Goal: Task Accomplishment & Management: Manage account settings

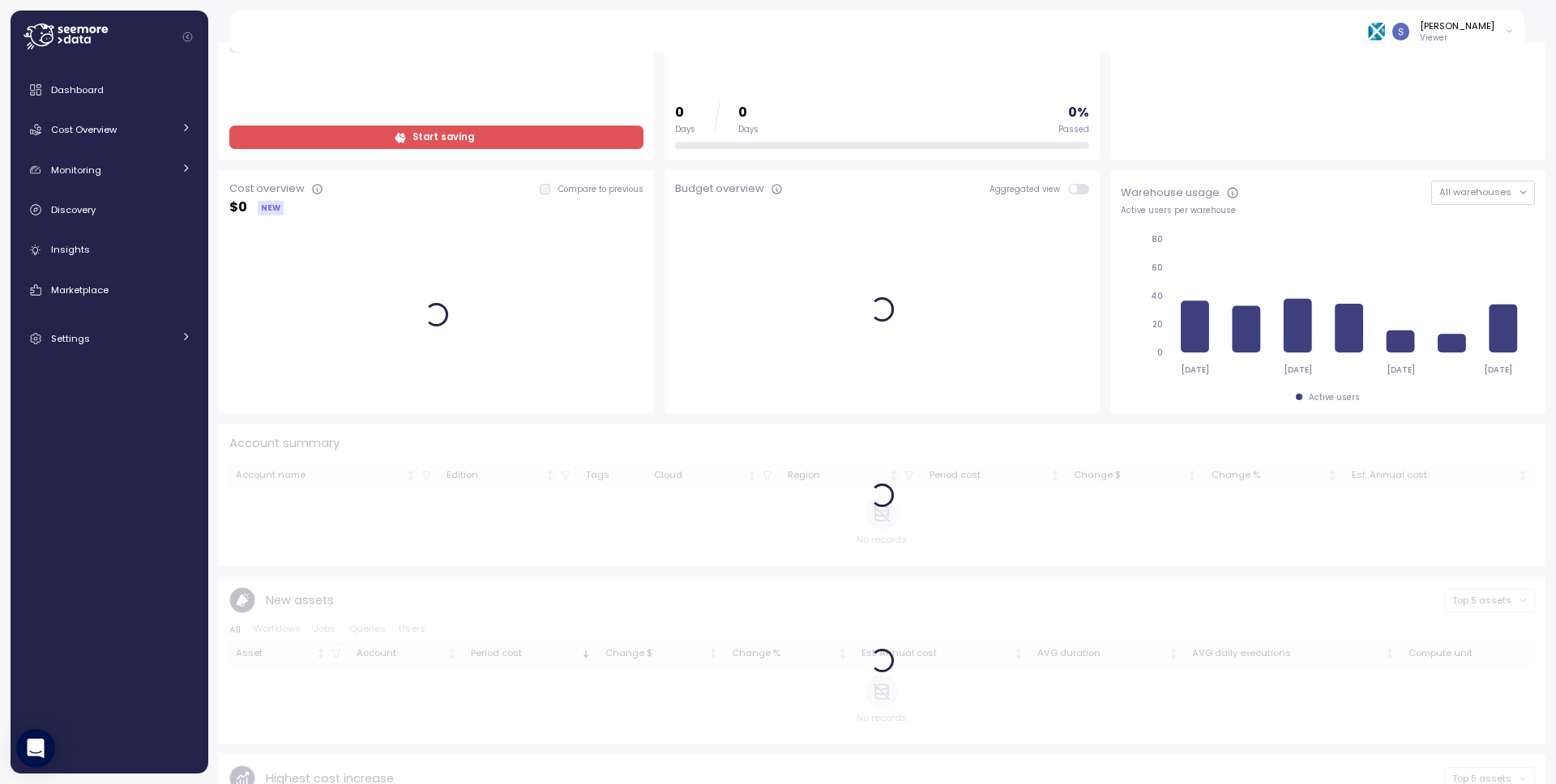
scroll to position [169, 0]
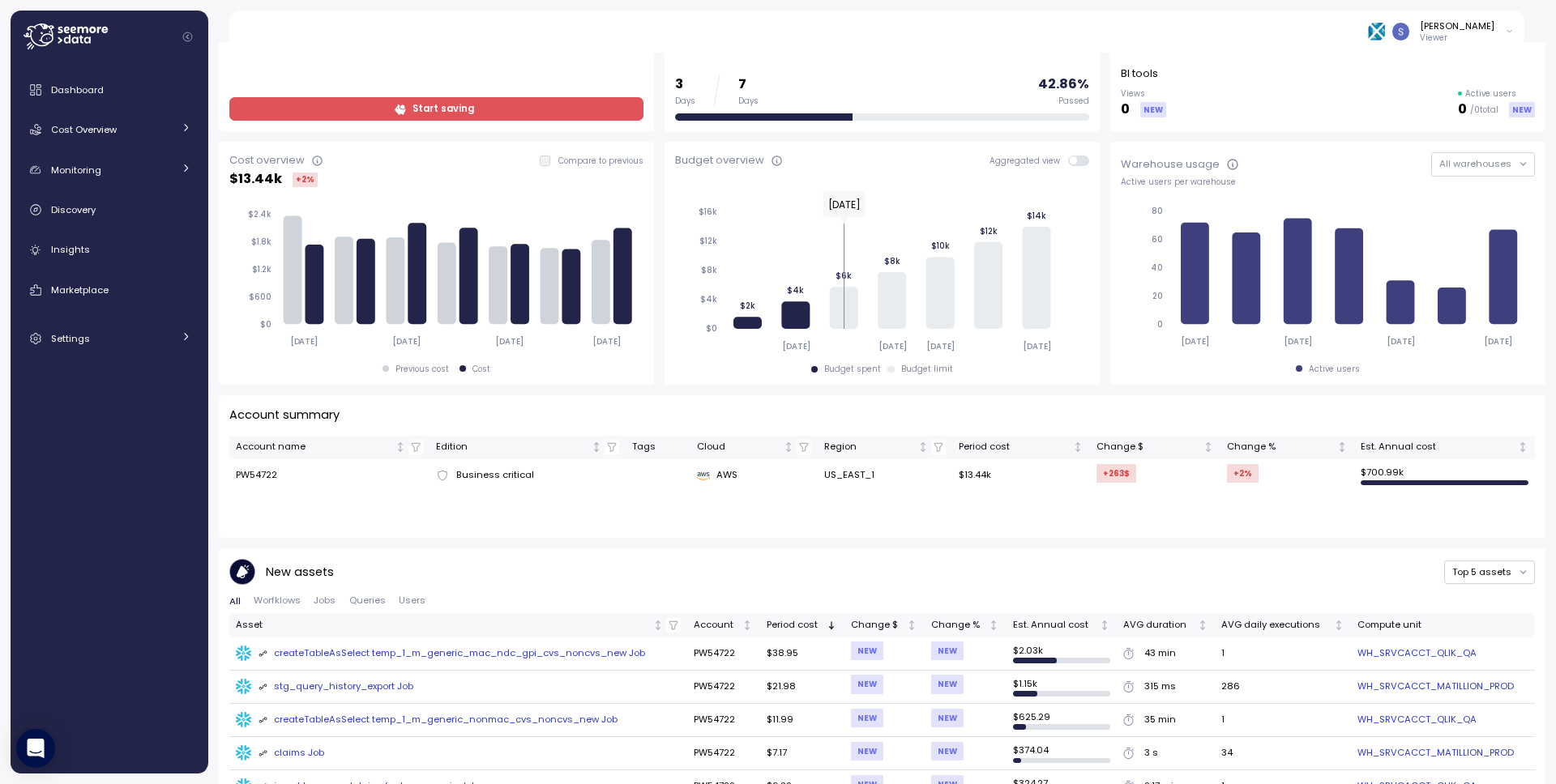
drag, startPoint x: 477, startPoint y: 250, endPoint x: 16, endPoint y: 550, distance: 550.0
click at [0, 0] on body "**********" at bounding box center [778, 392] width 1556 height 784
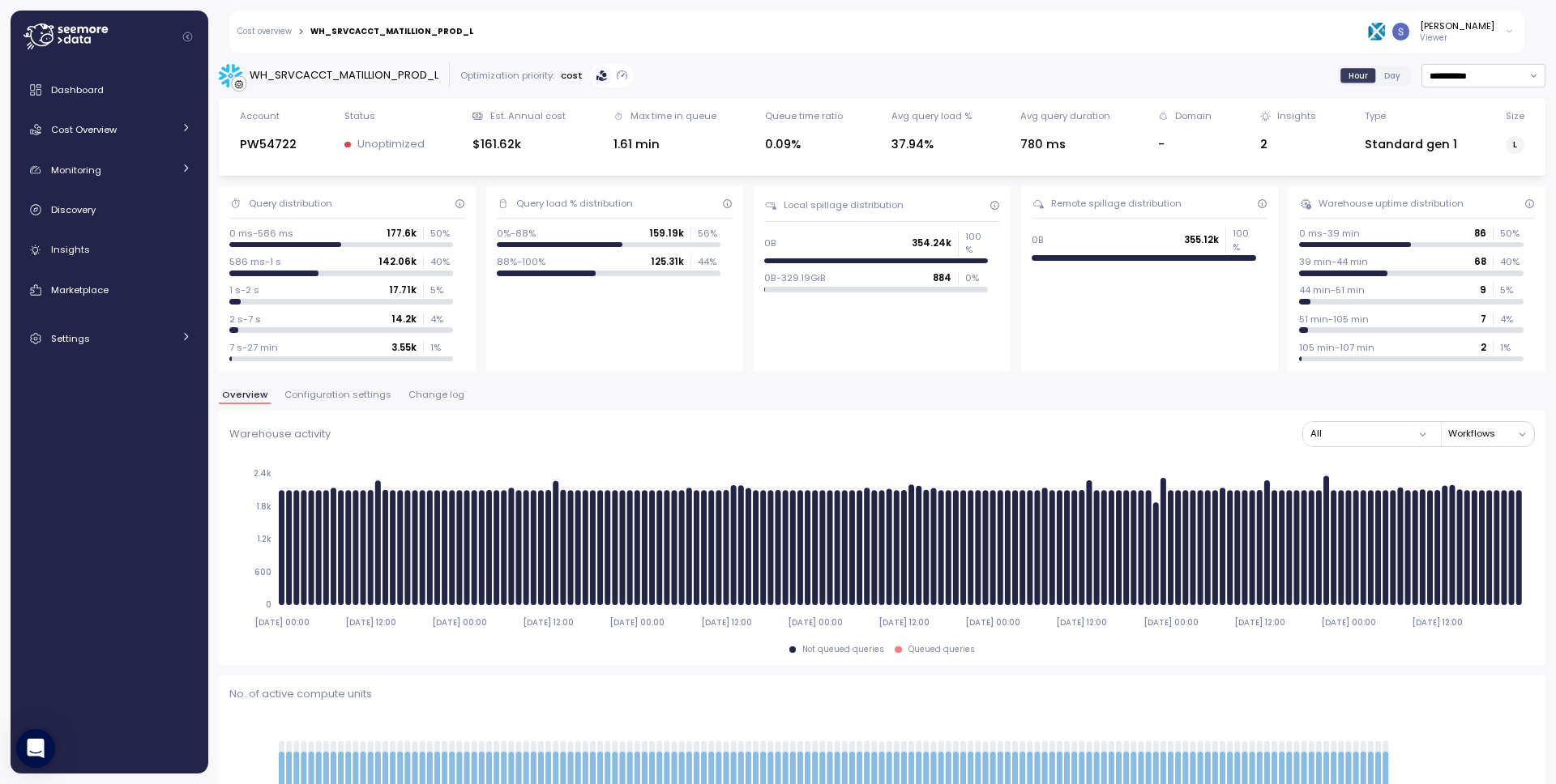
click at [325, 390] on span "Configuration settings" at bounding box center [338, 395] width 107 height 9
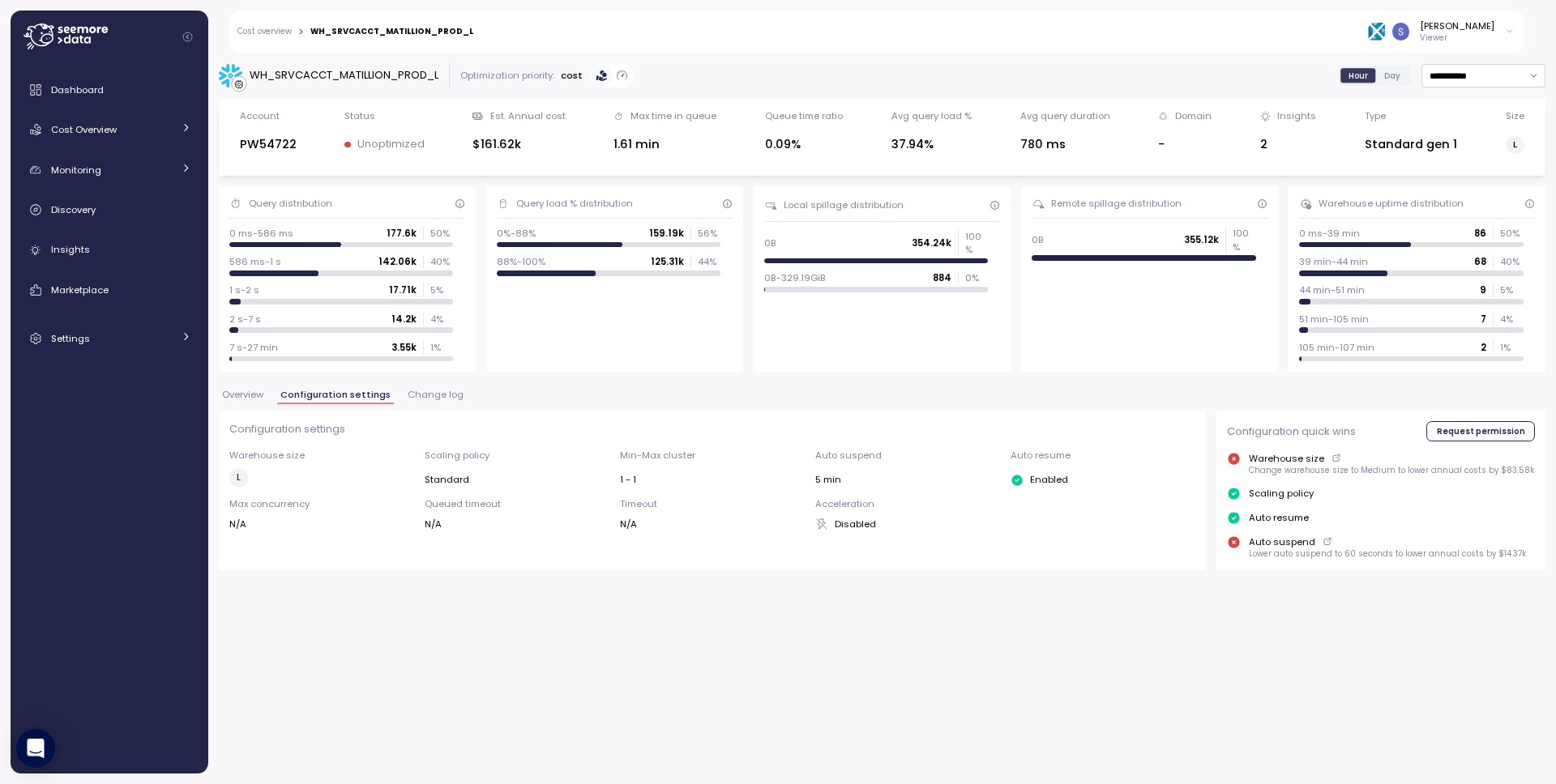
click at [1510, 32] on icon at bounding box center [1510, 32] width 9 height 19
click at [1129, 40] on div "Snir Siboni Viewer" at bounding box center [1004, 31] width 1040 height 42
click at [710, 353] on div "Query load % distribution 0%-88% 159.19k 56 % 88%-100% 125.31k 44 %" at bounding box center [614, 279] width 257 height 185
click at [351, 68] on div "WH_SRVCACCT_MATILLION_PROD_L" at bounding box center [344, 75] width 189 height 16
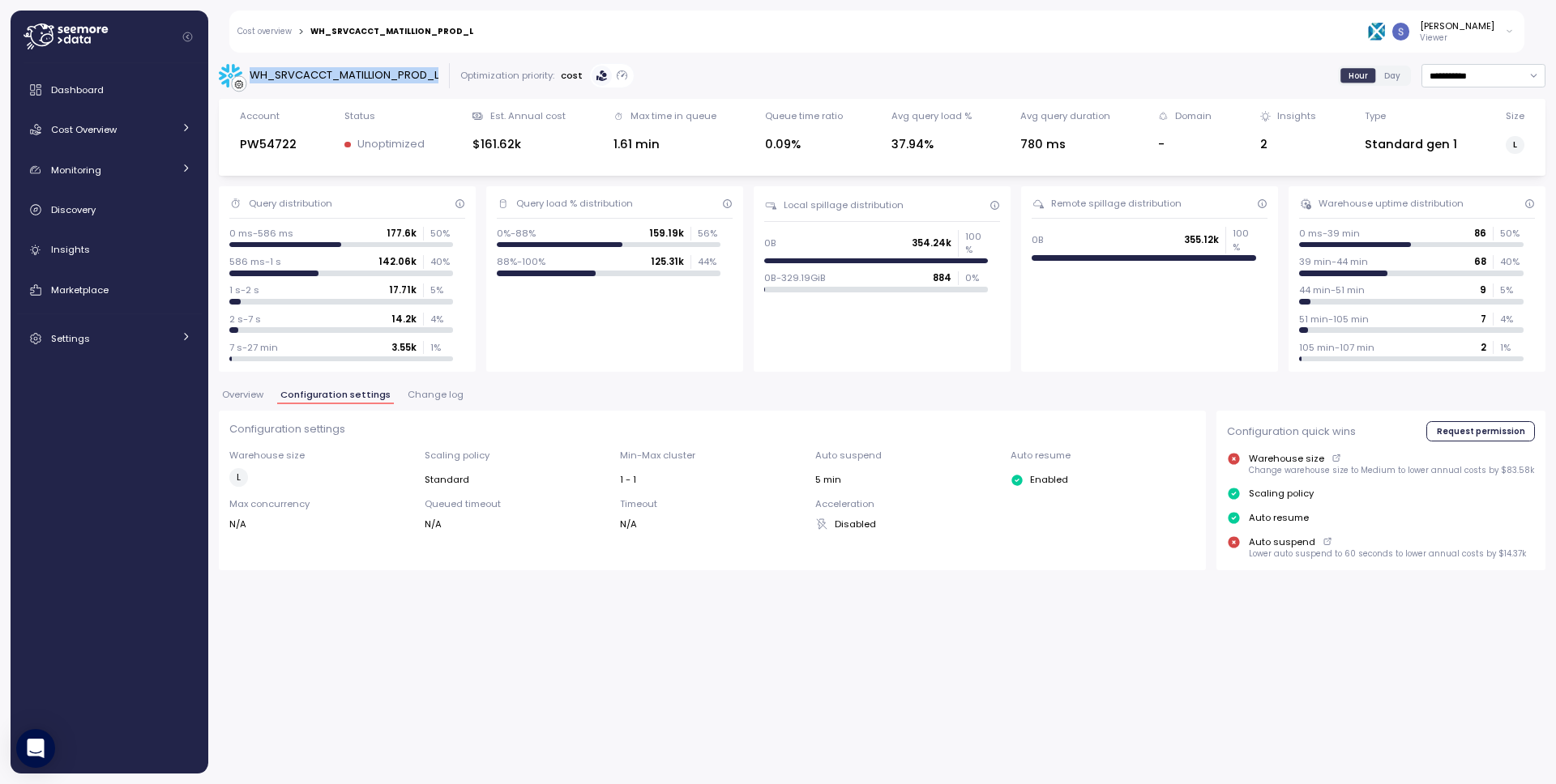
copy div "WH_SRVCACCT_MATILLION_PROD_L"
click at [678, 626] on div "**********" at bounding box center [882, 412] width 1347 height 742
click at [1512, 33] on icon at bounding box center [1510, 32] width 9 height 19
click at [1466, 82] on div "Log out" at bounding box center [1474, 88] width 62 height 15
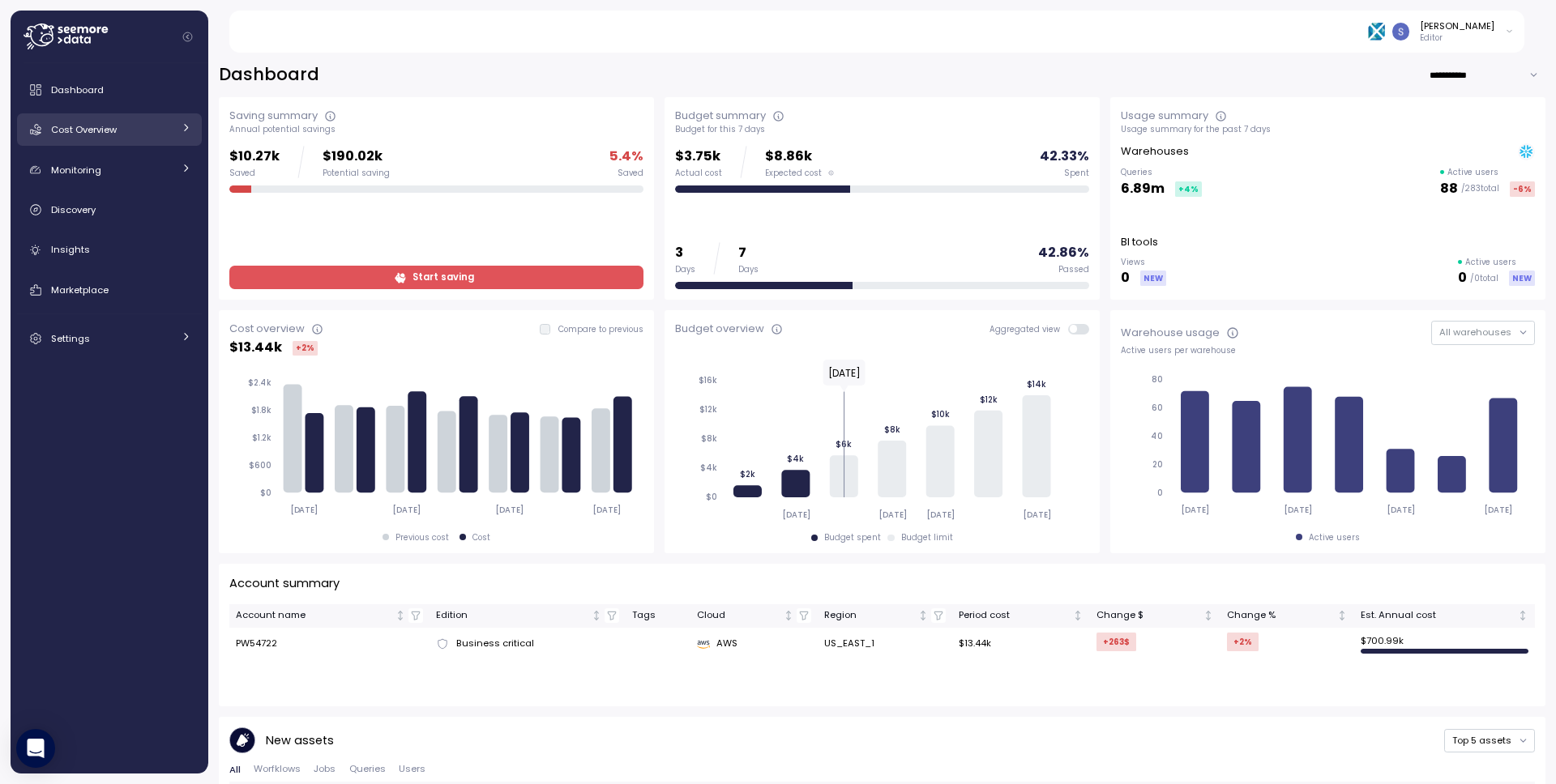
click at [86, 125] on span "Cost Overview" at bounding box center [83, 130] width 66 height 13
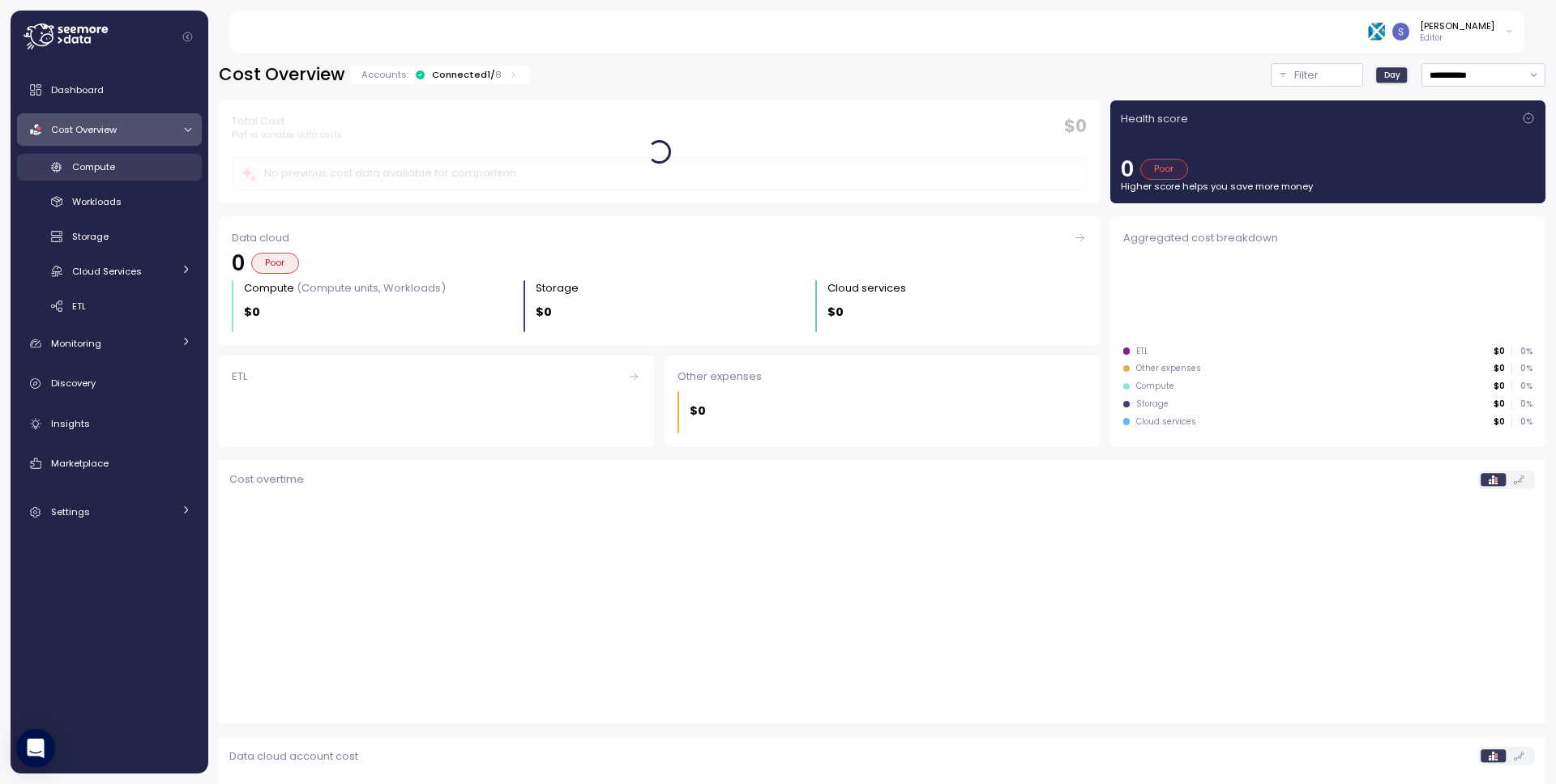
click at [84, 171] on span "Compute" at bounding box center [94, 167] width 43 height 13
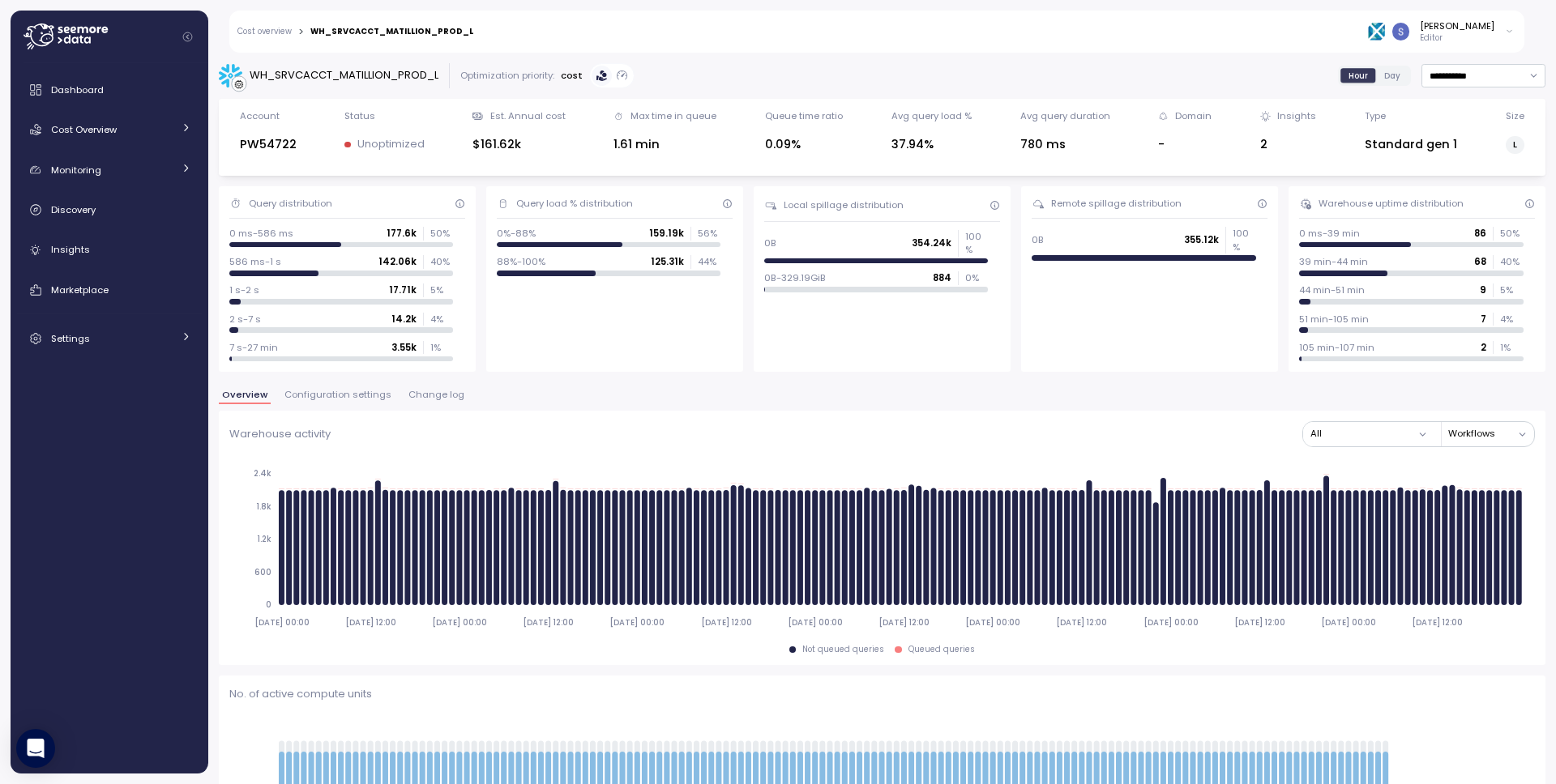
click at [362, 397] on span "Configuration settings" at bounding box center [338, 395] width 107 height 9
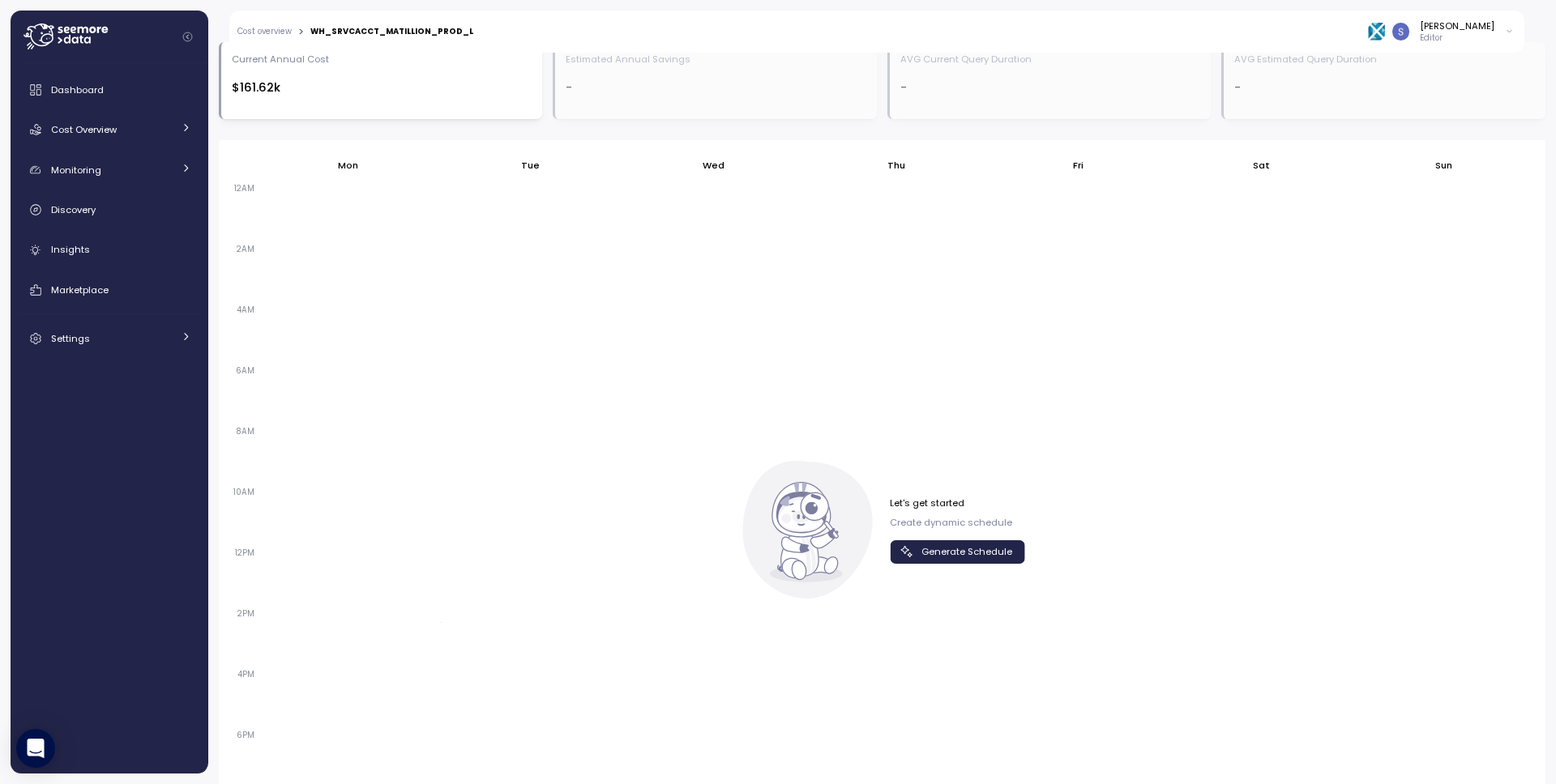
scroll to position [916, 0]
click at [1001, 543] on span "Generate Schedule" at bounding box center [967, 547] width 91 height 22
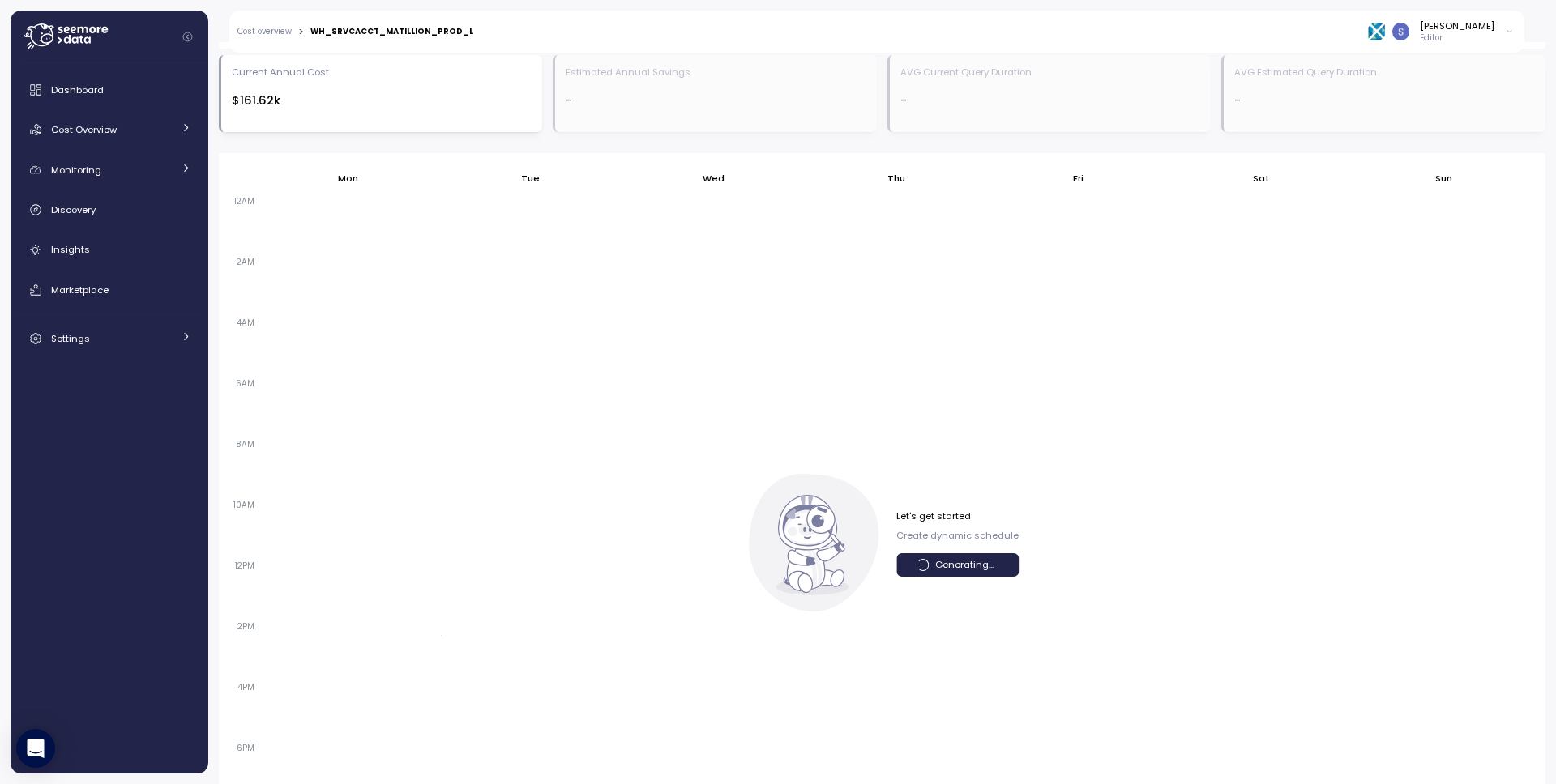
scroll to position [884, 0]
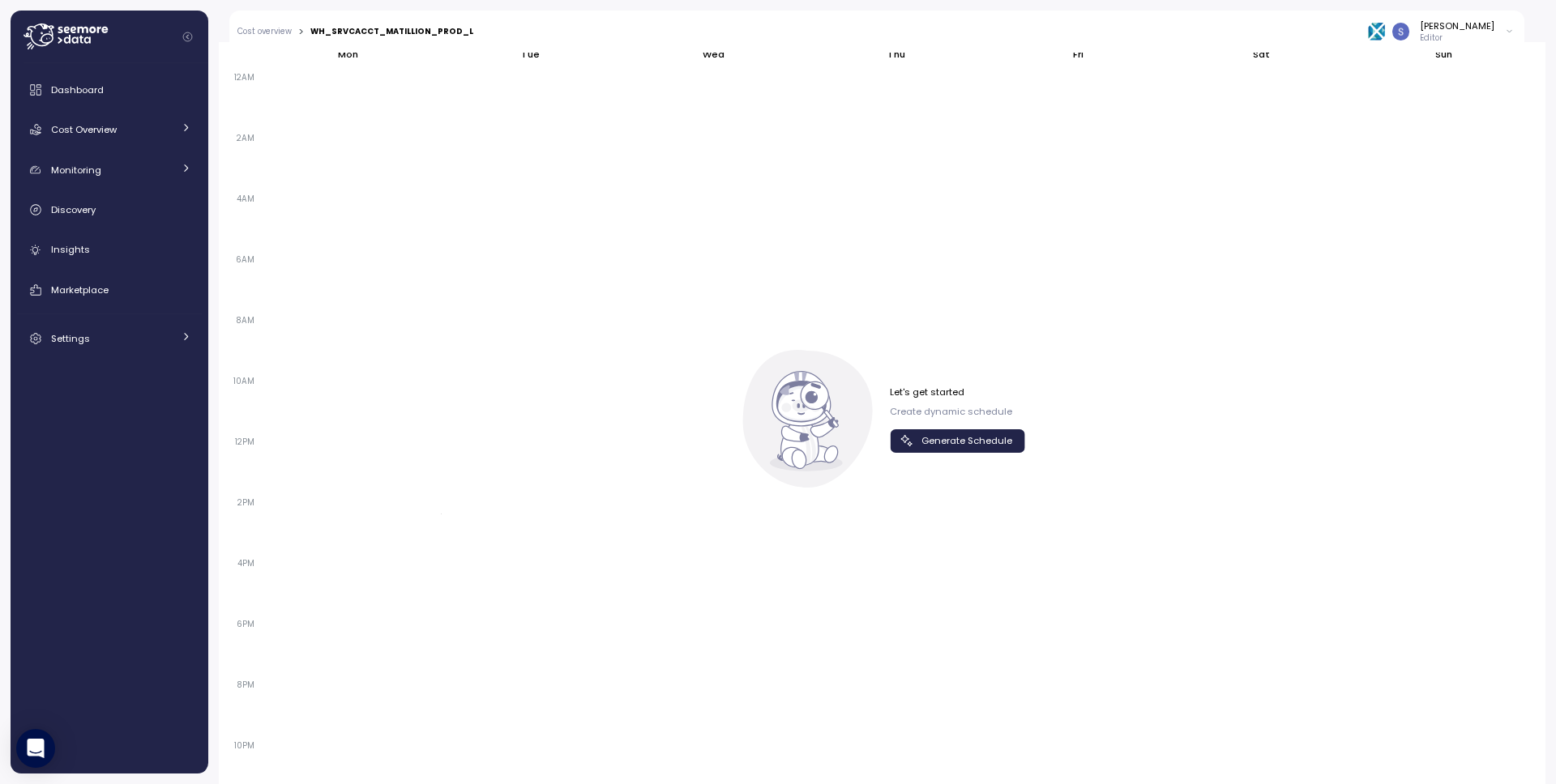
scroll to position [1056, 0]
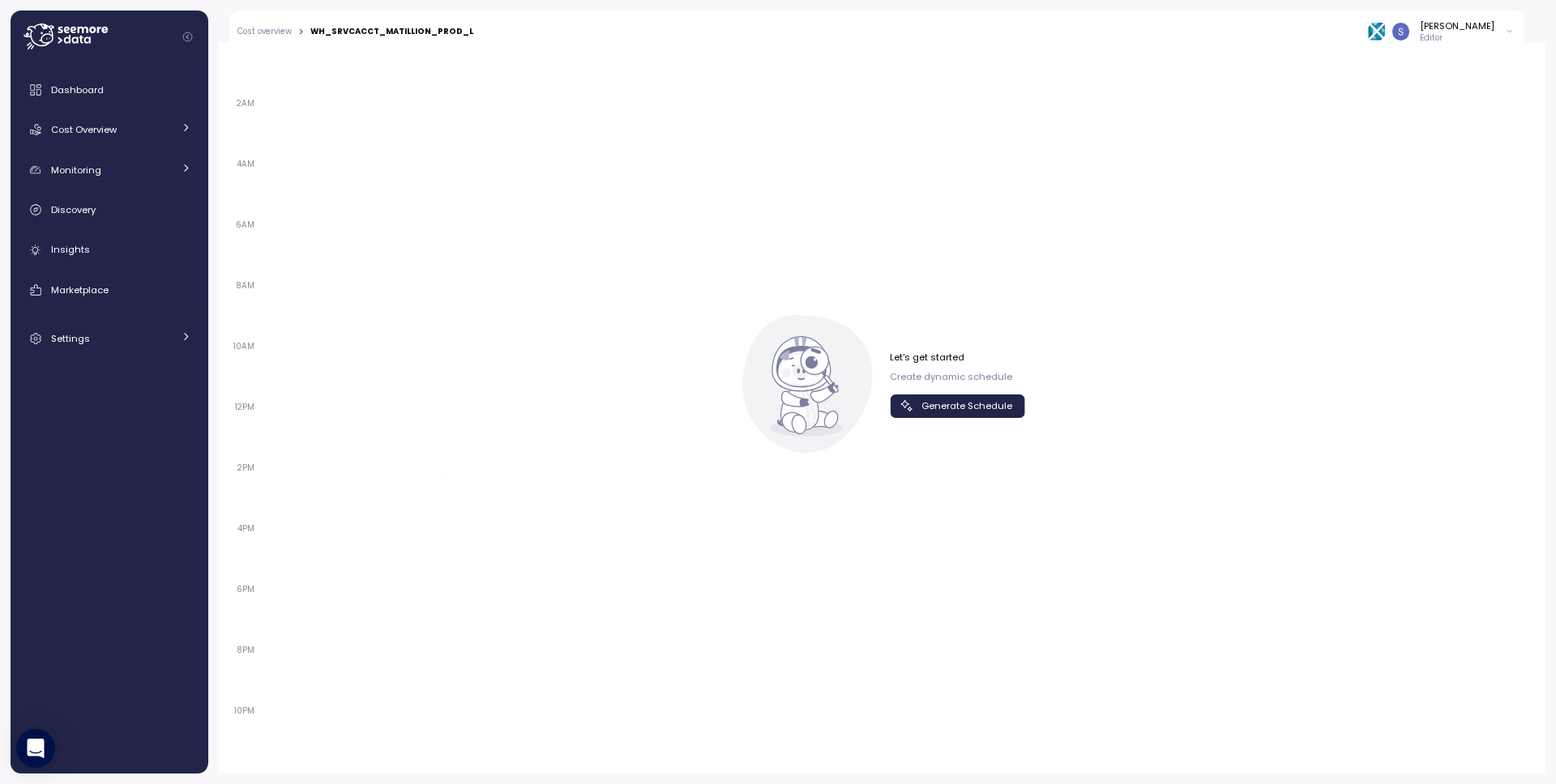
click at [946, 408] on span "Generate Schedule" at bounding box center [967, 407] width 91 height 22
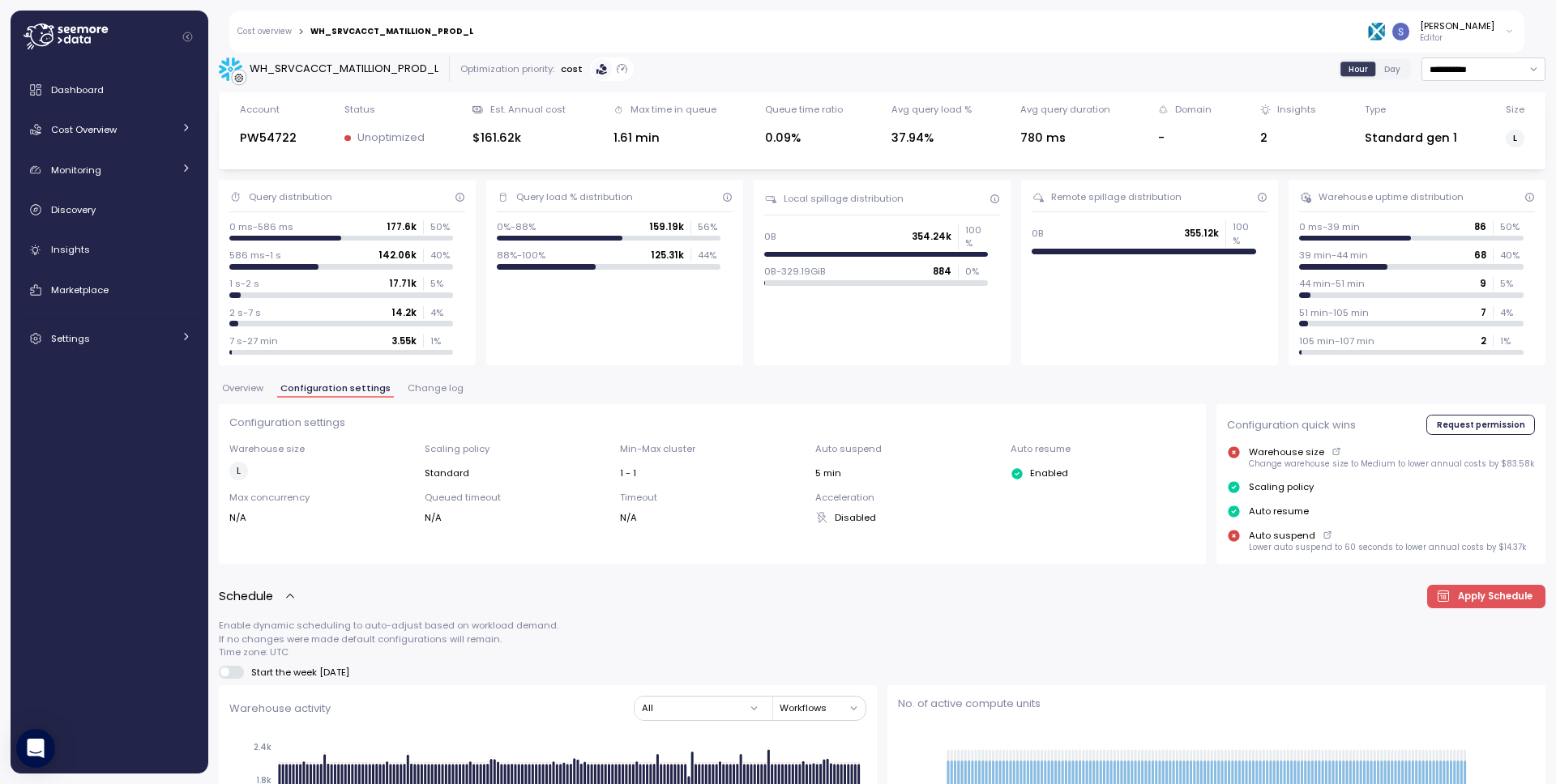
scroll to position [0, 0]
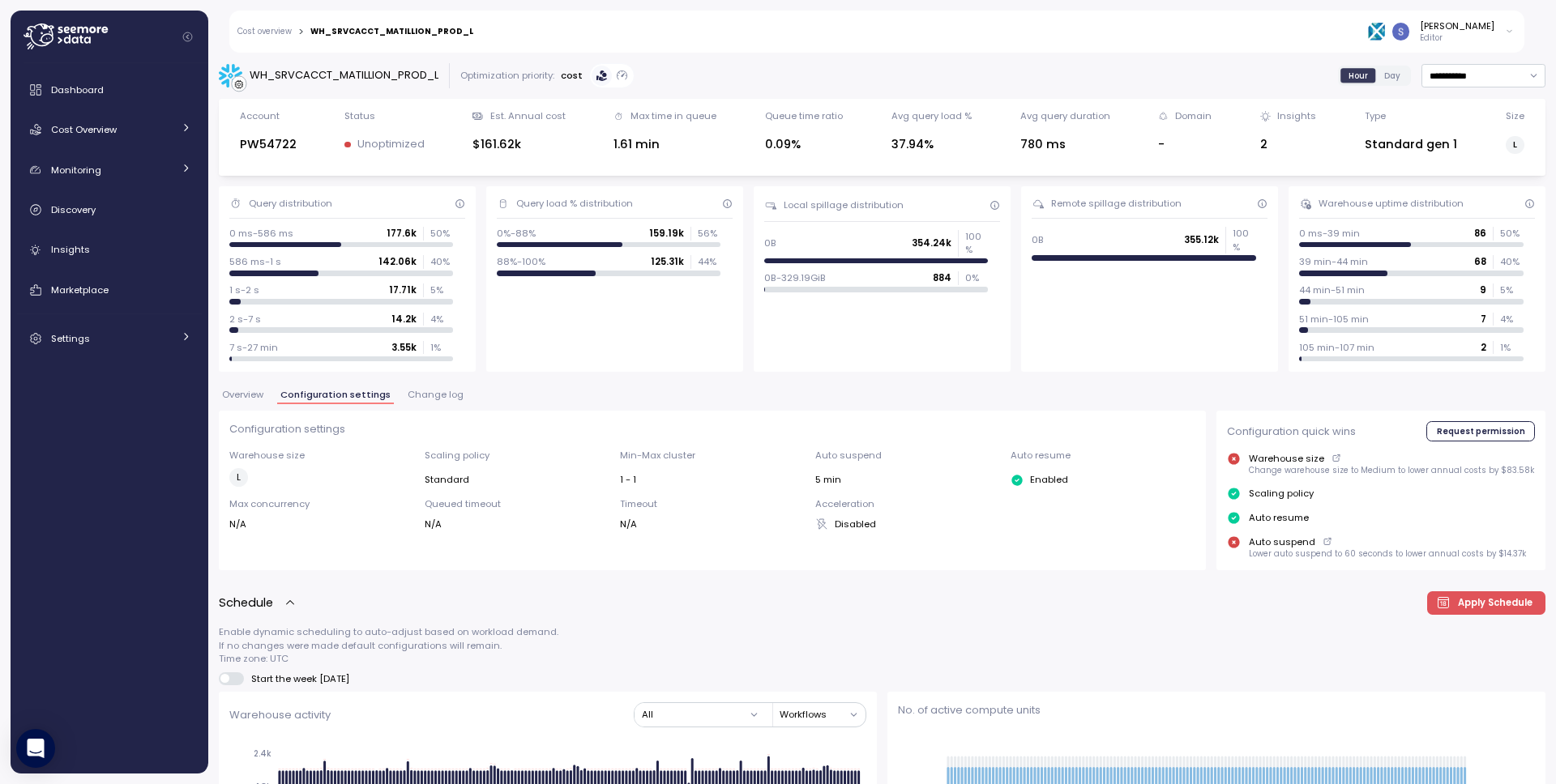
click at [363, 78] on div "WH_SRVCACCT_MATILLION_PROD_L" at bounding box center [344, 75] width 189 height 16
copy div "WH_SRVCACCT_MATILLION_PROD_L"
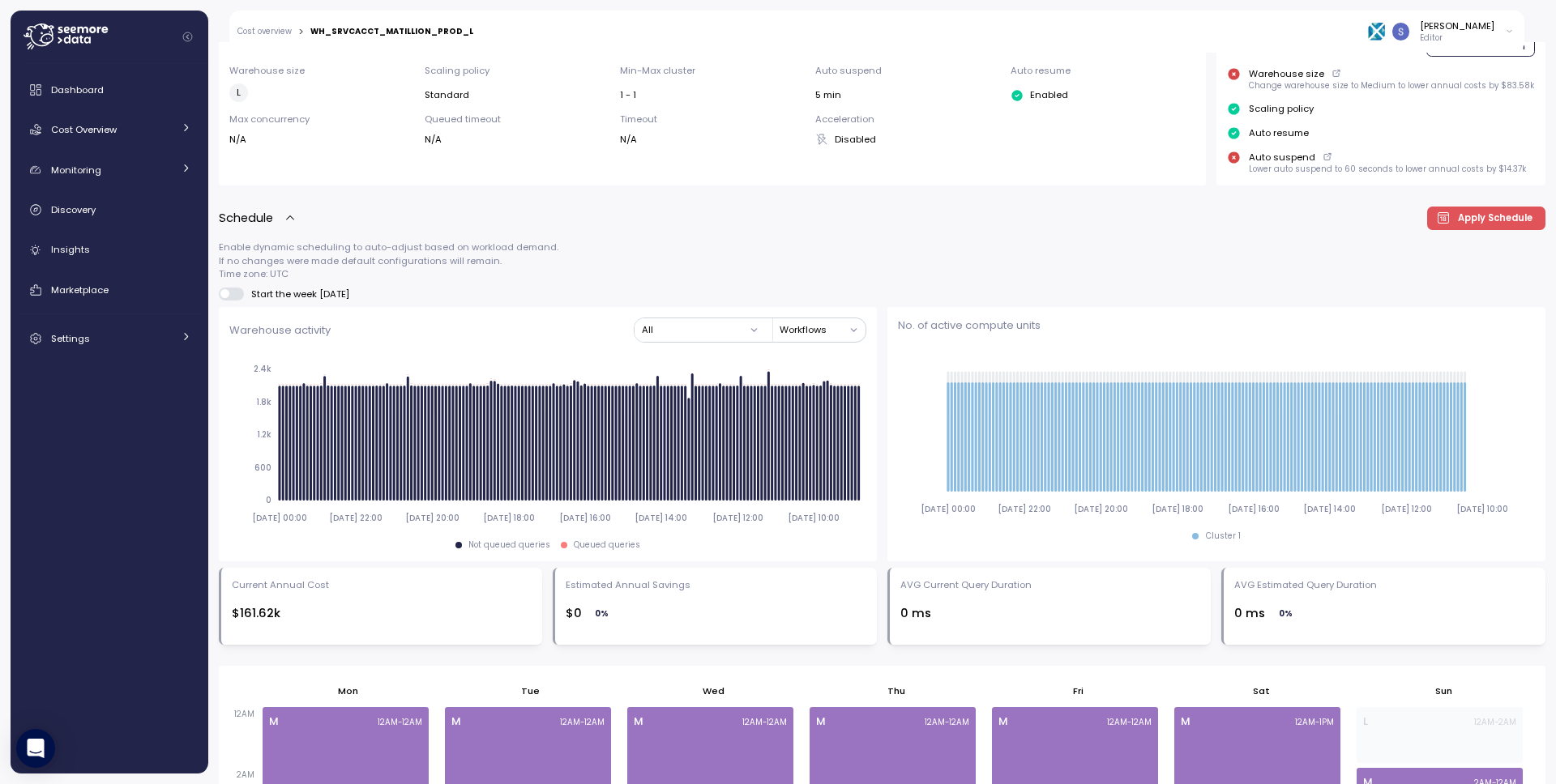
scroll to position [694, 0]
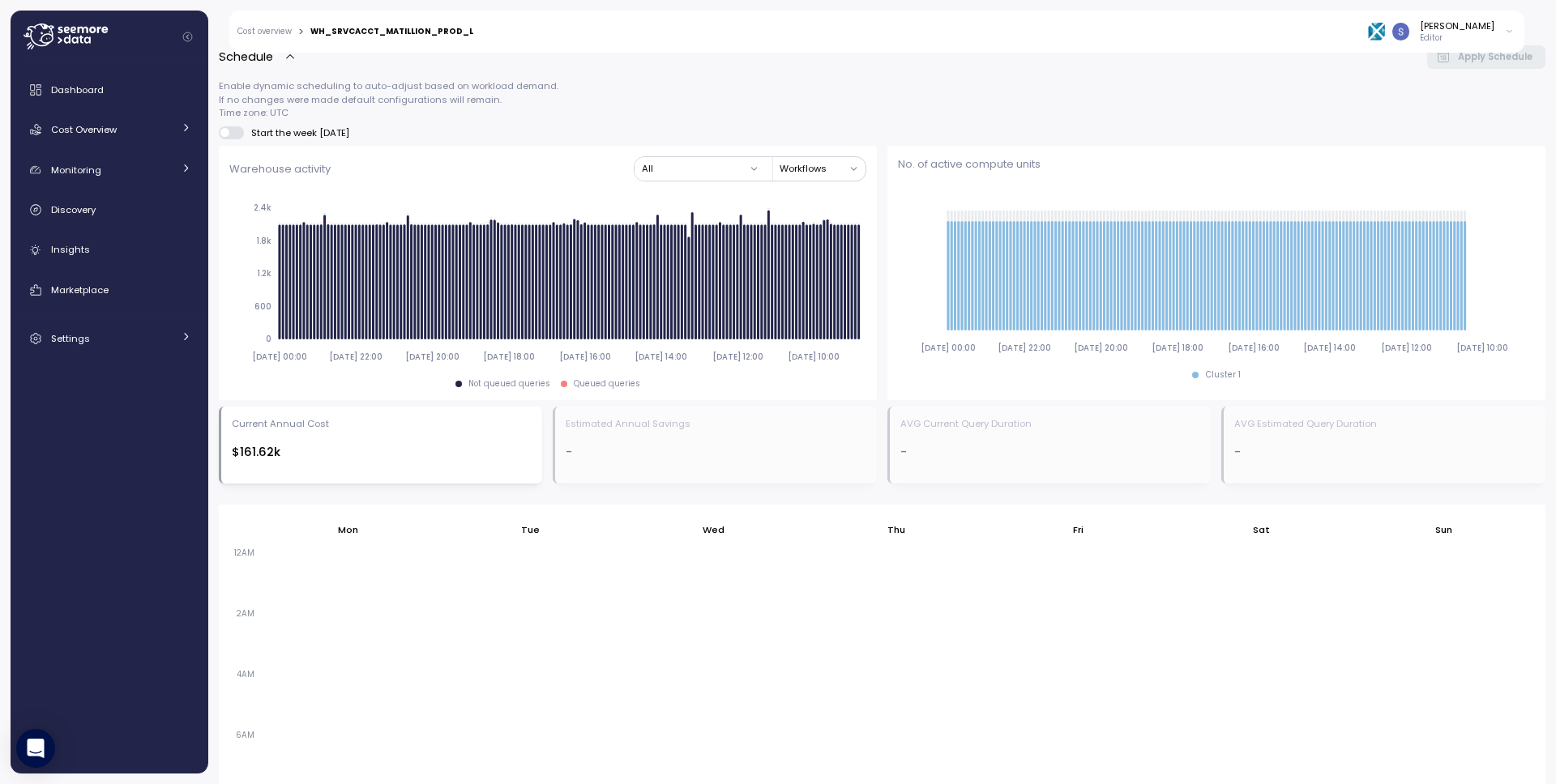
scroll to position [873, 0]
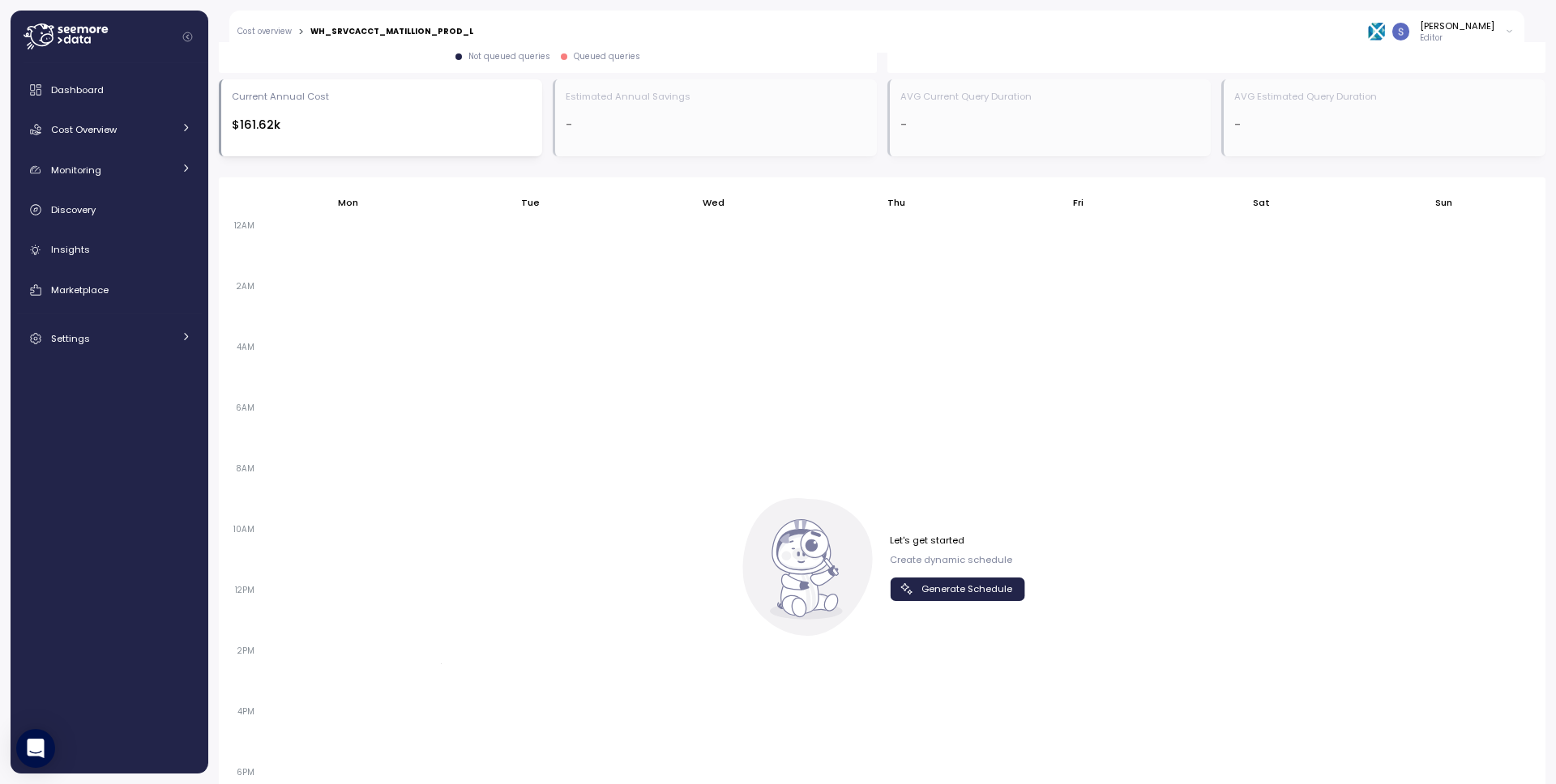
click at [974, 579] on span "Generate Schedule" at bounding box center [967, 589] width 91 height 22
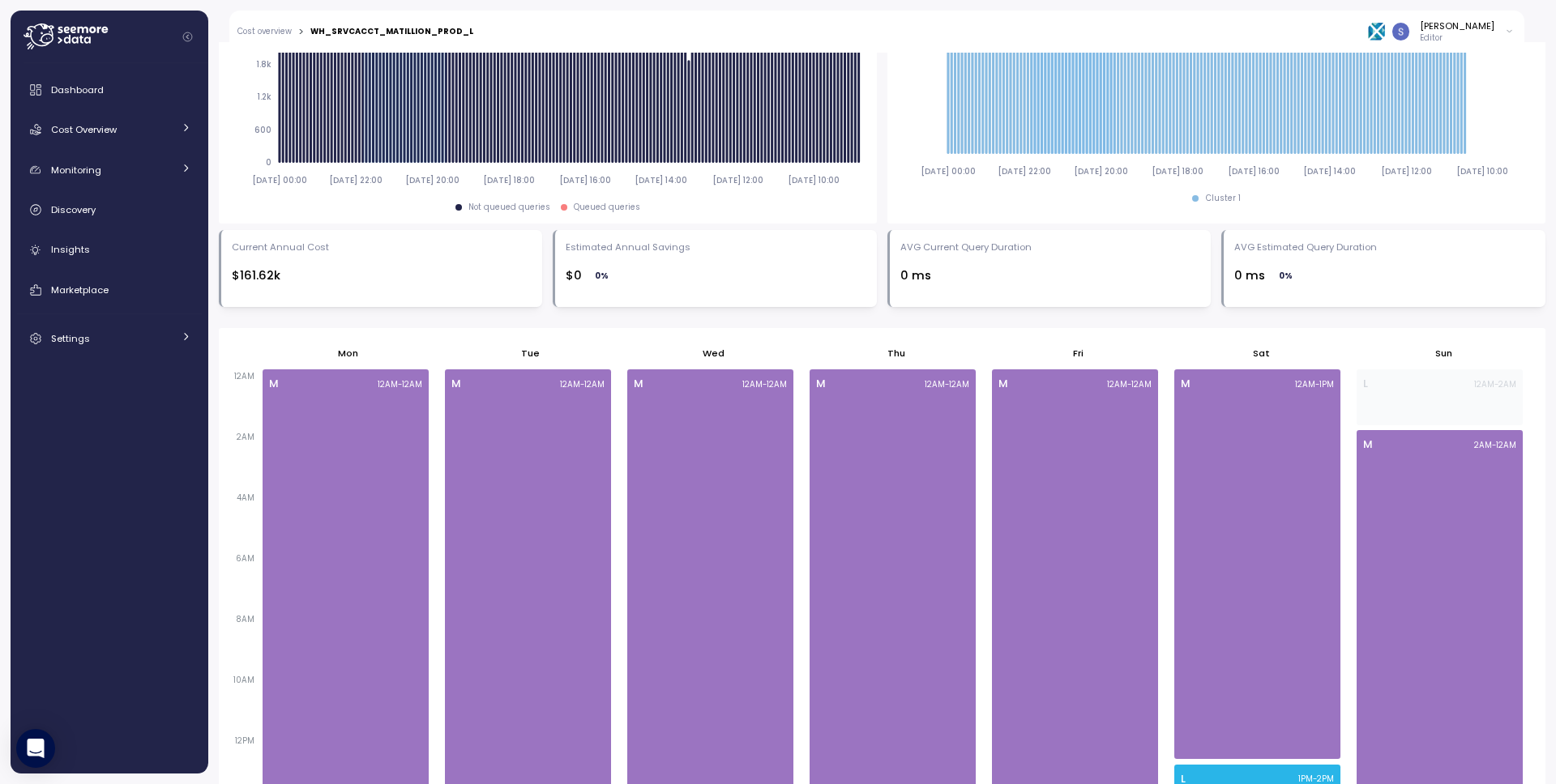
scroll to position [697, 0]
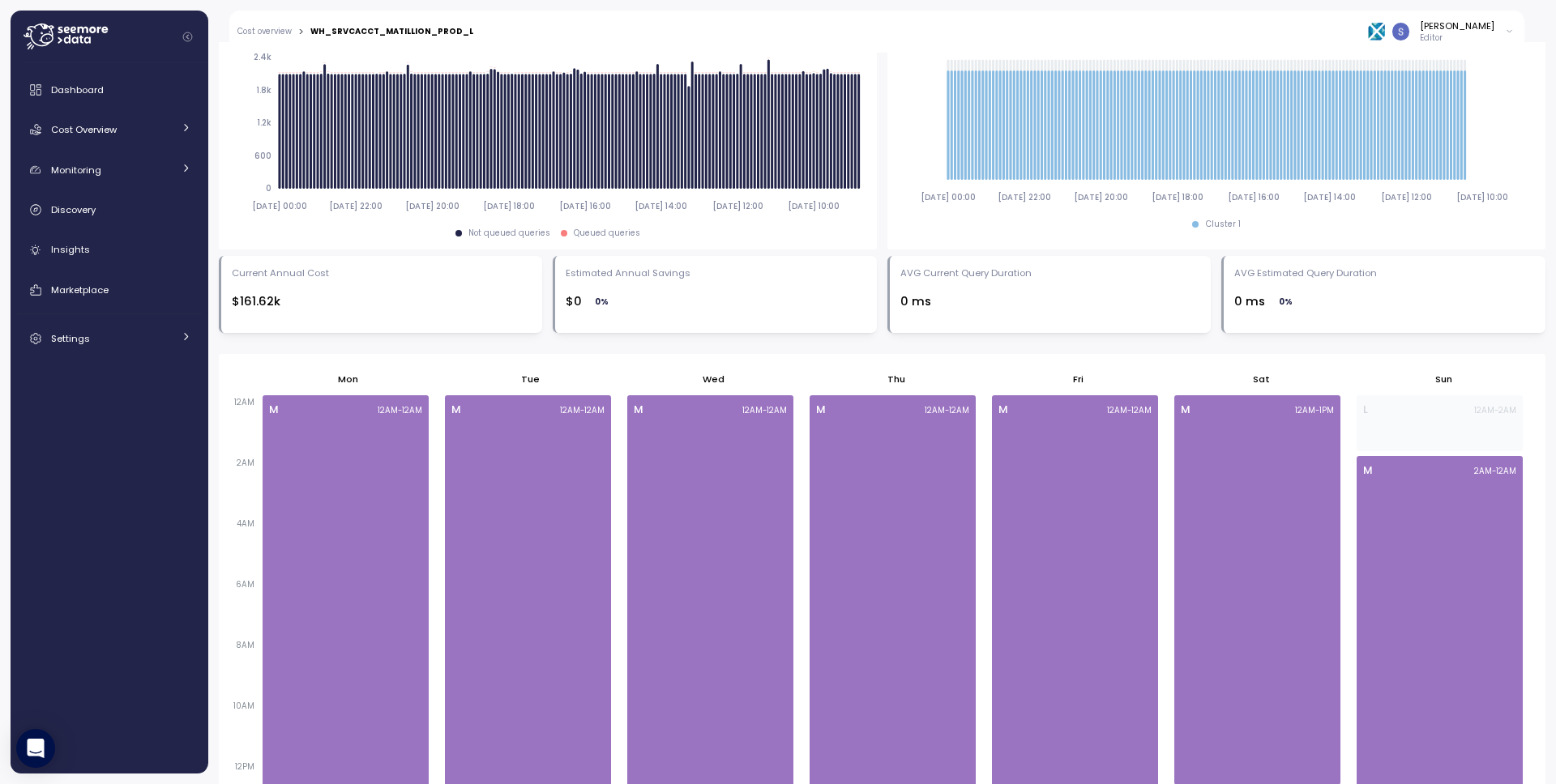
click at [82, 32] on icon at bounding box center [83, 30] width 10 height 6
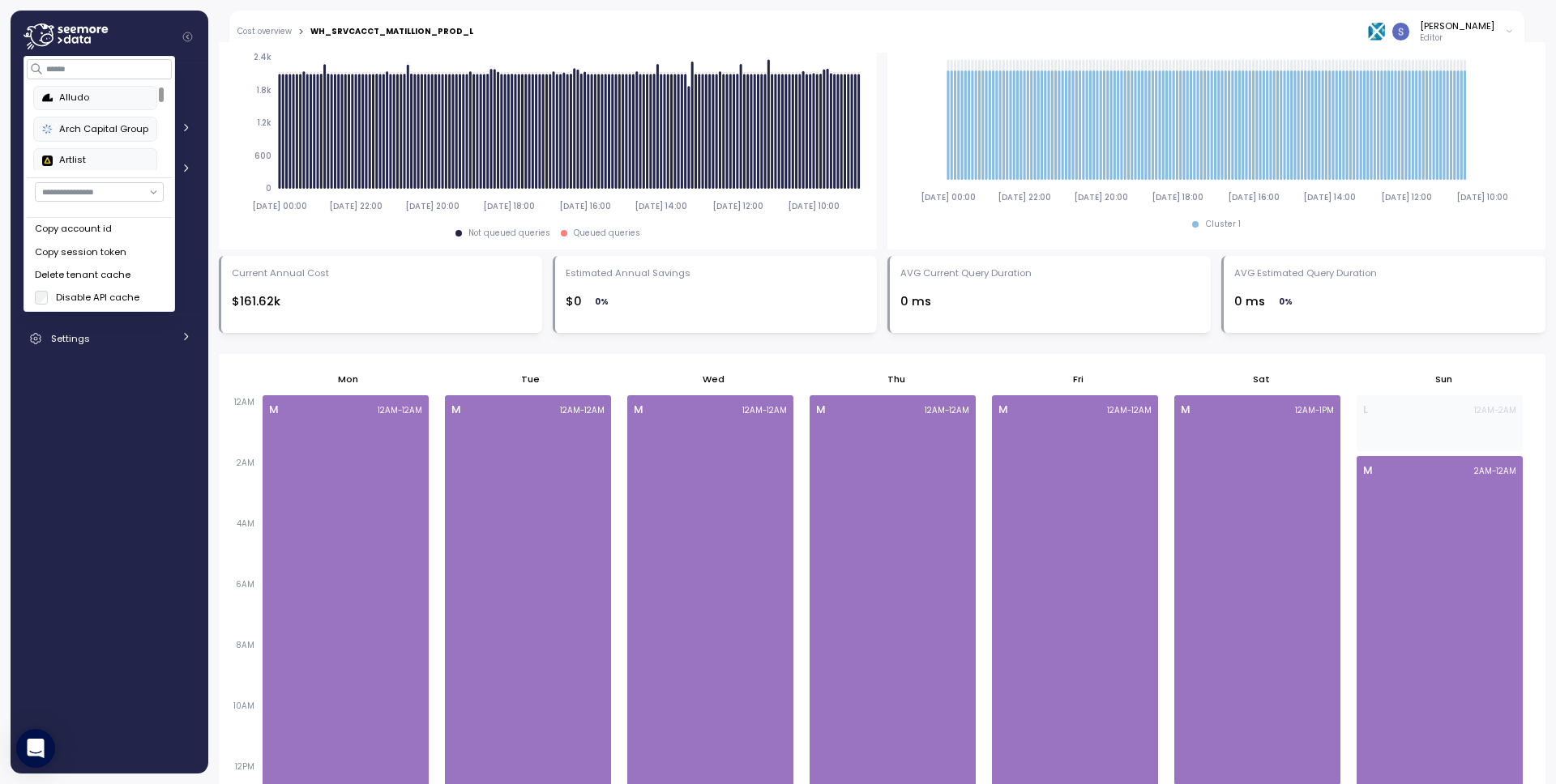
click at [111, 299] on label "Disable API cache" at bounding box center [94, 297] width 92 height 13
click at [211, 132] on div "**********" at bounding box center [882, 412] width 1347 height 742
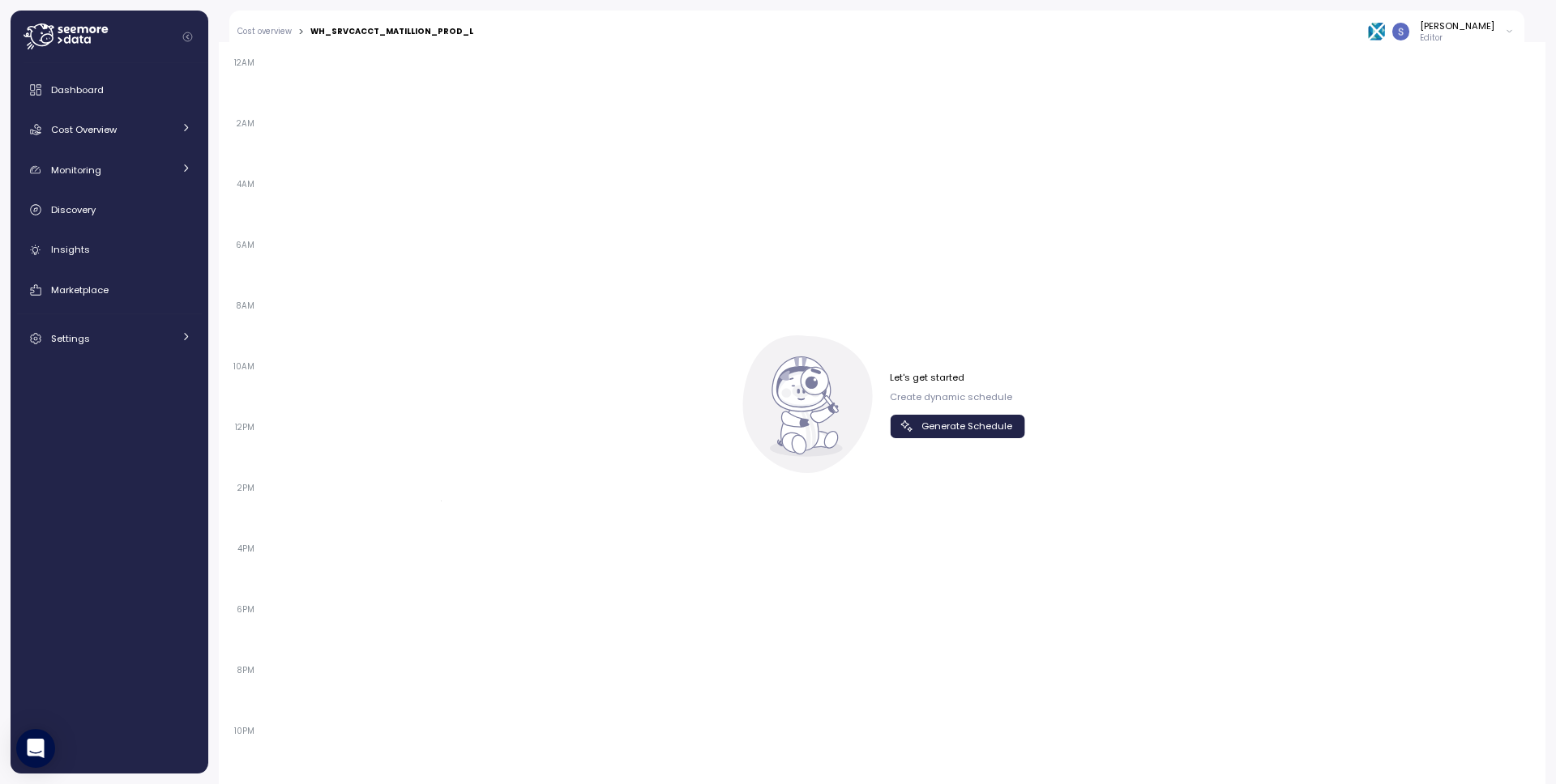
scroll to position [1056, 0]
click at [939, 396] on span "Generate Schedule" at bounding box center [967, 407] width 91 height 22
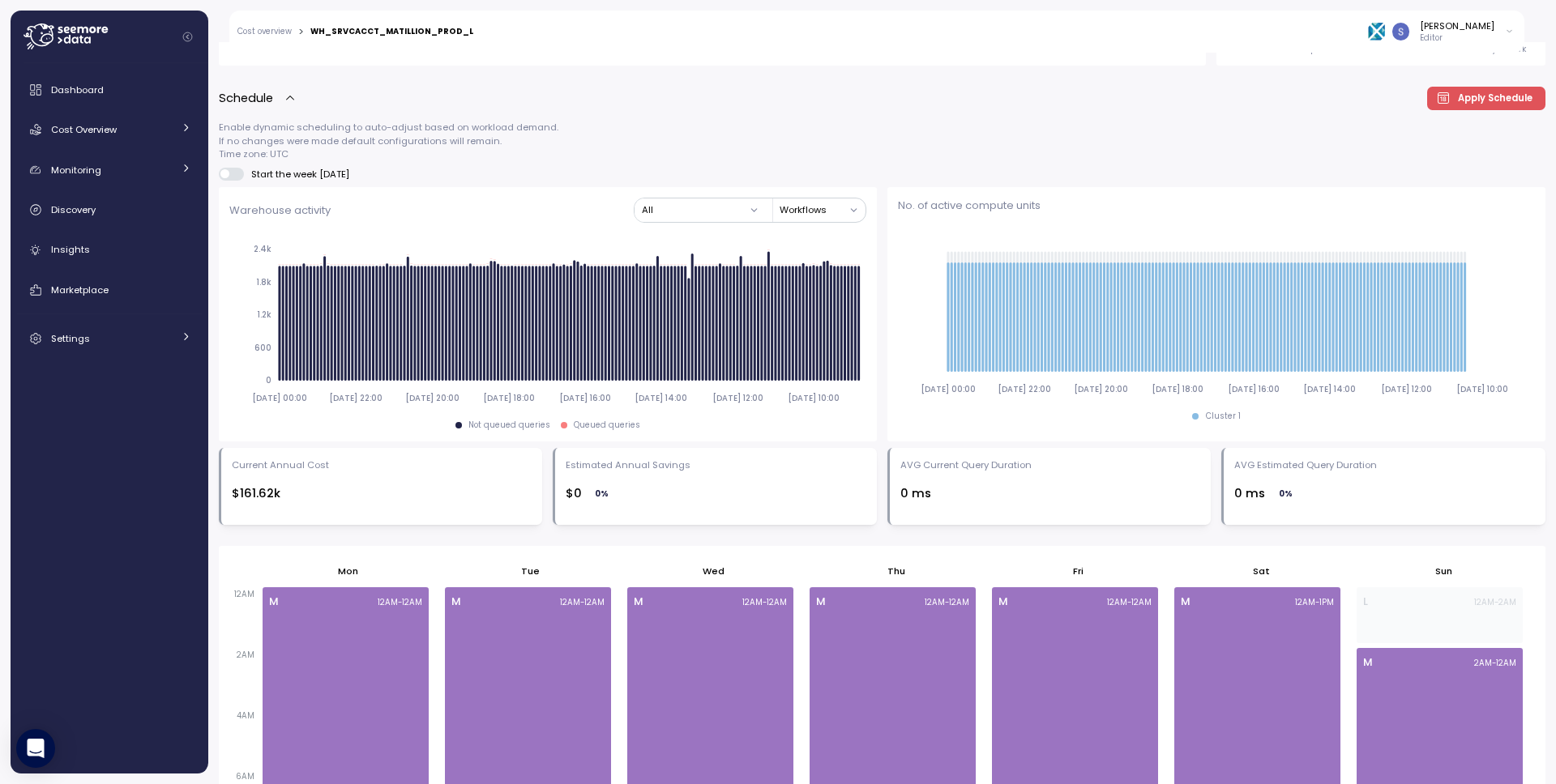
scroll to position [540, 0]
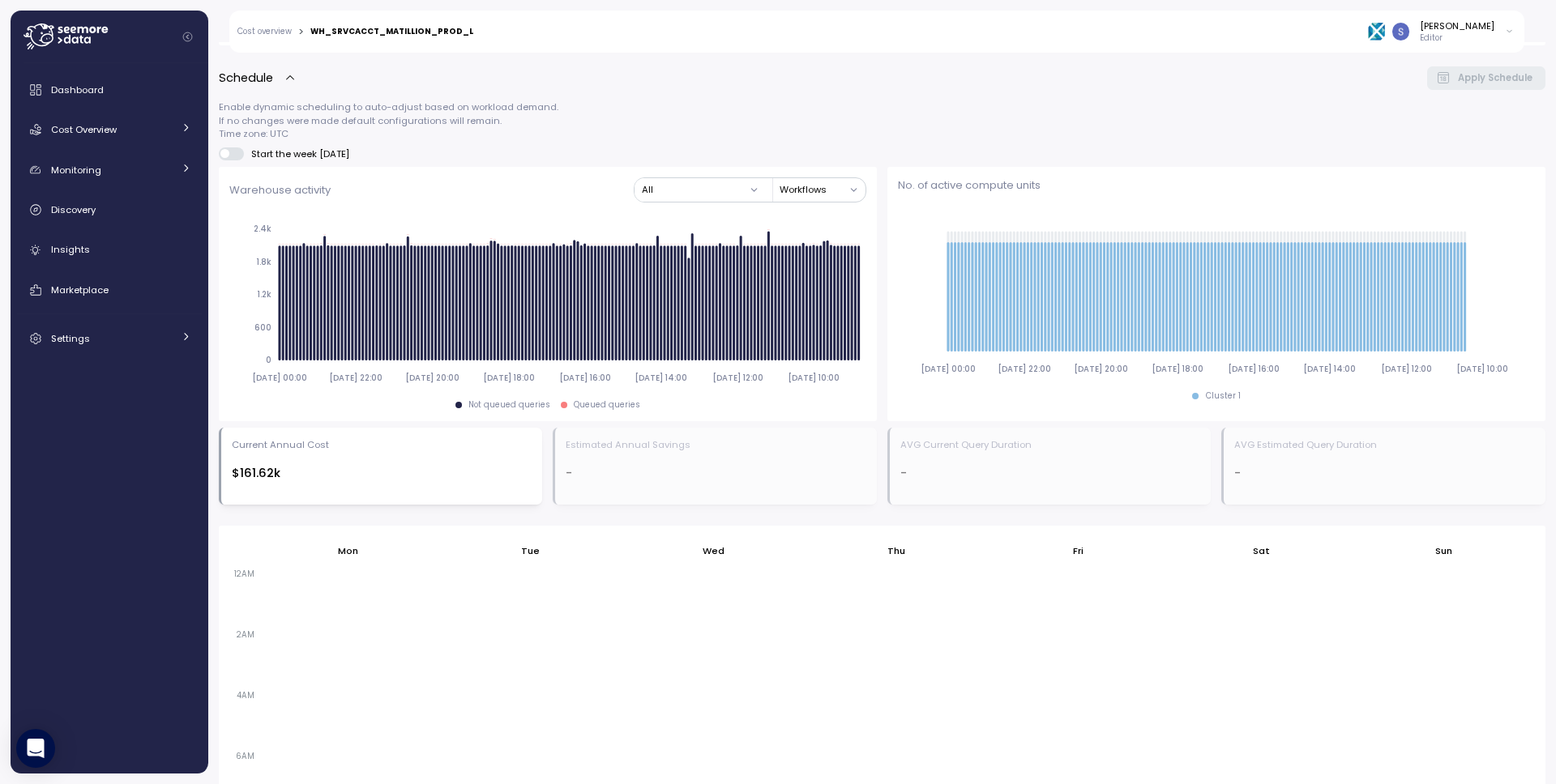
scroll to position [1056, 0]
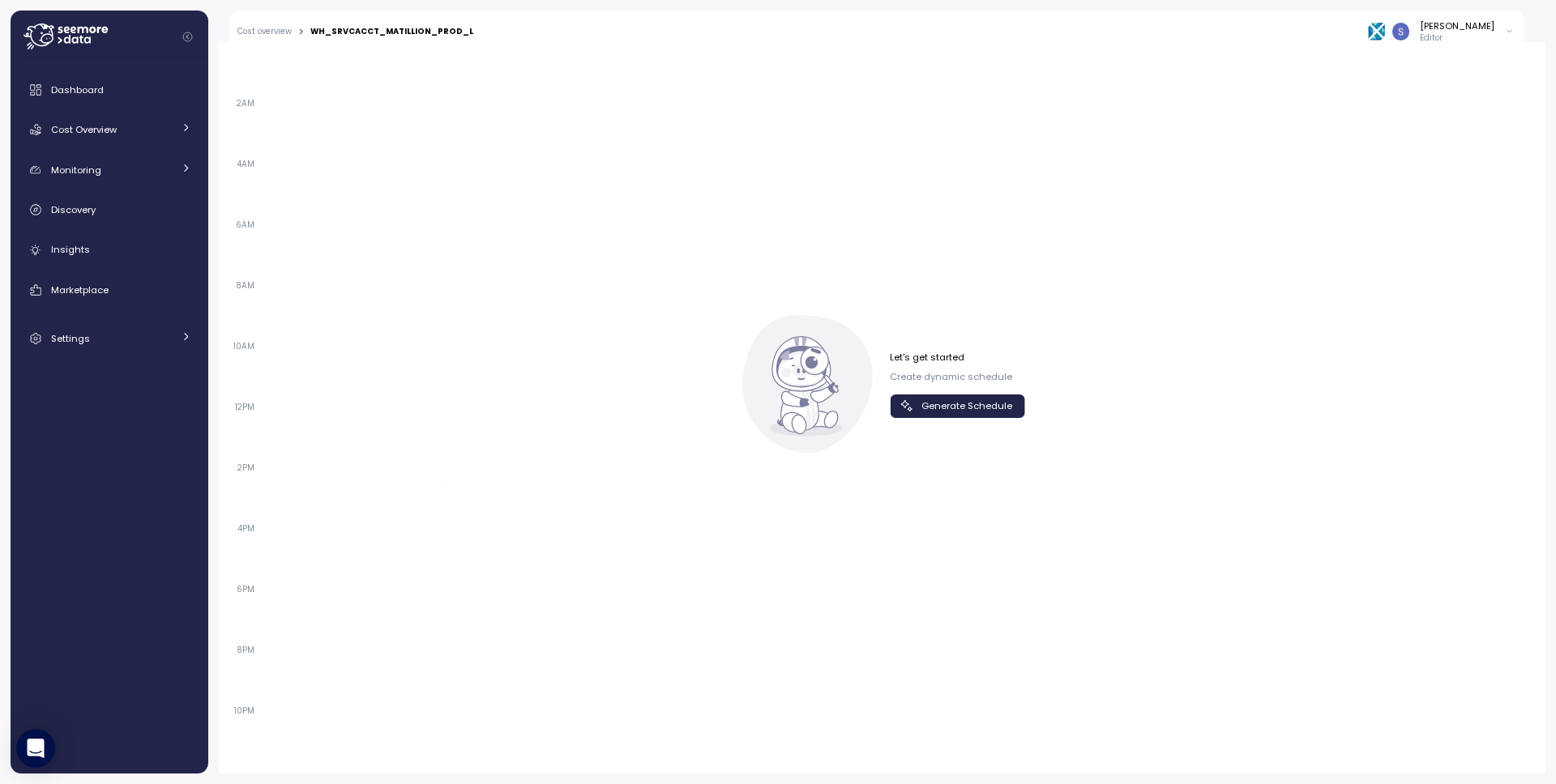
click at [950, 400] on span "Generate Schedule" at bounding box center [967, 407] width 91 height 22
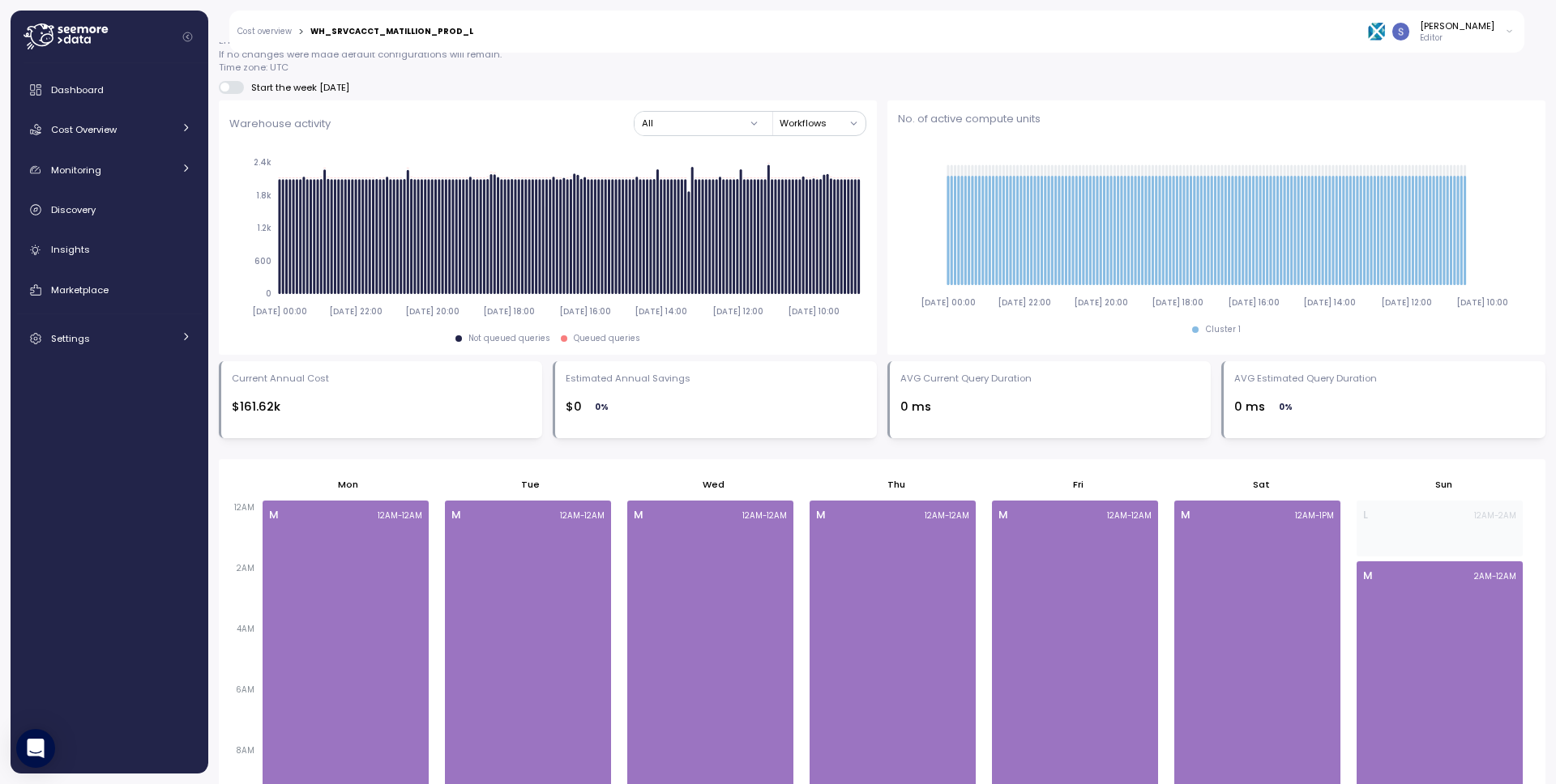
scroll to position [171, 0]
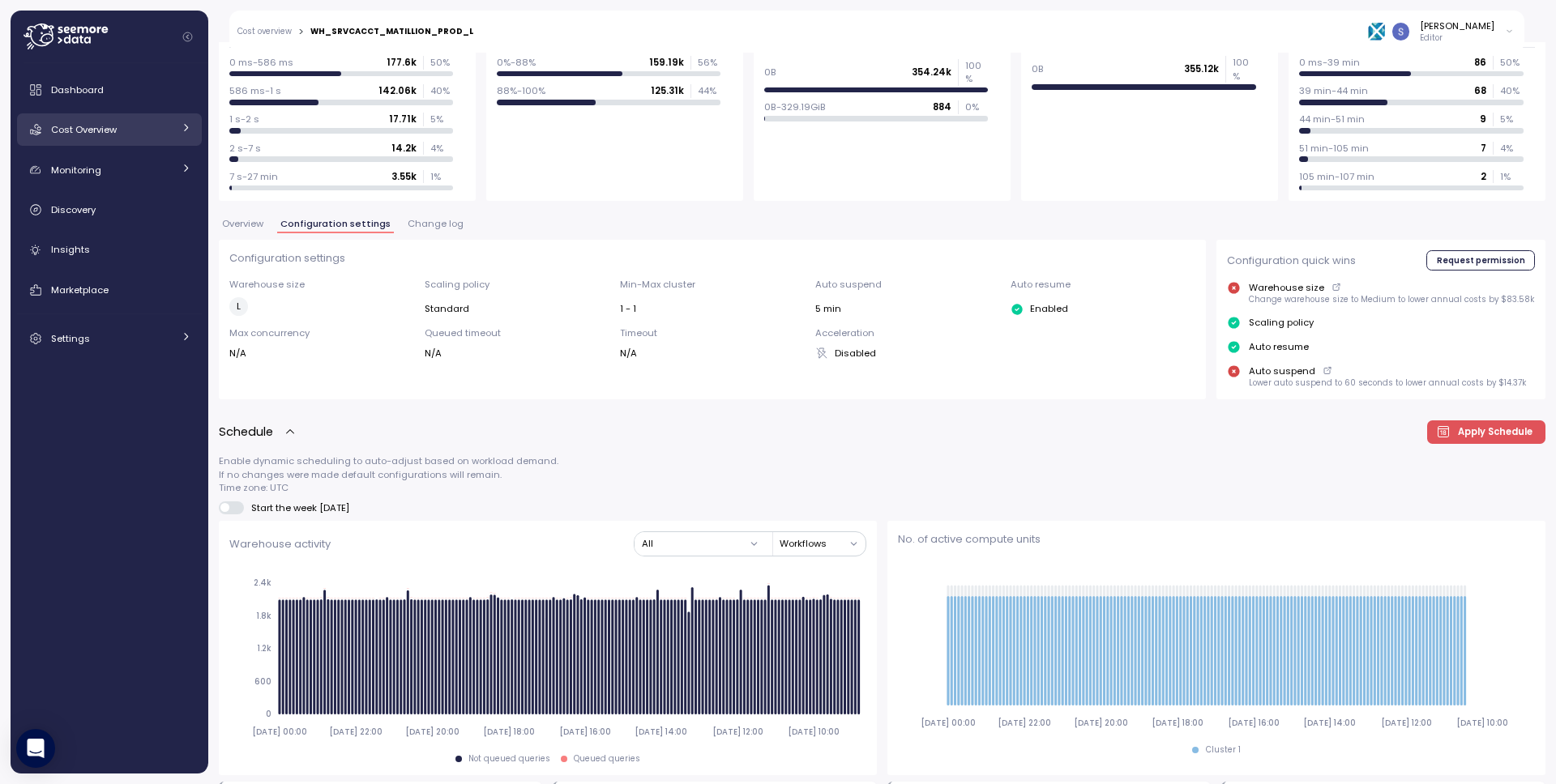
click at [92, 135] on span "Cost Overview" at bounding box center [83, 130] width 66 height 13
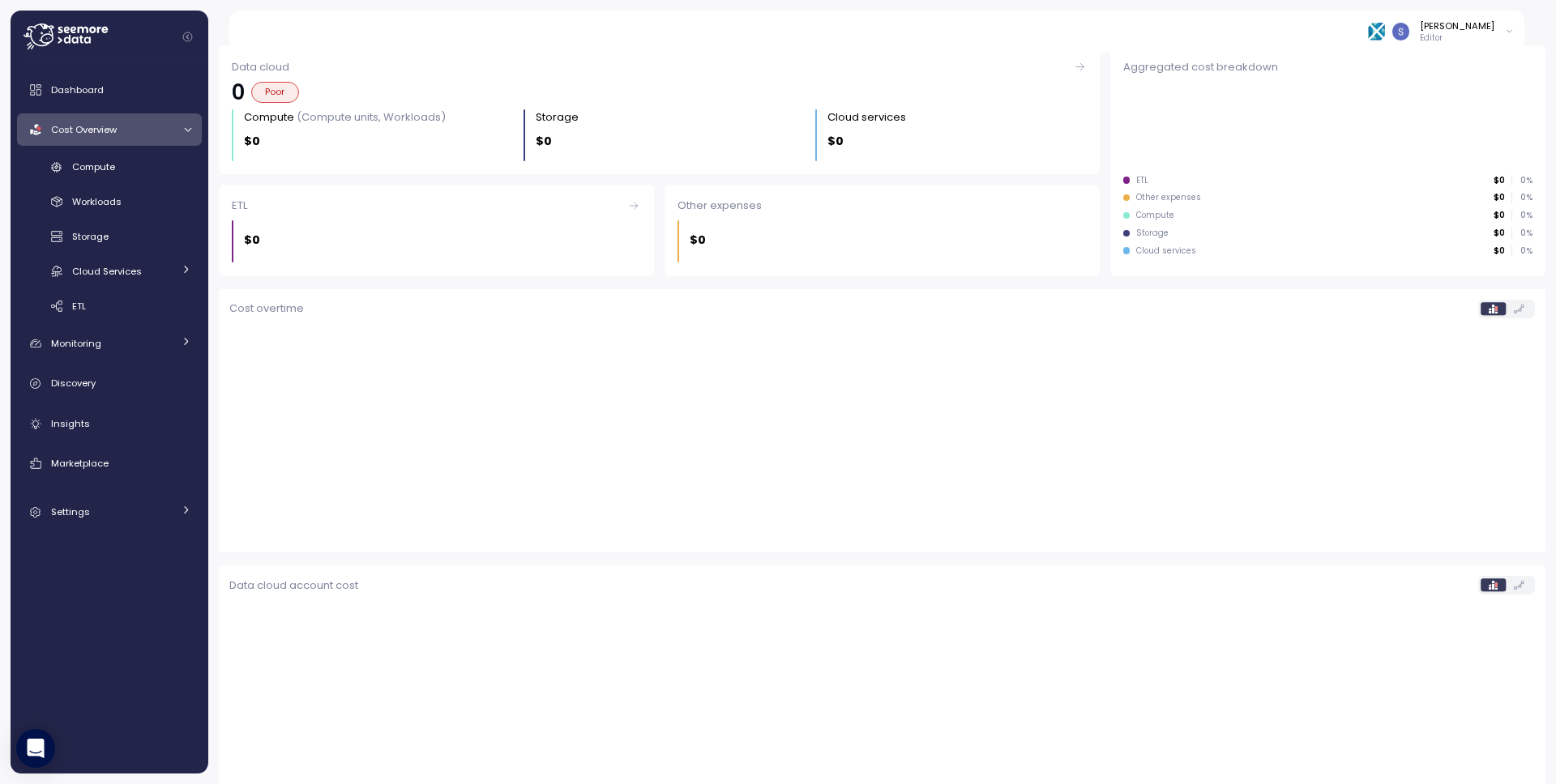
scroll to position [172, 0]
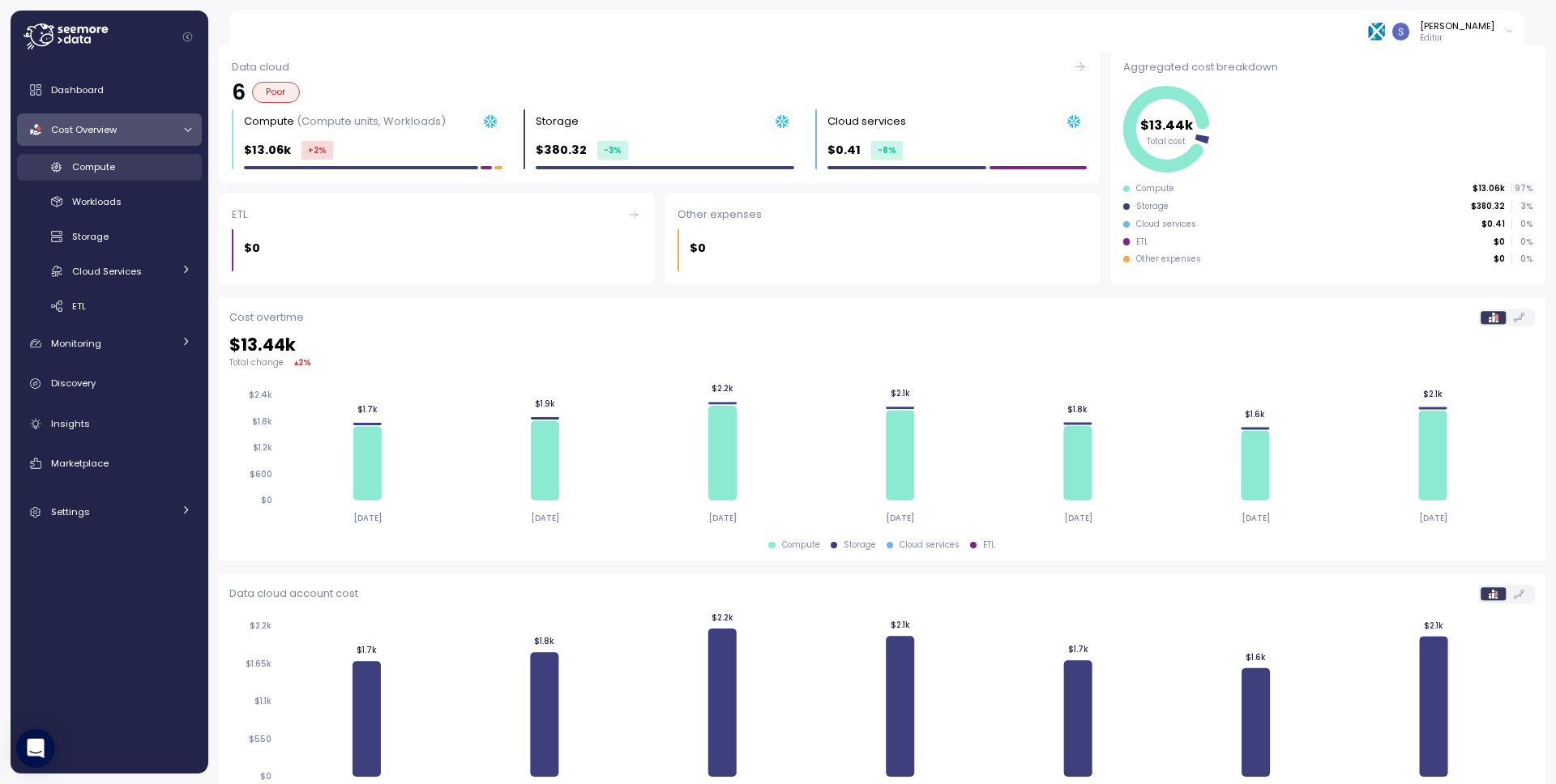
click at [87, 178] on link "Compute" at bounding box center [108, 167] width 185 height 27
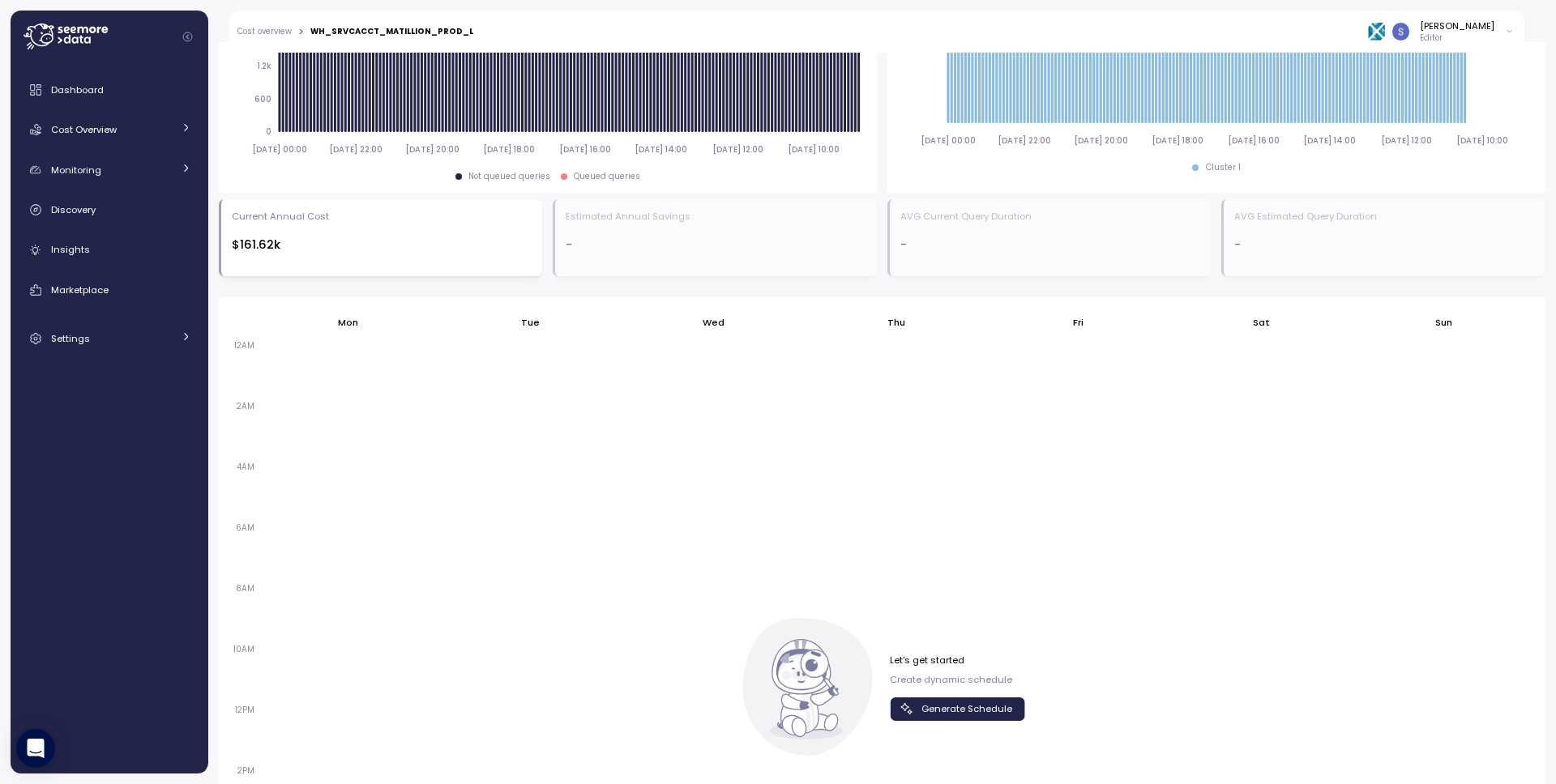
scroll to position [955, 0]
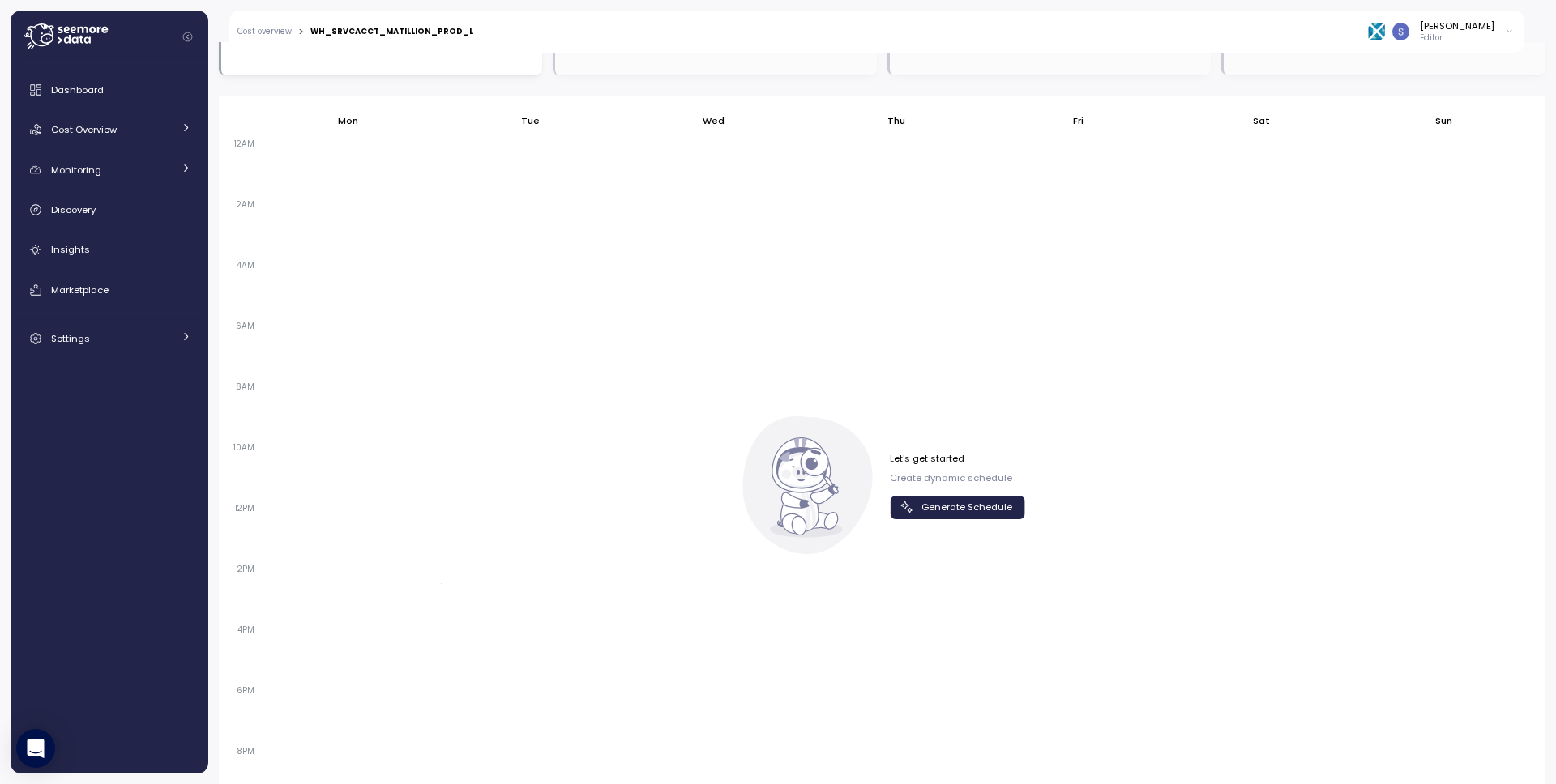
click at [992, 509] on span "Generate Schedule" at bounding box center [967, 508] width 91 height 22
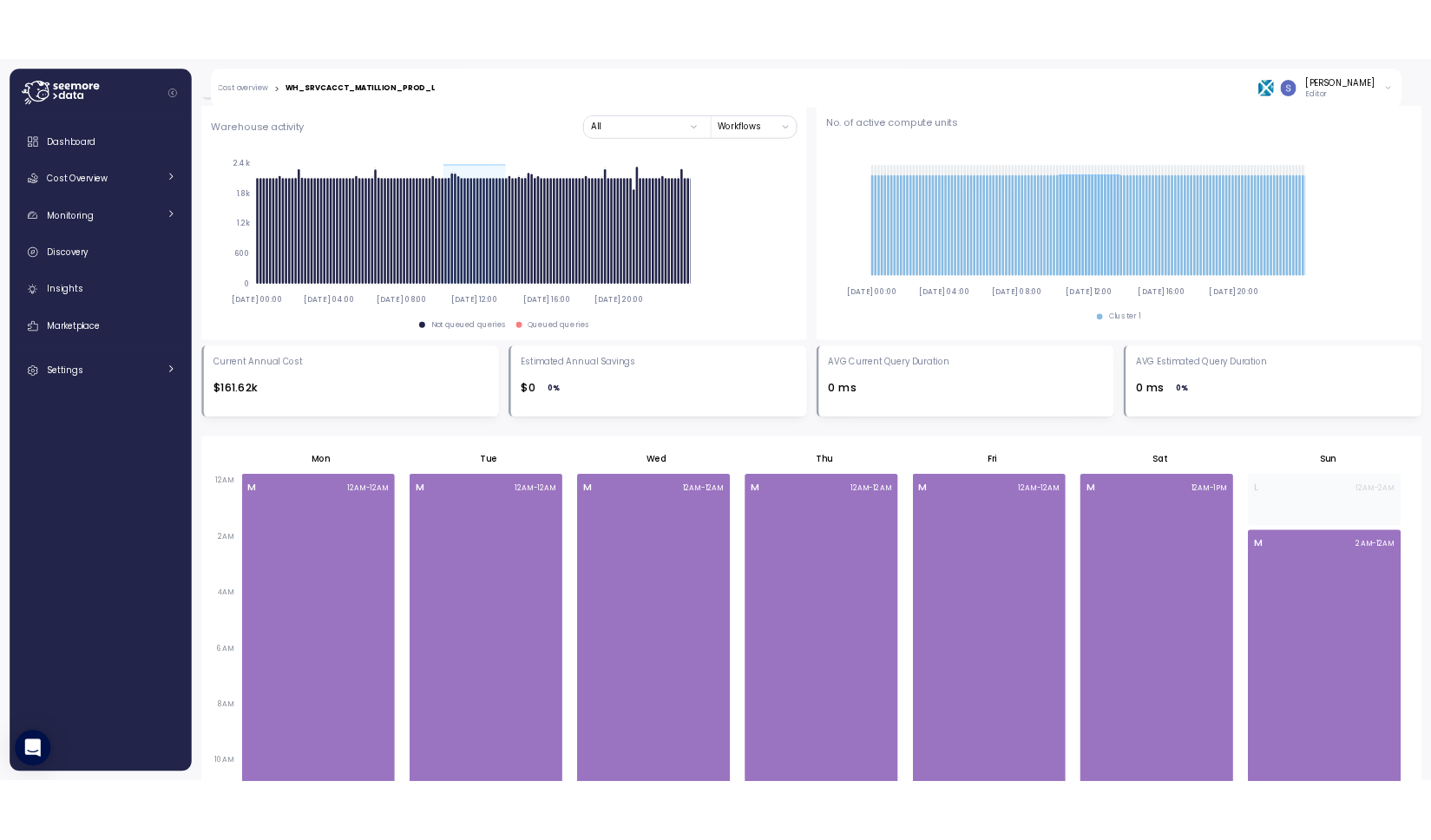
scroll to position [710, 0]
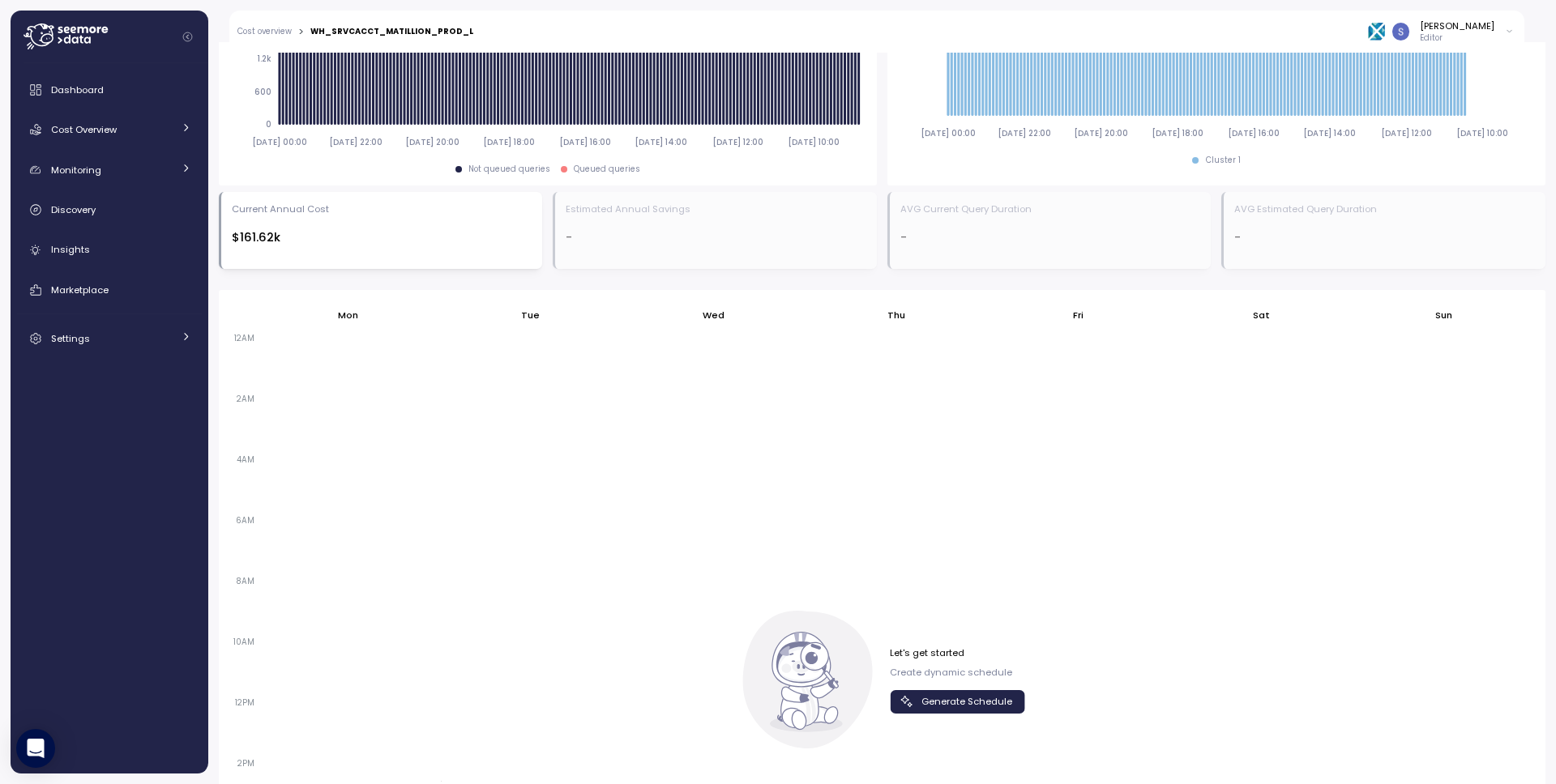
scroll to position [742, 0]
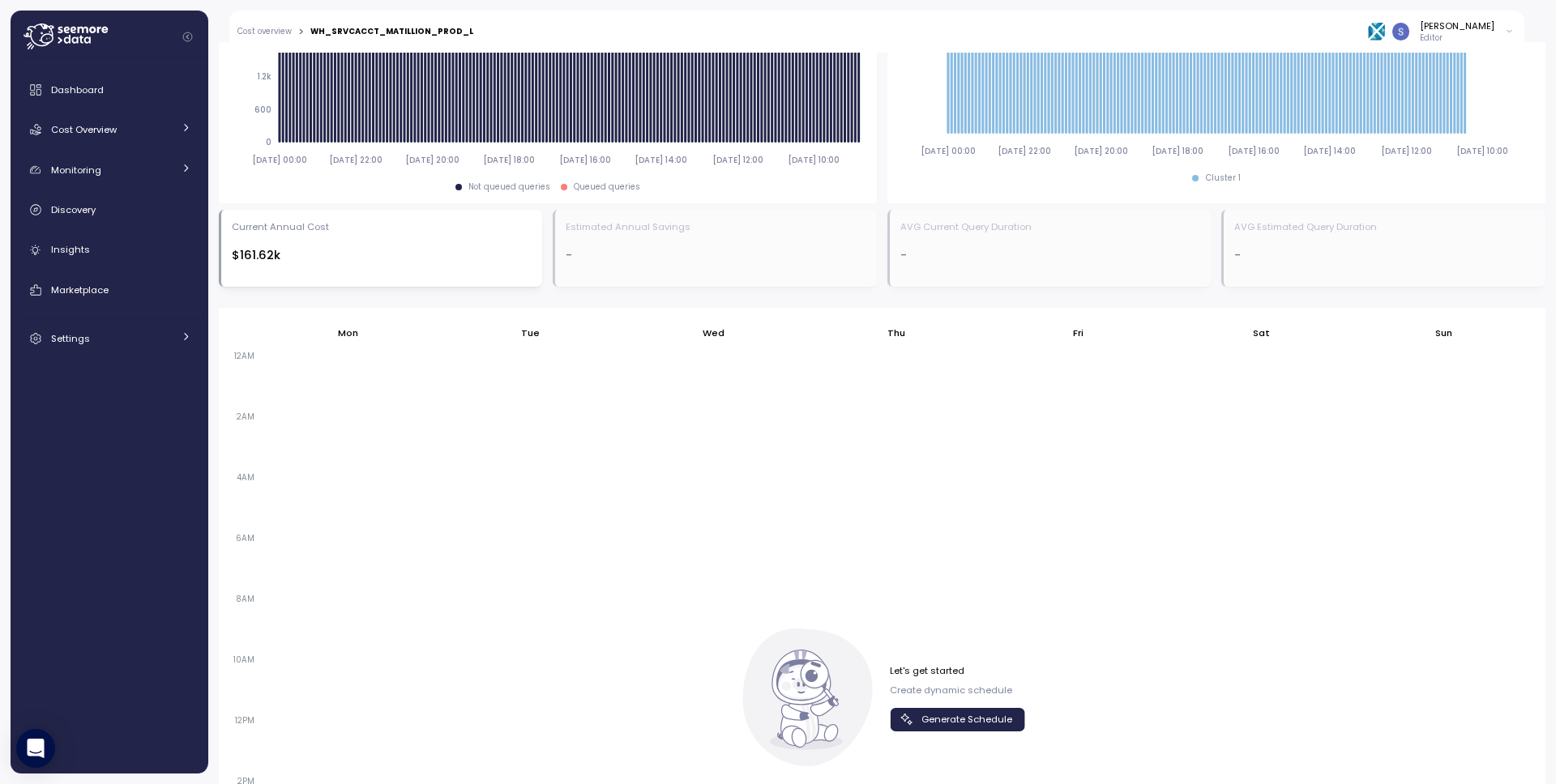
click at [955, 720] on span "Generate Schedule" at bounding box center [967, 720] width 91 height 22
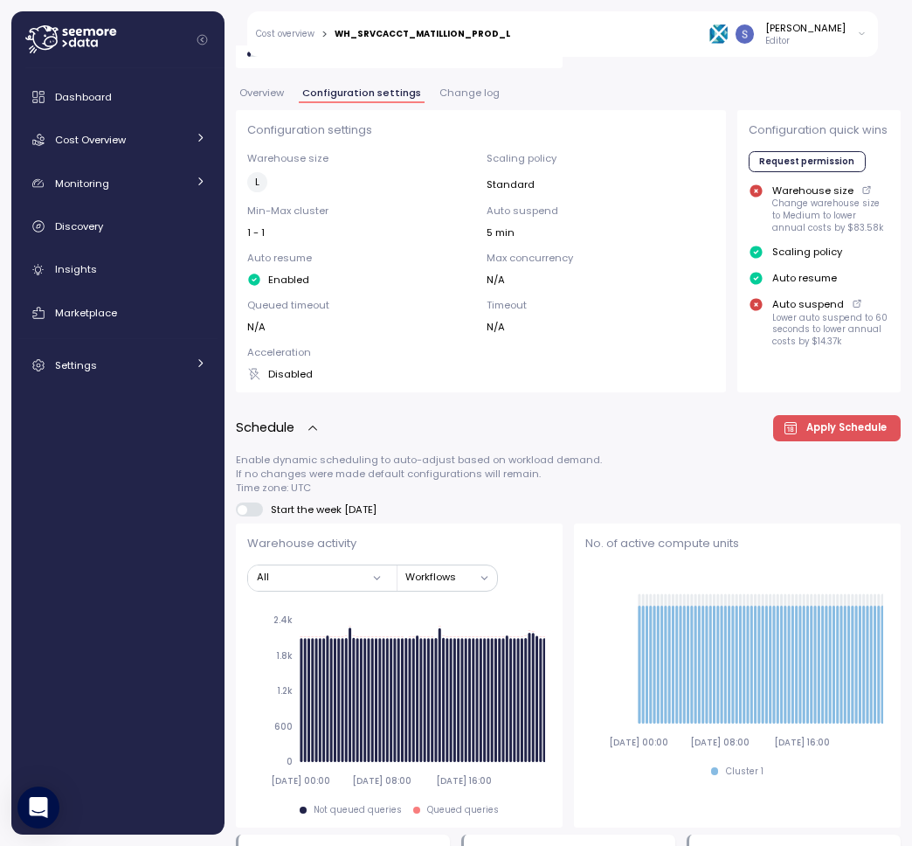
scroll to position [1372, 0]
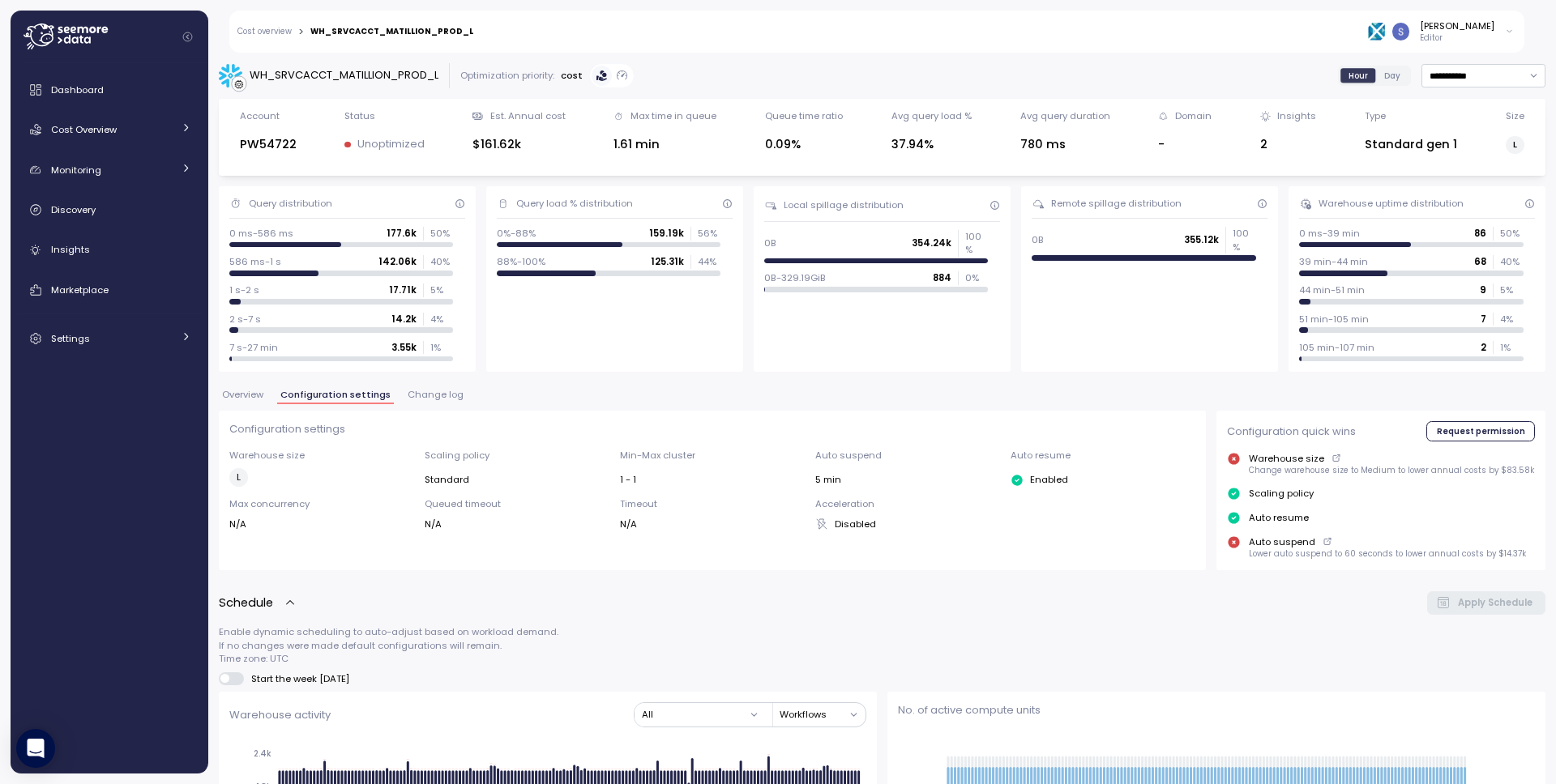
drag, startPoint x: 893, startPoint y: 446, endPoint x: 833, endPoint y: 470, distance: 64.6
click at [806, 481] on div "Configuration settings Warehouse size L Scaling policy Standard Min-Max cluster…" at bounding box center [712, 475] width 966 height 109
drag, startPoint x: 826, startPoint y: 465, endPoint x: 830, endPoint y: 488, distance: 23.3
click at [826, 479] on div "Auto suspend 5 min" at bounding box center [907, 467] width 185 height 38
click at [830, 488] on div "Warehouse size L Scaling policy Standard Min-Max cluster 1 - 1 Auto suspend 5 m…" at bounding box center [712, 489] width 966 height 82
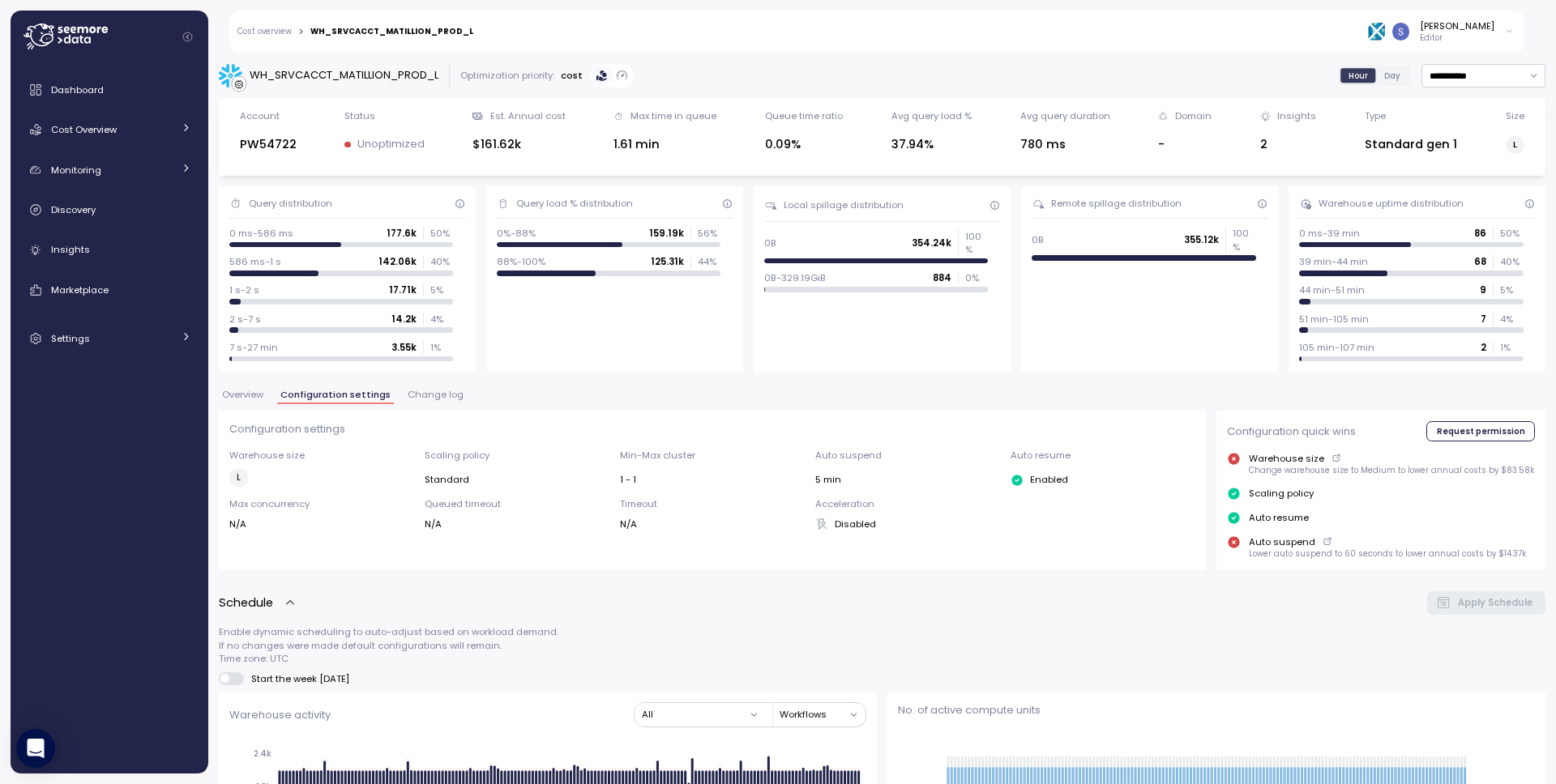
click at [830, 488] on div "Warehouse size L Scaling policy Standard Min-Max cluster 1 - 1 Auto suspend 5 m…" at bounding box center [712, 489] width 966 height 82
click at [830, 476] on div "5 min" at bounding box center [907, 479] width 185 height 13
click at [830, 477] on div "5 min" at bounding box center [907, 479] width 185 height 13
click at [828, 479] on div "5 min" at bounding box center [907, 479] width 185 height 13
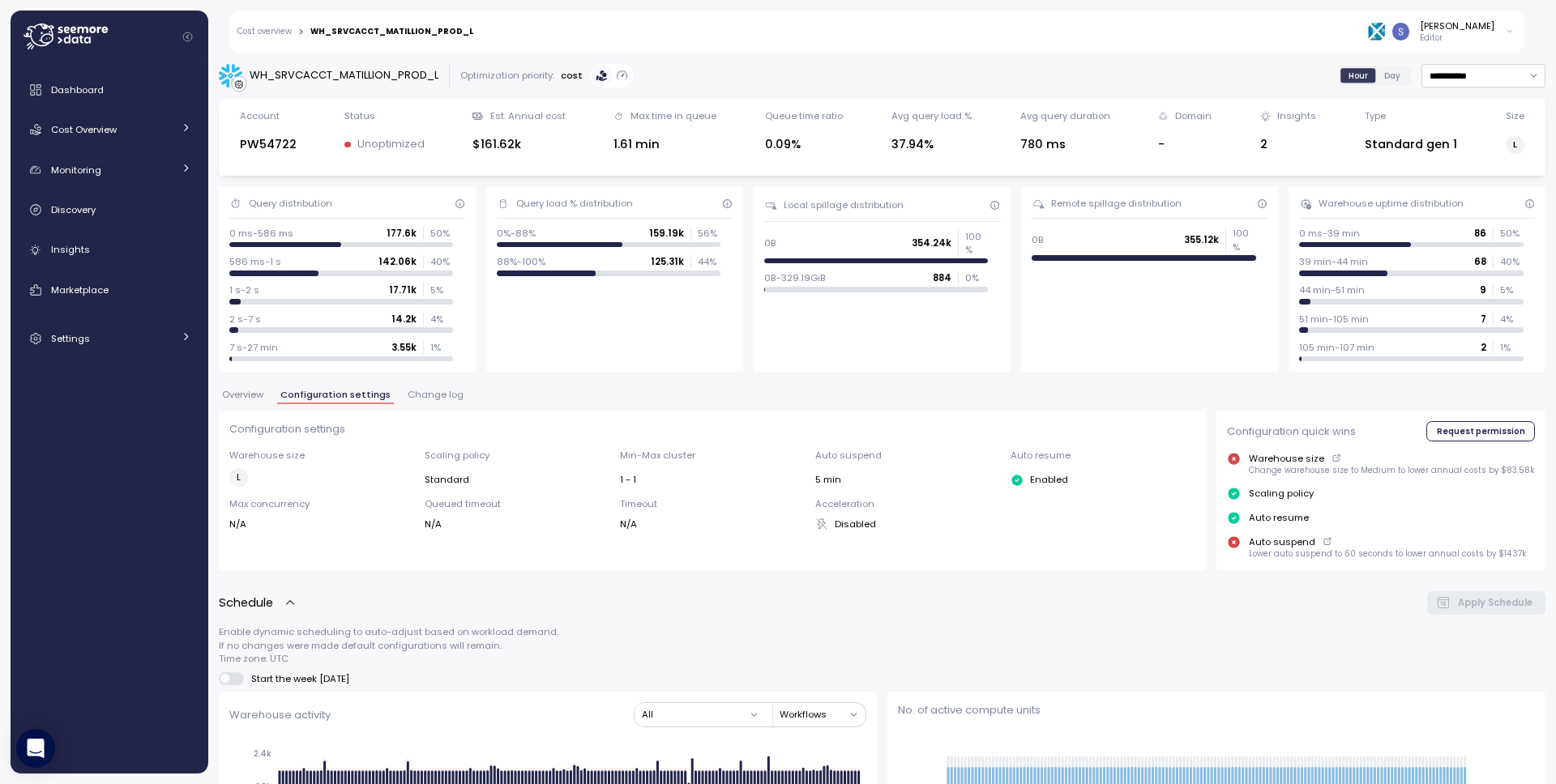
click at [823, 463] on div "Auto suspend 5 min" at bounding box center [907, 467] width 185 height 38
click at [835, 450] on p "Auto suspend" at bounding box center [907, 455] width 185 height 13
click at [835, 452] on p "Auto suspend" at bounding box center [907, 455] width 185 height 13
click at [833, 454] on p "Auto suspend" at bounding box center [907, 455] width 185 height 13
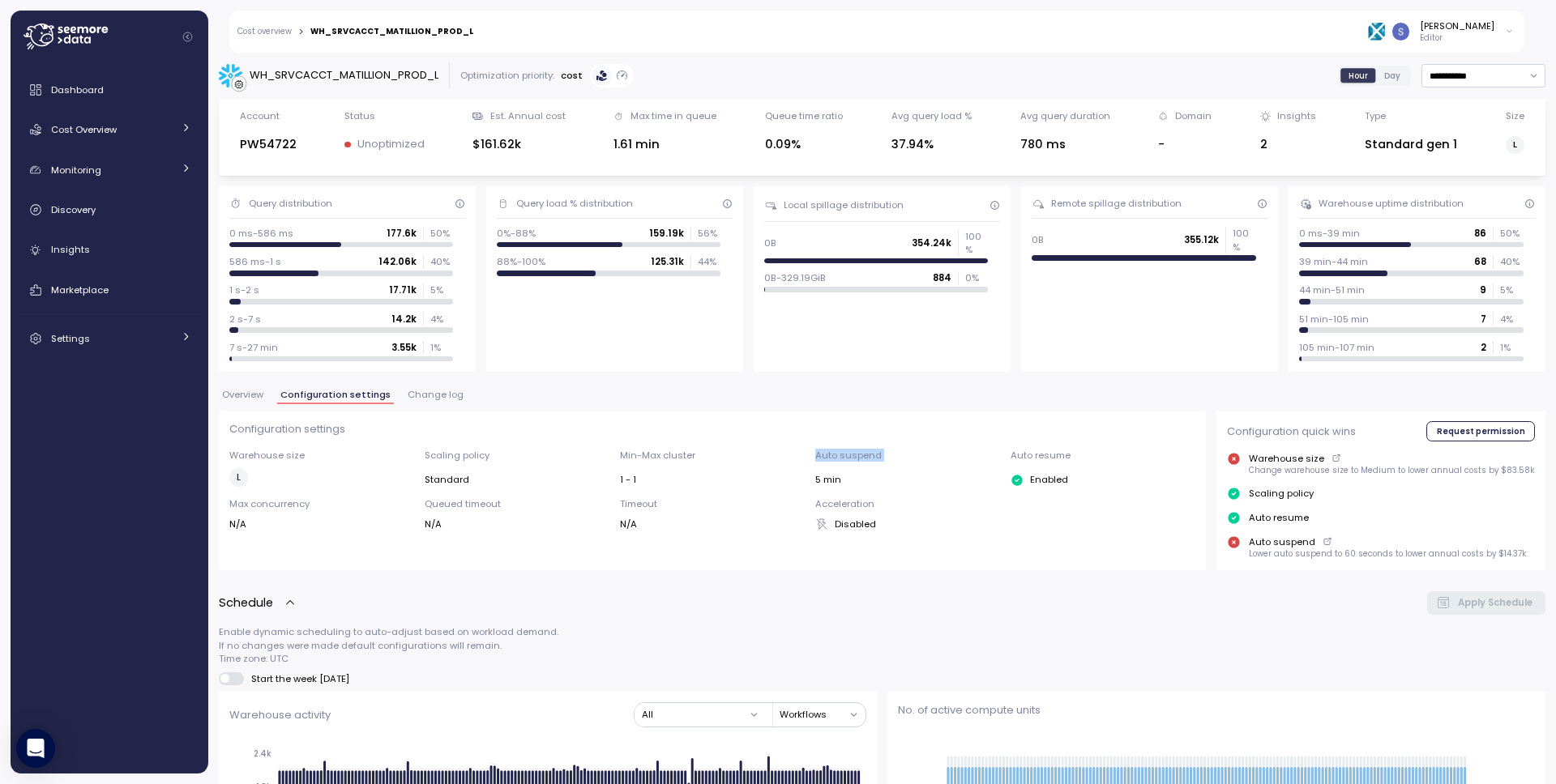
drag, startPoint x: 833, startPoint y: 458, endPoint x: 828, endPoint y: 470, distance: 13.0
click at [831, 462] on div "Auto suspend 5 min" at bounding box center [907, 467] width 185 height 38
click at [828, 471] on div "Auto suspend 5 min" at bounding box center [907, 467] width 185 height 38
click at [827, 472] on div "Auto suspend 5 min" at bounding box center [907, 467] width 185 height 38
drag, startPoint x: 827, startPoint y: 472, endPoint x: 825, endPoint y: 481, distance: 9.2
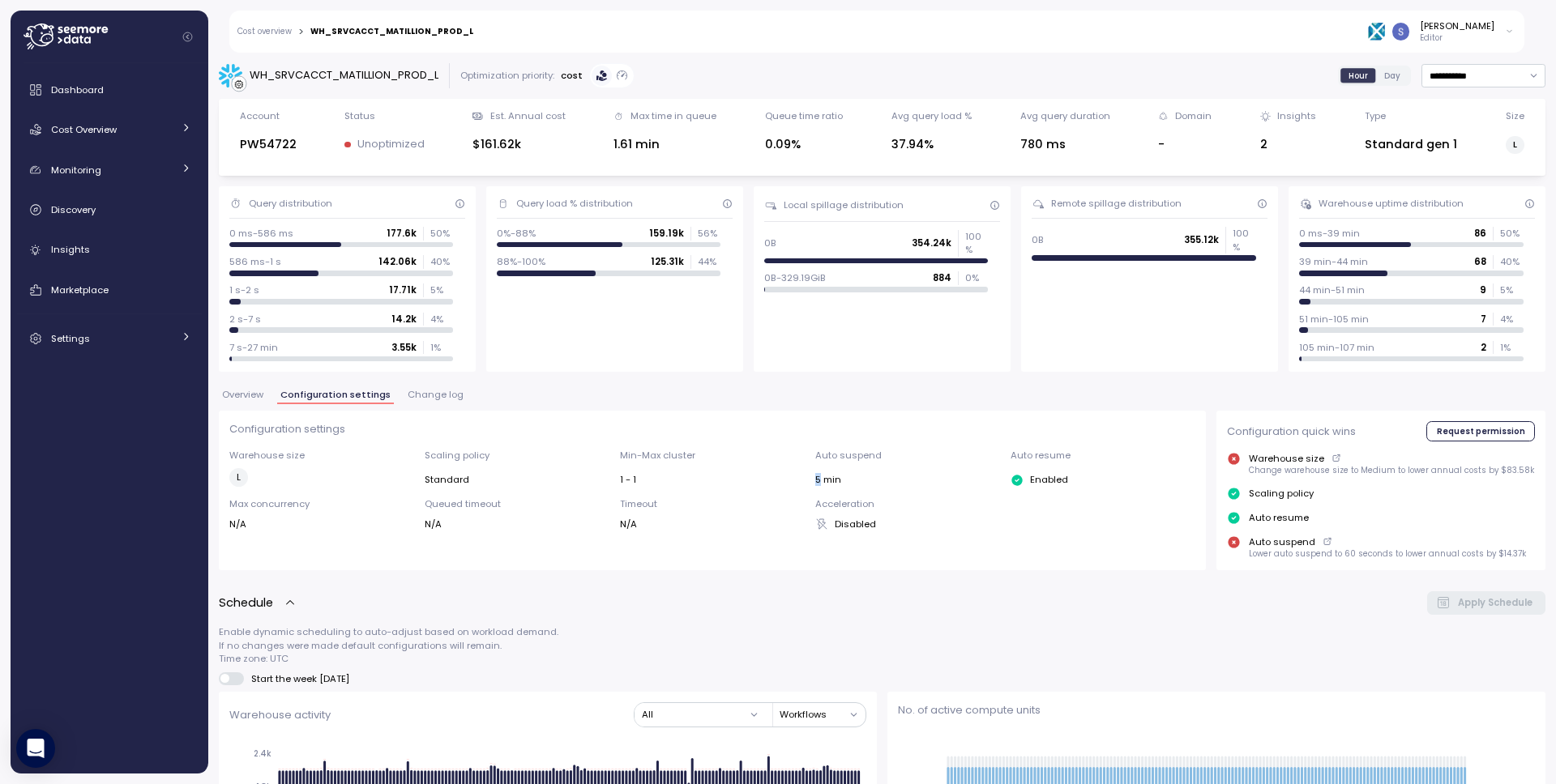
click at [826, 479] on div "Auto suspend 5 min" at bounding box center [907, 467] width 185 height 38
click at [825, 481] on div "5 min" at bounding box center [907, 479] width 185 height 13
drag, startPoint x: 825, startPoint y: 481, endPoint x: 828, endPoint y: 471, distance: 10.4
click at [825, 479] on div "5 min" at bounding box center [907, 479] width 185 height 13
drag, startPoint x: 828, startPoint y: 471, endPoint x: 833, endPoint y: 462, distance: 10.3
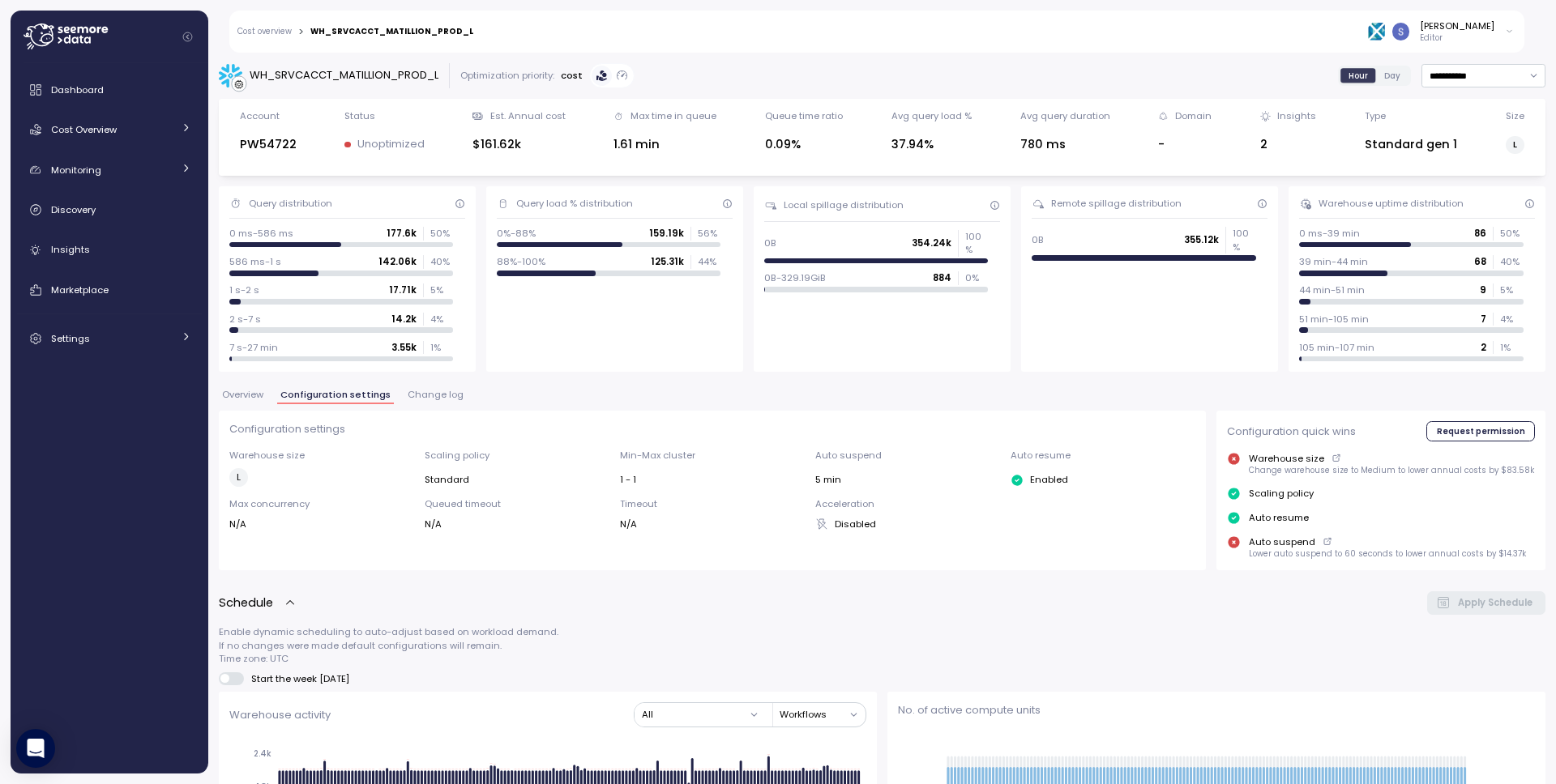
click at [830, 466] on div "Auto suspend 5 min" at bounding box center [907, 467] width 185 height 38
click at [833, 462] on div "Auto suspend 5 min" at bounding box center [907, 467] width 185 height 38
click at [833, 462] on div "Auto suspend 5 min" at bounding box center [907, 467] width 185 height 38
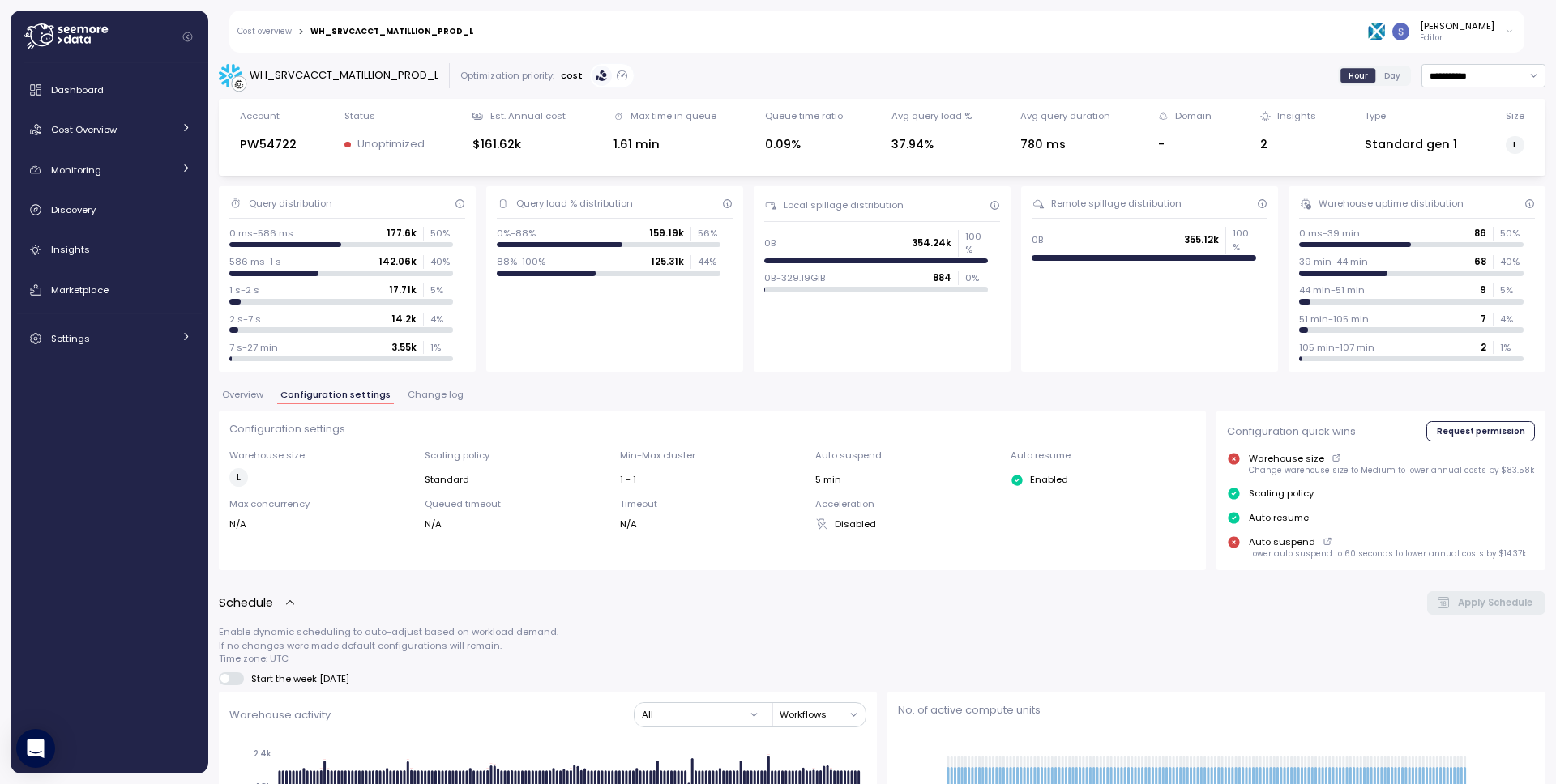
drag, startPoint x: 830, startPoint y: 465, endPoint x: 829, endPoint y: 475, distance: 10.0
click at [829, 473] on div "Auto suspend 5 min" at bounding box center [907, 467] width 185 height 38
click at [829, 475] on div "5 min" at bounding box center [907, 479] width 185 height 13
drag, startPoint x: 829, startPoint y: 475, endPoint x: 841, endPoint y: 455, distance: 23.3
click at [837, 464] on div "Auto suspend 5 min" at bounding box center [907, 467] width 185 height 38
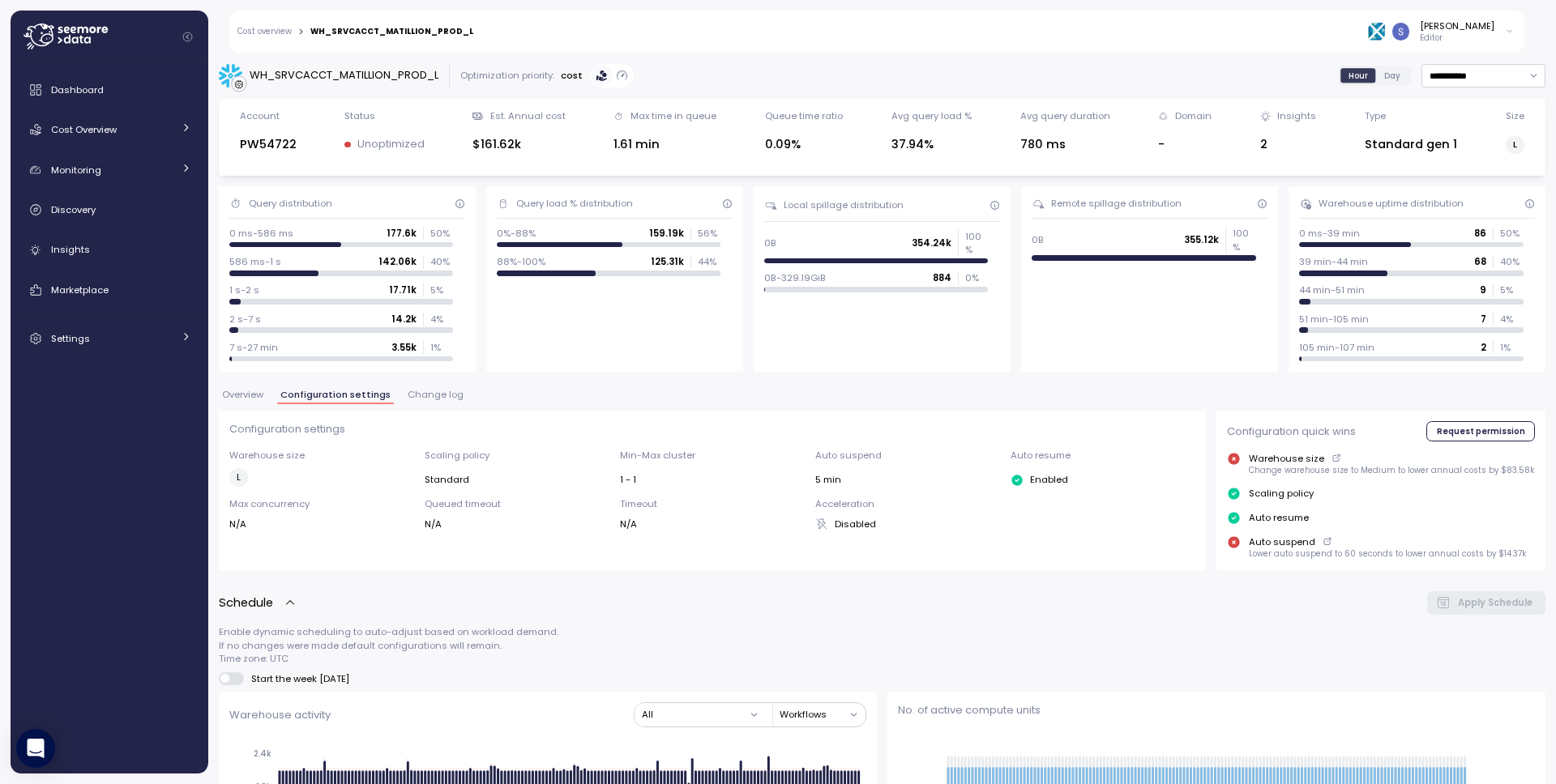
click at [841, 455] on p "Auto suspend" at bounding box center [907, 455] width 185 height 13
drag, startPoint x: 841, startPoint y: 455, endPoint x: 835, endPoint y: 474, distance: 19.9
click at [839, 462] on div "Auto suspend 5 min" at bounding box center [907, 467] width 185 height 38
drag, startPoint x: 835, startPoint y: 474, endPoint x: 833, endPoint y: 487, distance: 13.2
click at [833, 485] on div "5 min" at bounding box center [907, 479] width 185 height 13
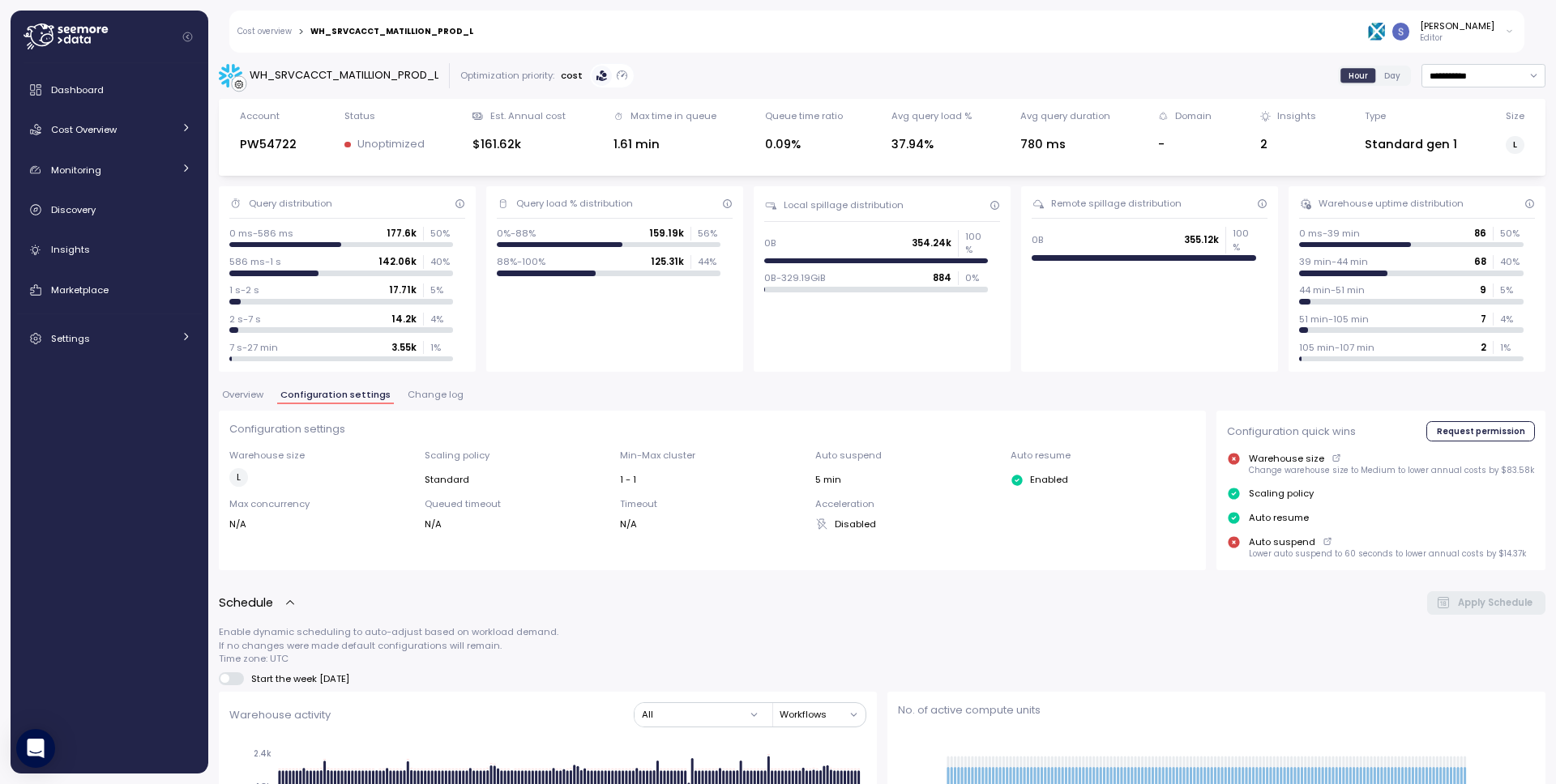
click at [832, 488] on div "Warehouse size L Scaling policy Standard Min-Max cluster 1 - 1 Auto suspend 5 m…" at bounding box center [712, 489] width 966 height 82
drag, startPoint x: 833, startPoint y: 483, endPoint x: 847, endPoint y: 455, distance: 31.3
click at [837, 470] on div "Auto suspend 5 min" at bounding box center [907, 467] width 185 height 38
click at [846, 455] on p "Auto suspend" at bounding box center [907, 455] width 185 height 13
drag, startPoint x: 841, startPoint y: 465, endPoint x: 838, endPoint y: 478, distance: 13.3
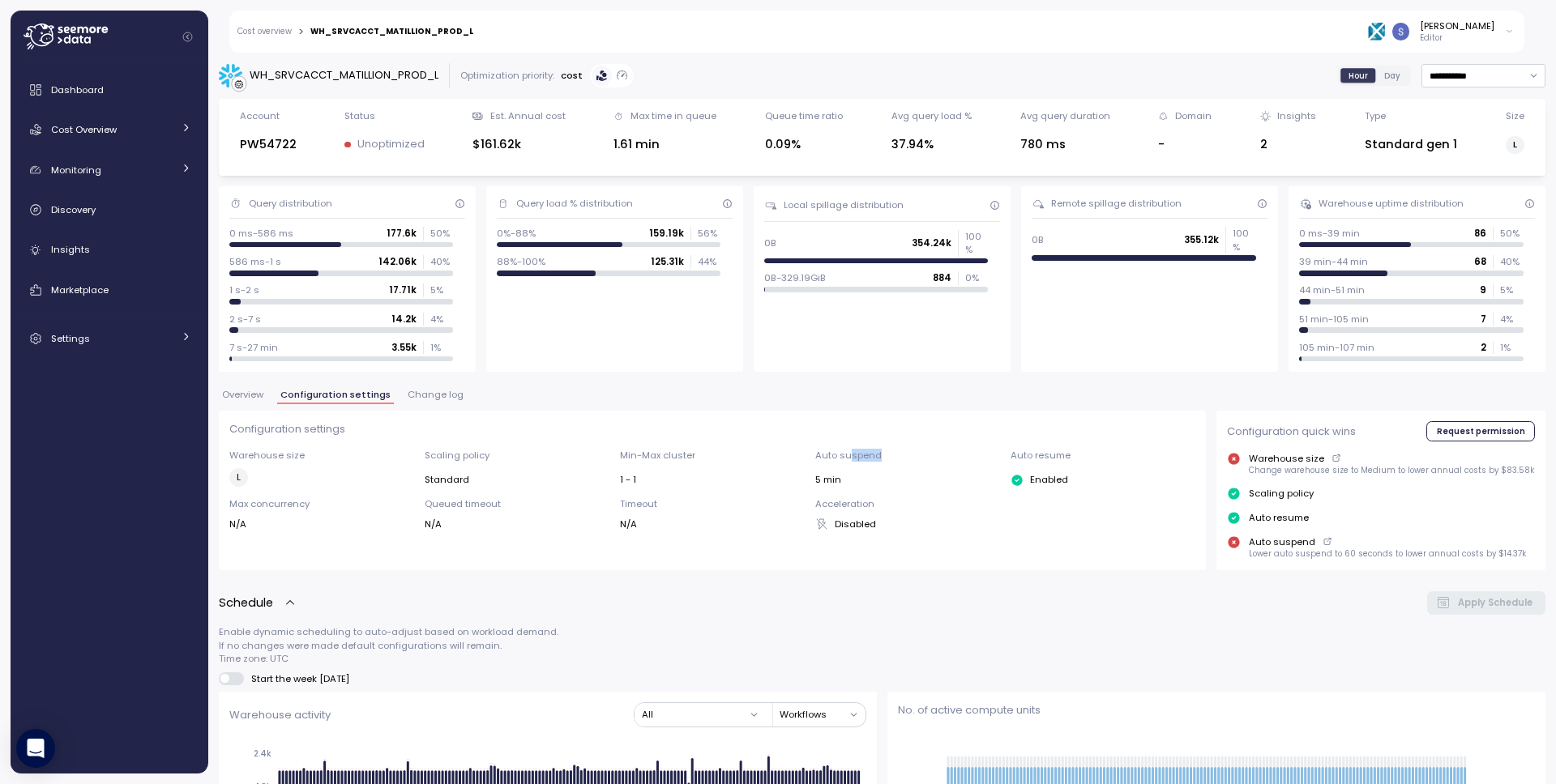
click at [840, 469] on div "Auto suspend 5 min" at bounding box center [907, 467] width 185 height 38
click at [838, 479] on div "5 min" at bounding box center [907, 479] width 185 height 13
click at [846, 445] on div "Configuration settings Warehouse size L Scaling policy Standard Min-Max cluster…" at bounding box center [712, 475] width 966 height 109
click at [846, 442] on div "Configuration settings Warehouse size L Scaling policy Standard Min-Max cluster…" at bounding box center [712, 475] width 966 height 109
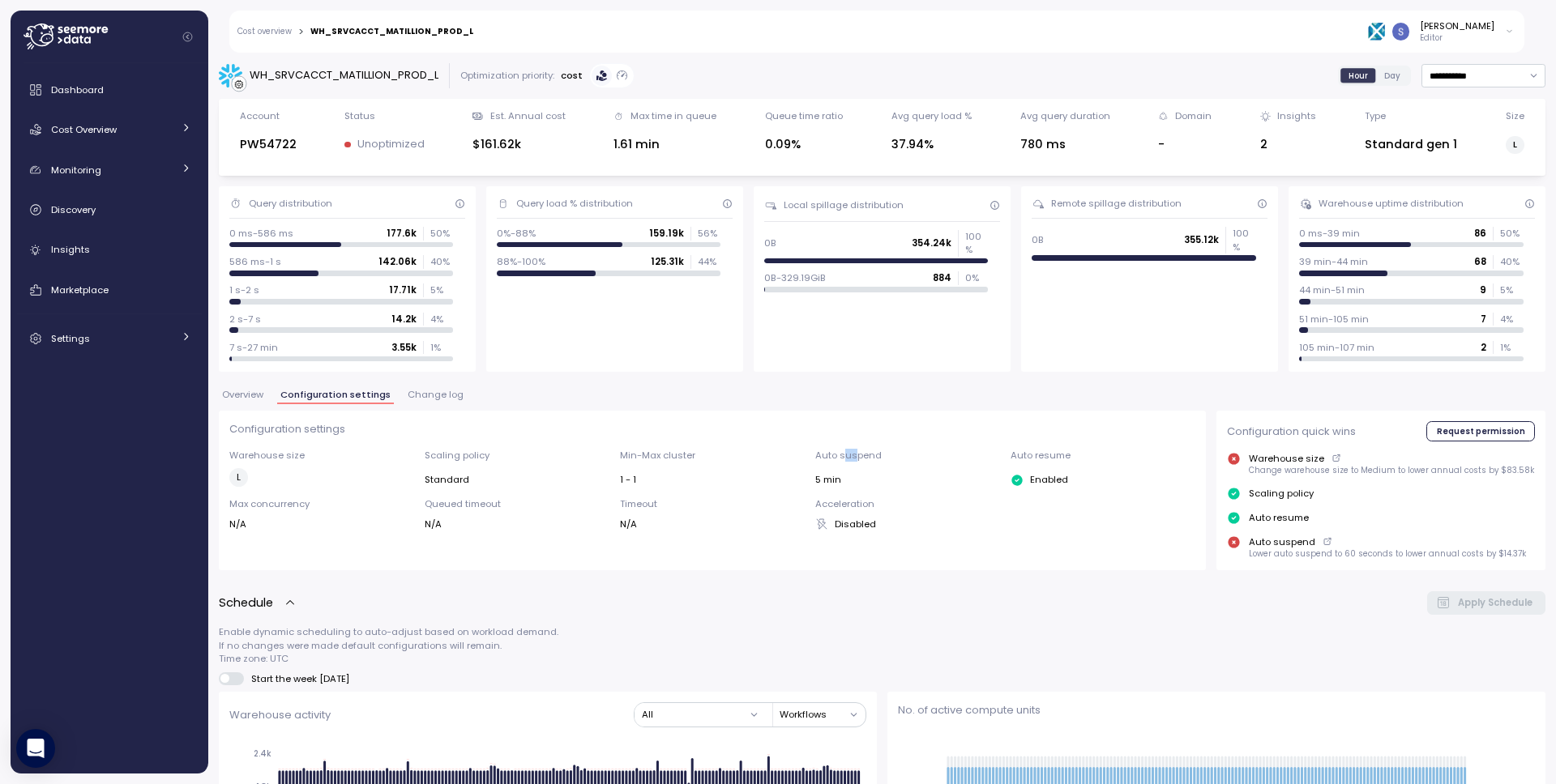
drag, startPoint x: 846, startPoint y: 453, endPoint x: 833, endPoint y: 478, distance: 28.2
click at [841, 460] on p "Auto suspend" at bounding box center [907, 455] width 185 height 13
click at [831, 480] on div "Auto suspend 5 min" at bounding box center [907, 467] width 185 height 38
click at [830, 481] on div "5 min" at bounding box center [907, 479] width 185 height 13
click at [835, 461] on div "Auto suspend 5 min" at bounding box center [907, 467] width 185 height 38
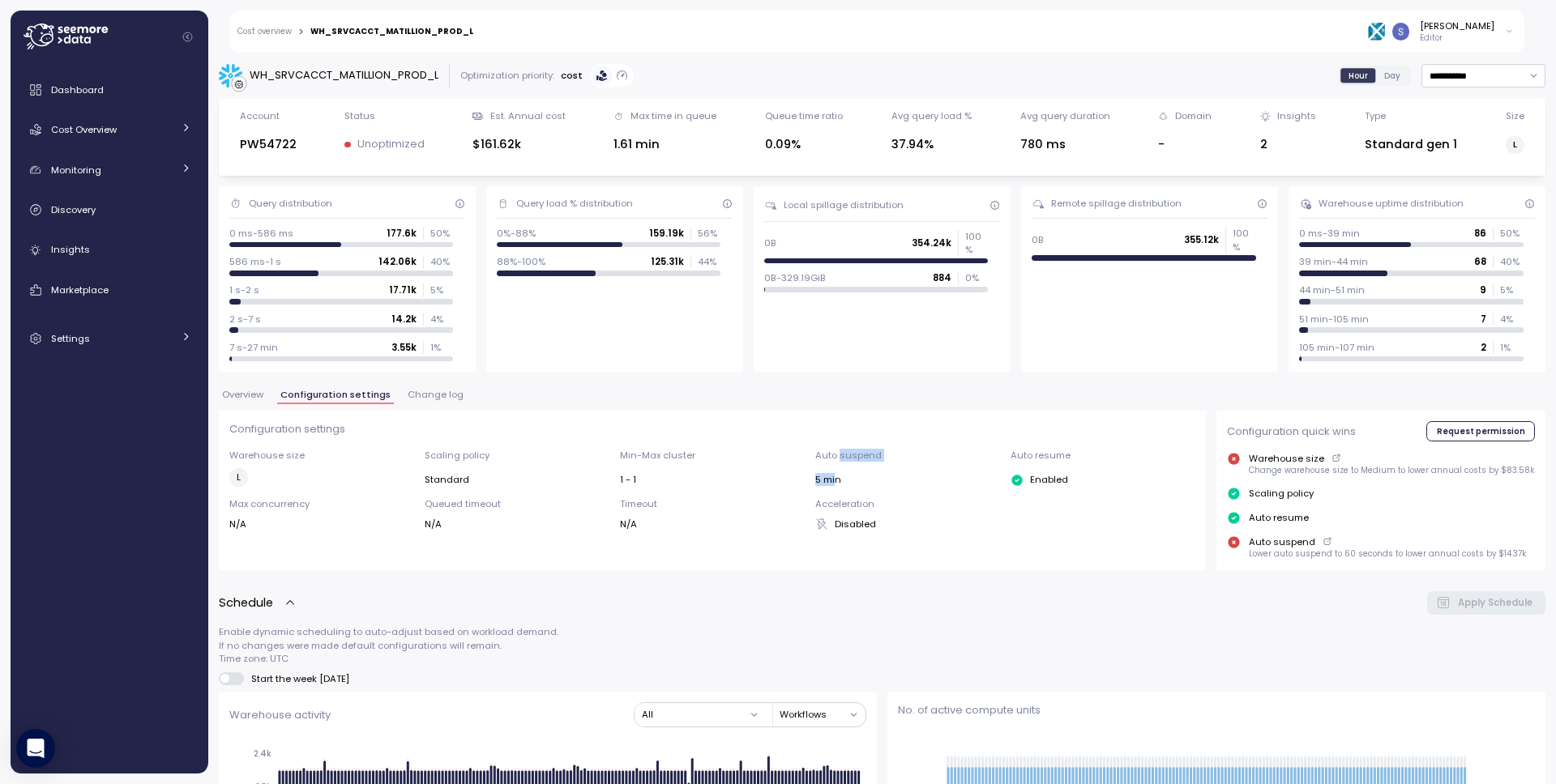
click at [841, 454] on p "Auto suspend" at bounding box center [907, 455] width 185 height 13
click at [832, 480] on div "Auto suspend 5 min" at bounding box center [907, 467] width 185 height 38
click at [831, 484] on div "5 min" at bounding box center [907, 479] width 185 height 13
drag, startPoint x: 837, startPoint y: 465, endPoint x: 848, endPoint y: 453, distance: 16.3
click at [840, 461] on div "Auto suspend 5 min" at bounding box center [907, 467] width 185 height 38
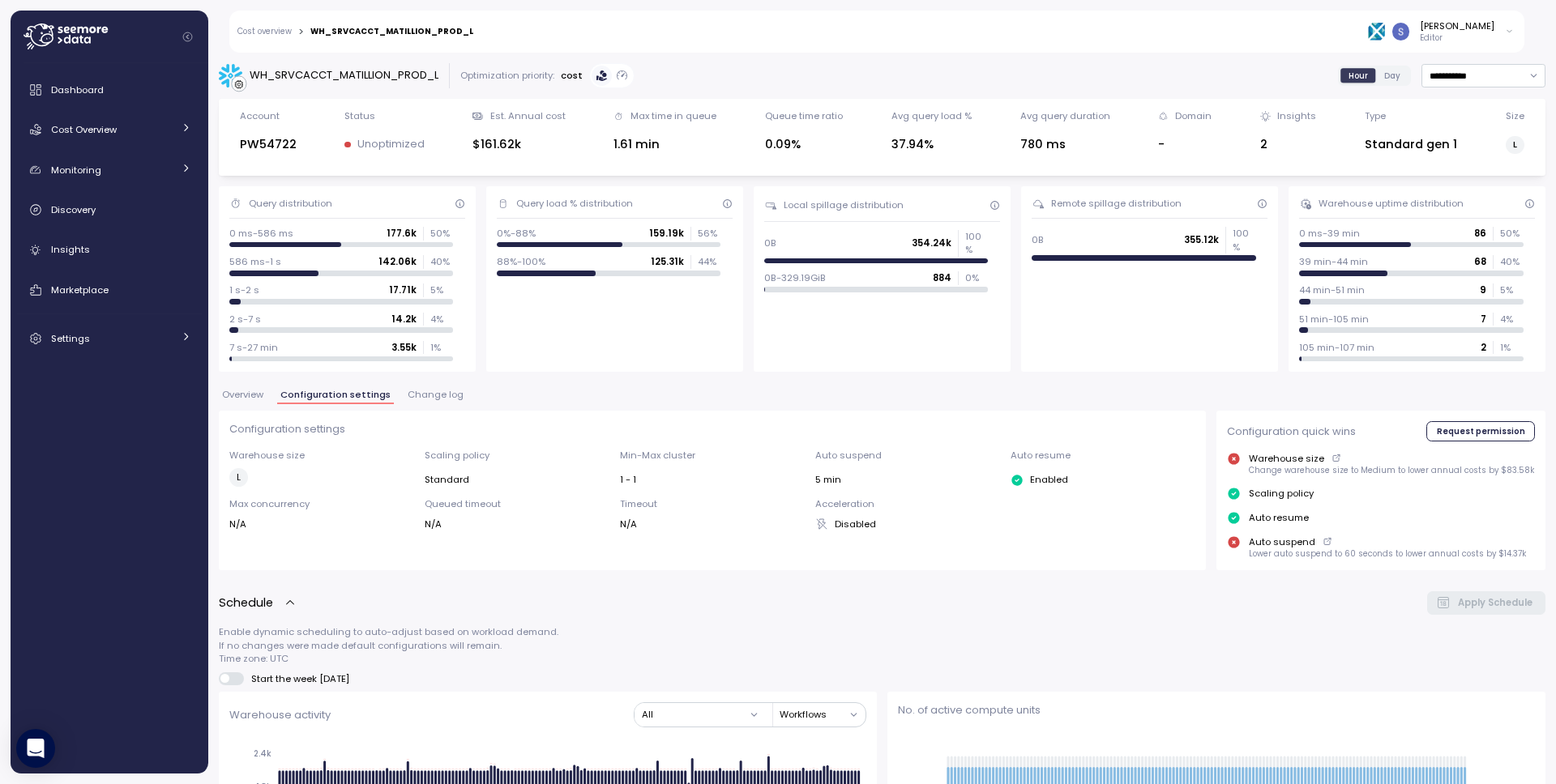
click at [846, 449] on p "Auto suspend" at bounding box center [907, 455] width 185 height 13
drag, startPoint x: 845, startPoint y: 460, endPoint x: 840, endPoint y: 475, distance: 15.8
click at [842, 473] on div "Auto suspend 5 min" at bounding box center [907, 467] width 185 height 38
click at [832, 488] on div "Warehouse size L Scaling policy Standard Min-Max cluster 1 - 1 Auto suspend 5 m…" at bounding box center [712, 489] width 966 height 82
click at [846, 460] on div "Auto suspend 5 min" at bounding box center [907, 467] width 185 height 38
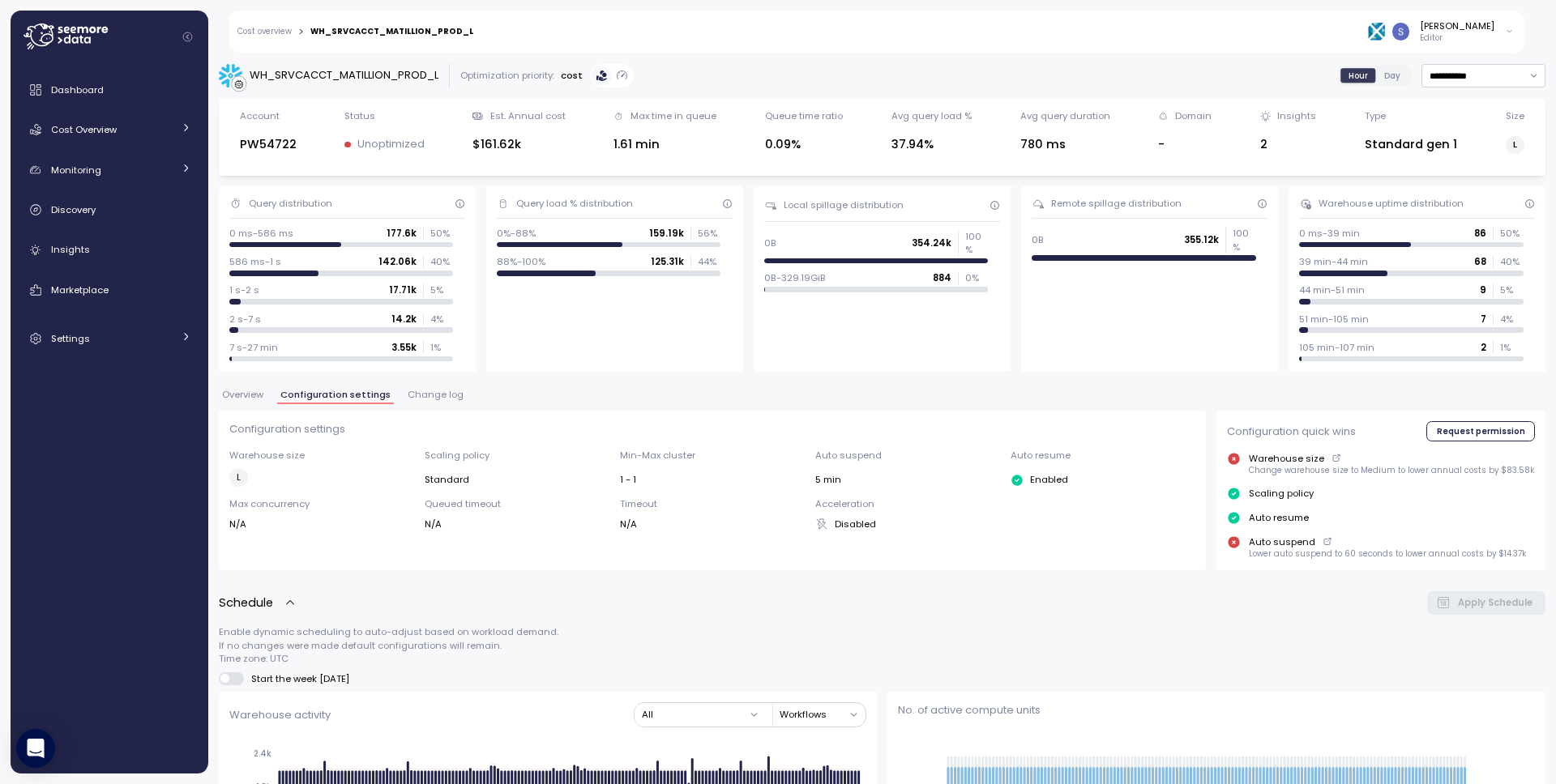
click at [846, 454] on p "Auto suspend" at bounding box center [907, 455] width 185 height 13
click at [844, 471] on div "Auto suspend 5 min" at bounding box center [907, 467] width 185 height 38
click at [833, 479] on div "5 min" at bounding box center [907, 479] width 185 height 13
click at [844, 452] on div "Auto suspend 5 min" at bounding box center [907, 467] width 185 height 38
drag, startPoint x: 841, startPoint y: 461, endPoint x: 823, endPoint y: 486, distance: 30.8
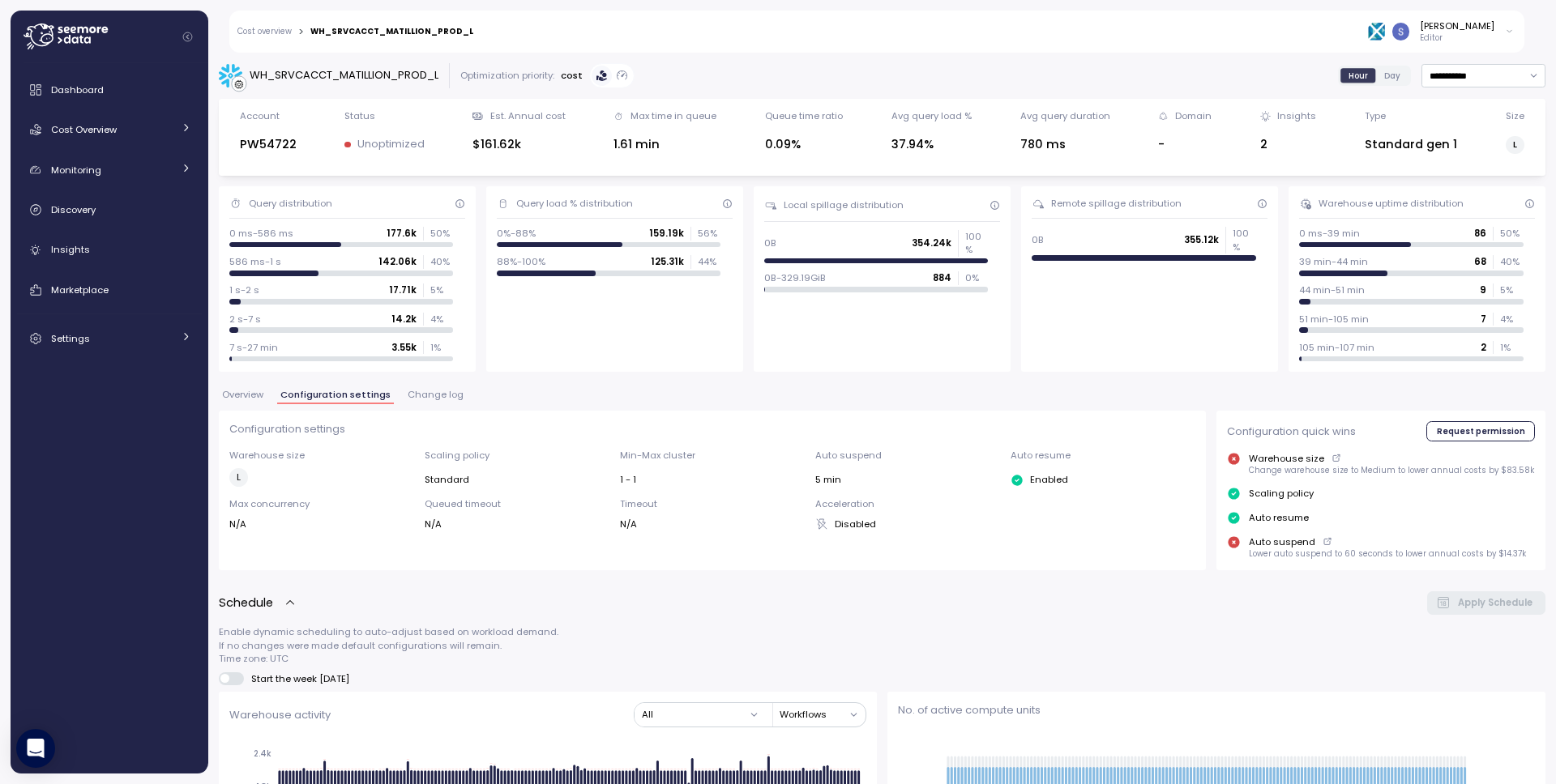
click at [836, 469] on div "Auto suspend 5 min" at bounding box center [907, 467] width 185 height 38
click at [823, 486] on div "5 min" at bounding box center [907, 479] width 185 height 13
drag, startPoint x: 823, startPoint y: 485, endPoint x: 839, endPoint y: 461, distance: 28.8
click at [835, 466] on div "Auto suspend 5 min" at bounding box center [907, 467] width 185 height 38
click at [839, 460] on p "Auto suspend" at bounding box center [907, 455] width 185 height 13
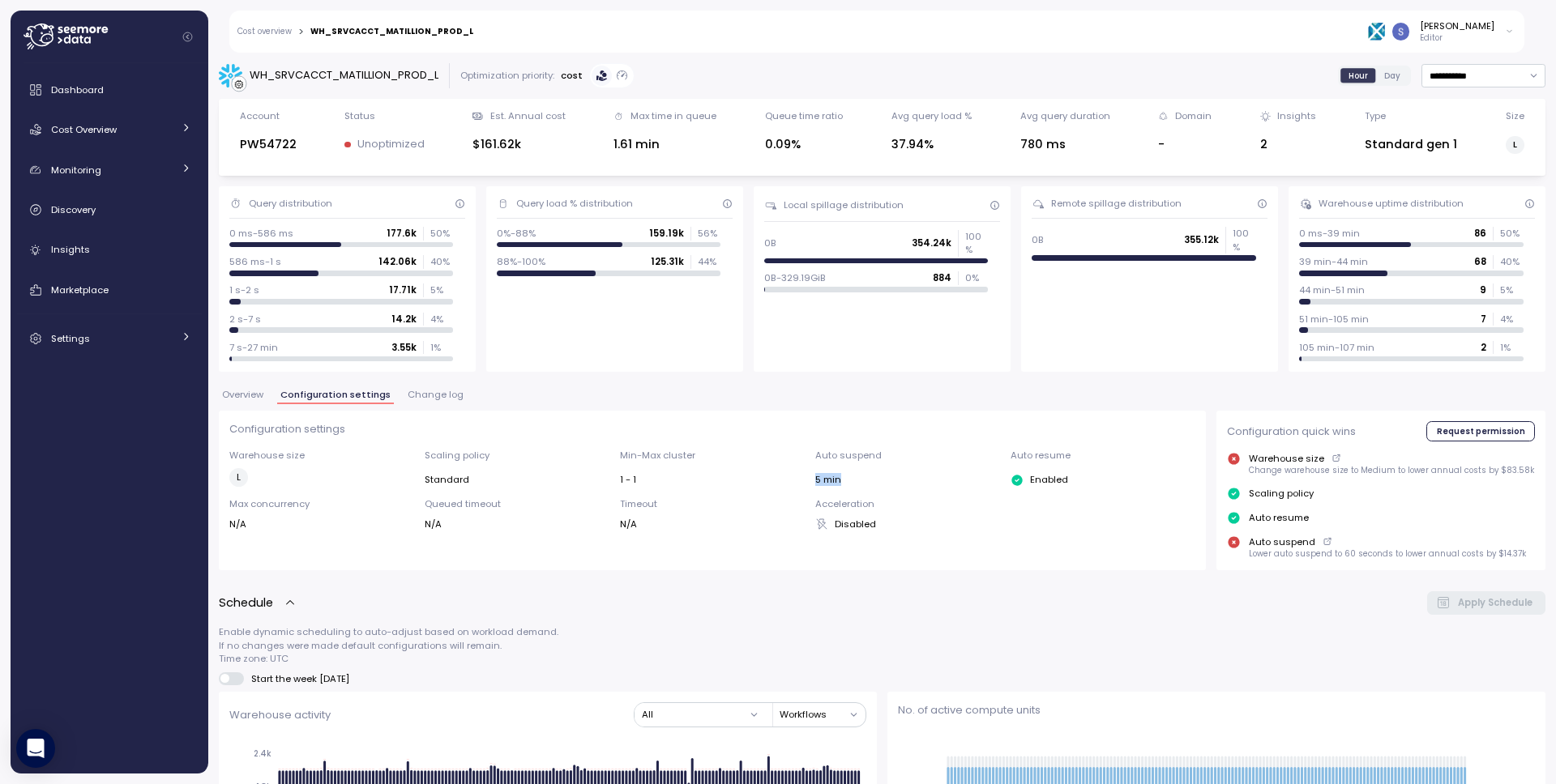
click at [833, 479] on div "Auto suspend 5 min" at bounding box center [907, 467] width 185 height 38
click at [833, 479] on div "5 min" at bounding box center [907, 479] width 185 height 13
drag, startPoint x: 835, startPoint y: 466, endPoint x: 841, endPoint y: 454, distance: 13.4
click at [837, 462] on div "Auto suspend 5 min" at bounding box center [907, 467] width 185 height 38
click at [841, 454] on p "Auto suspend" at bounding box center [907, 455] width 185 height 13
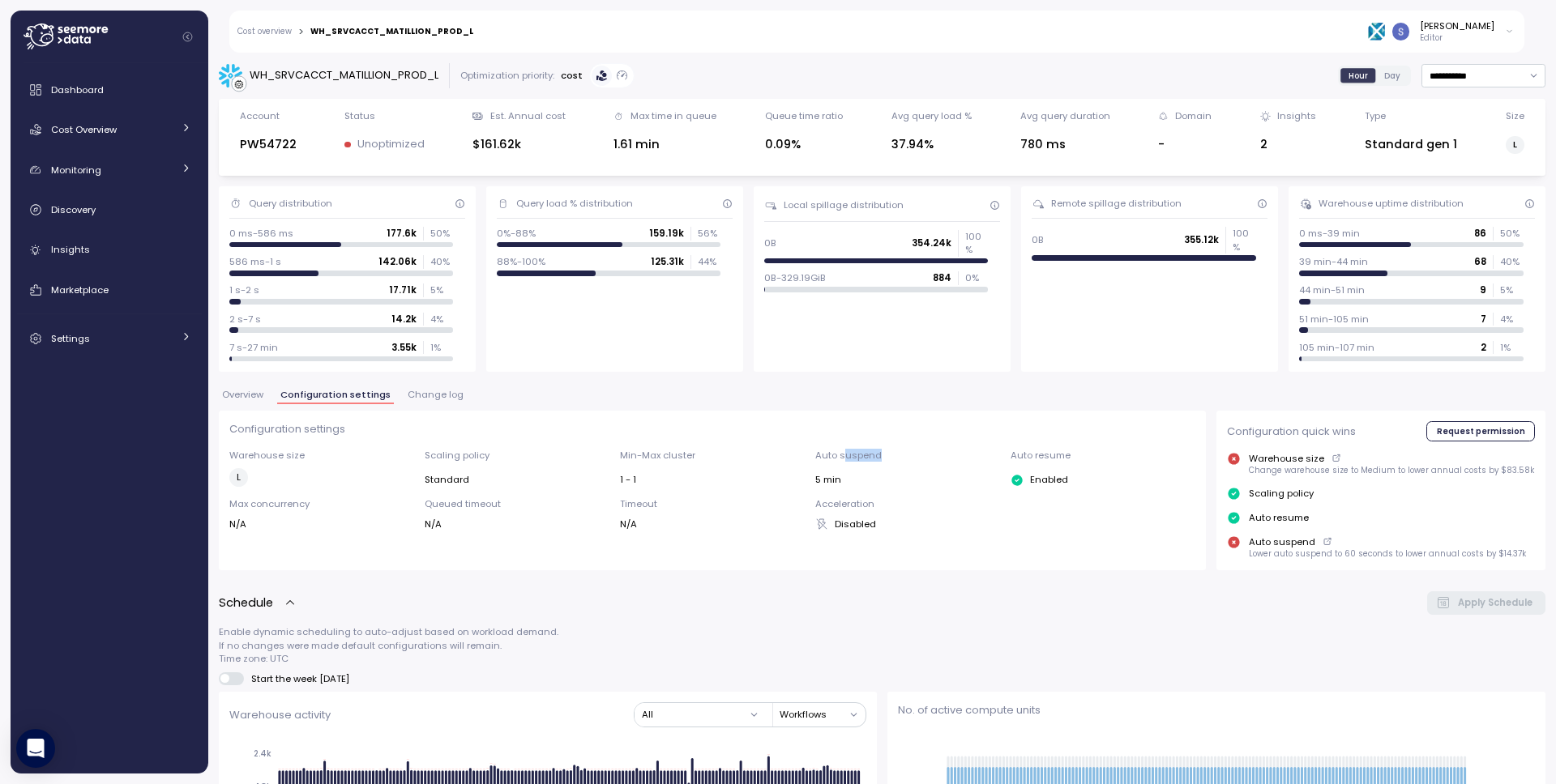
click at [839, 466] on div "Auto suspend 5 min" at bounding box center [907, 467] width 185 height 38
click at [835, 475] on div "Auto suspend 5 min" at bounding box center [907, 467] width 185 height 38
drag, startPoint x: 835, startPoint y: 475, endPoint x: 861, endPoint y: 446, distance: 38.9
click at [836, 469] on div "Auto suspend 5 min" at bounding box center [907, 467] width 185 height 38
click at [846, 446] on div "Configuration settings Warehouse size L Scaling policy Standard Min-Max cluster…" at bounding box center [712, 475] width 966 height 109
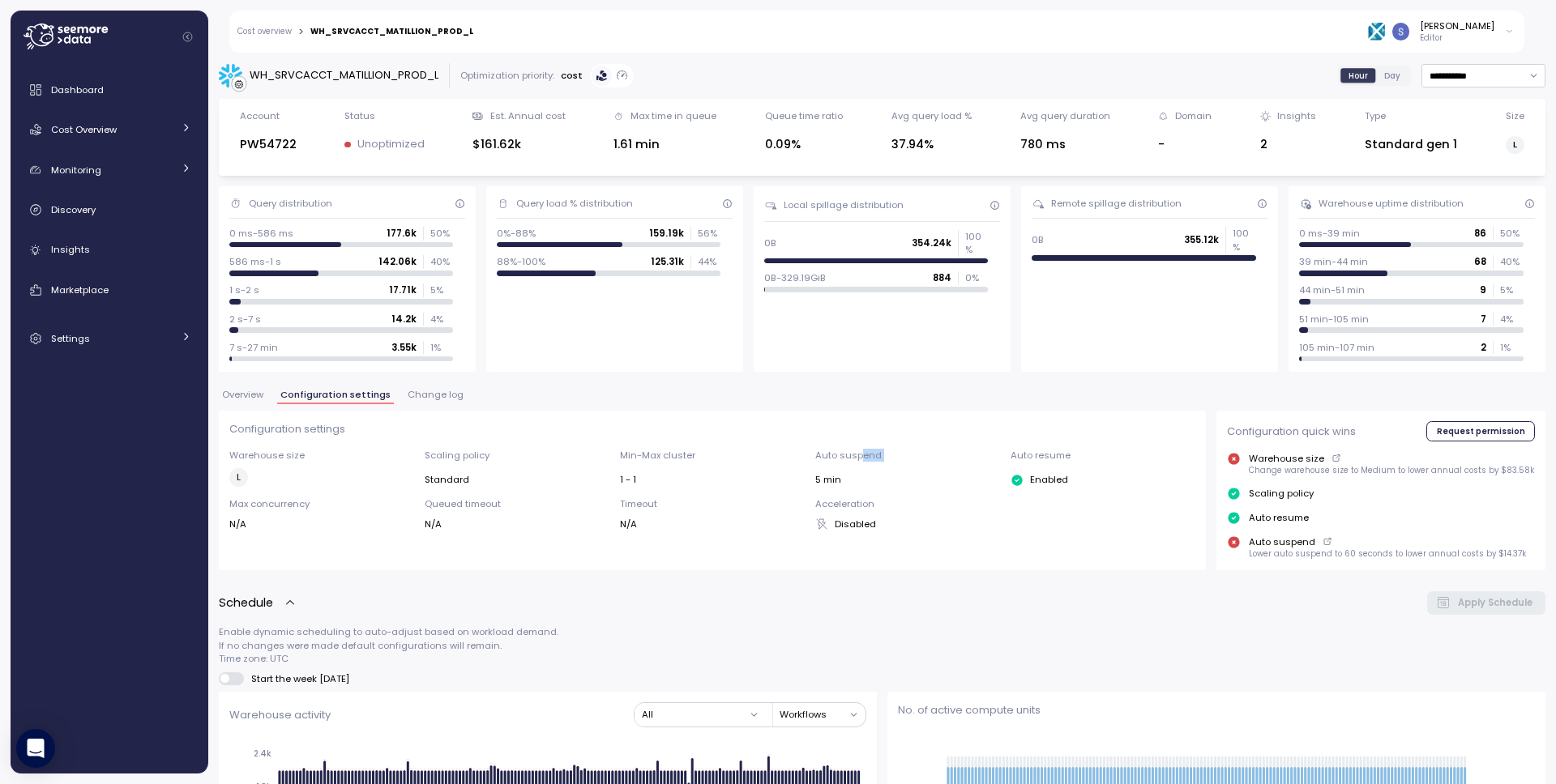
click at [843, 472] on div "Auto suspend 5 min" at bounding box center [907, 467] width 185 height 38
click at [839, 476] on div "5 min" at bounding box center [907, 479] width 185 height 13
drag, startPoint x: 838, startPoint y: 473, endPoint x: 856, endPoint y: 460, distance: 22.2
click at [842, 468] on div "Auto suspend 5 min" at bounding box center [907, 467] width 185 height 38
click at [846, 451] on p "Auto suspend" at bounding box center [907, 455] width 185 height 13
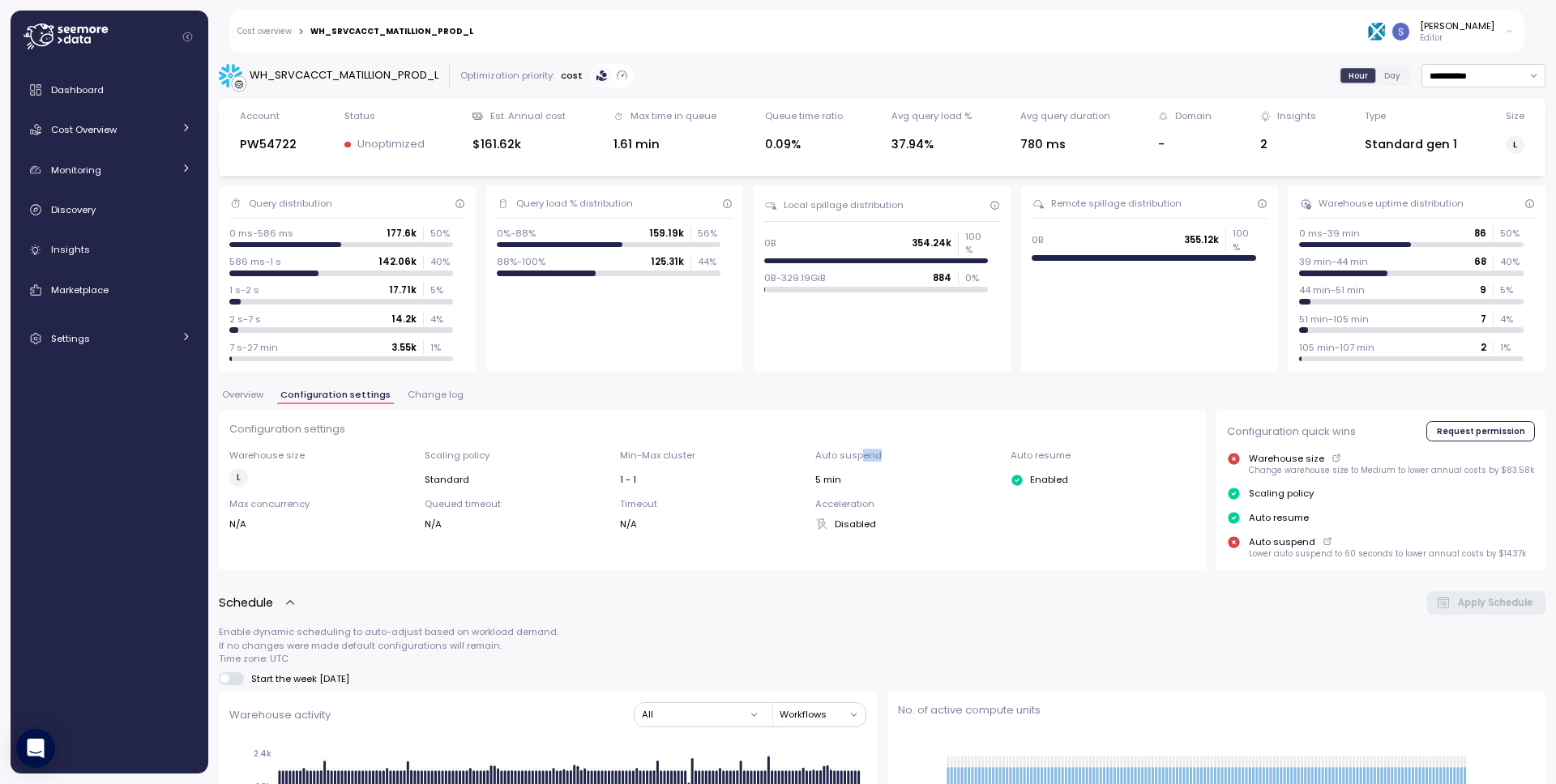
drag, startPoint x: 853, startPoint y: 462, endPoint x: 839, endPoint y: 479, distance: 22.0
click at [846, 468] on div "Auto suspend 5 min" at bounding box center [907, 467] width 185 height 38
click at [838, 481] on div "5 min" at bounding box center [907, 479] width 185 height 13
drag, startPoint x: 837, startPoint y: 481, endPoint x: 865, endPoint y: 458, distance: 36.2
click at [837, 480] on div "5 min" at bounding box center [907, 479] width 185 height 13
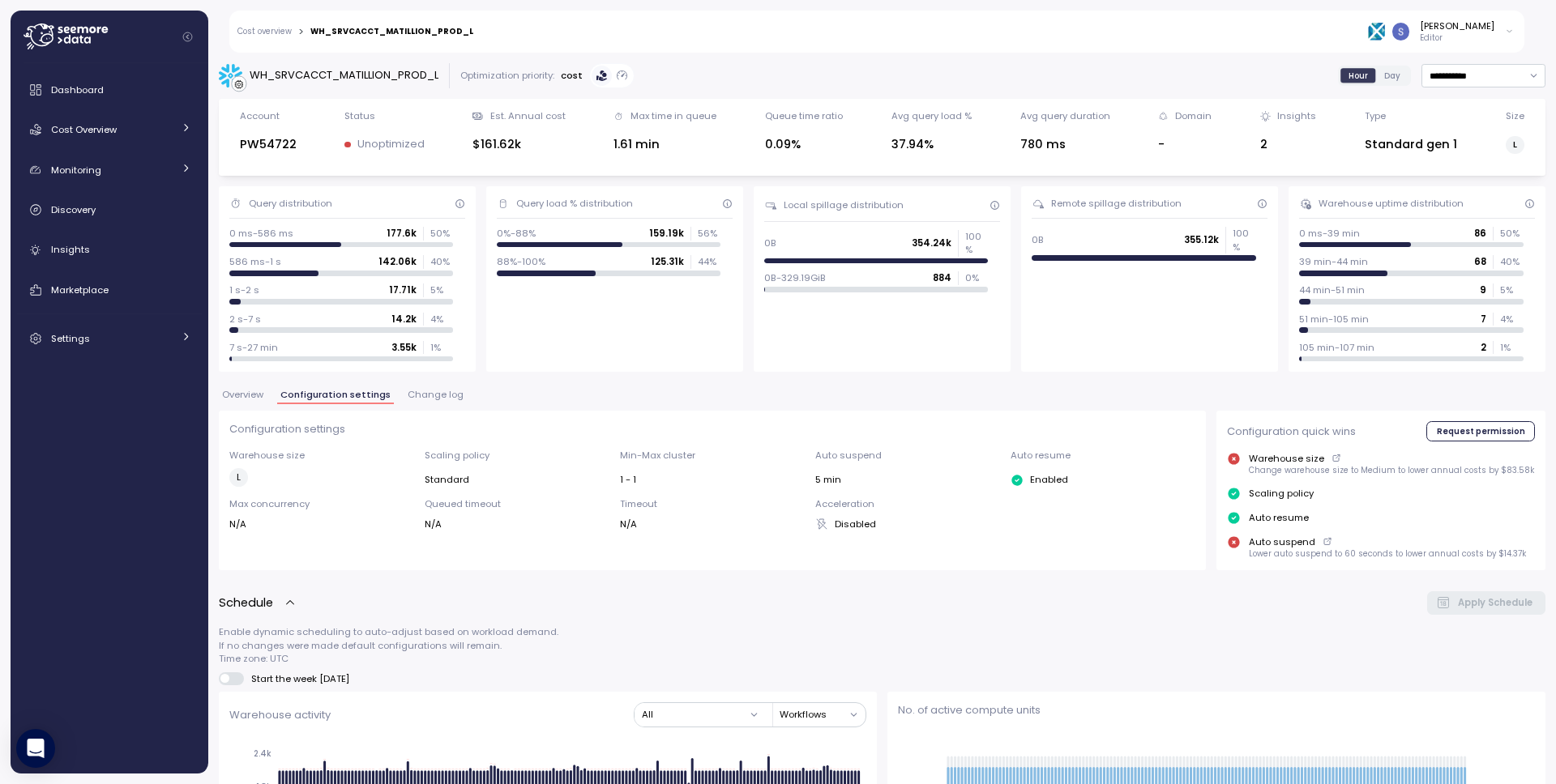
click at [846, 457] on p "Auto suspend" at bounding box center [907, 455] width 185 height 13
click at [846, 456] on p "Auto suspend" at bounding box center [907, 455] width 185 height 13
click at [846, 473] on div "Auto suspend 5 min" at bounding box center [907, 467] width 185 height 38
drag, startPoint x: 848, startPoint y: 473, endPoint x: 863, endPoint y: 456, distance: 22.7
click at [846, 473] on div "5 min" at bounding box center [907, 479] width 185 height 13
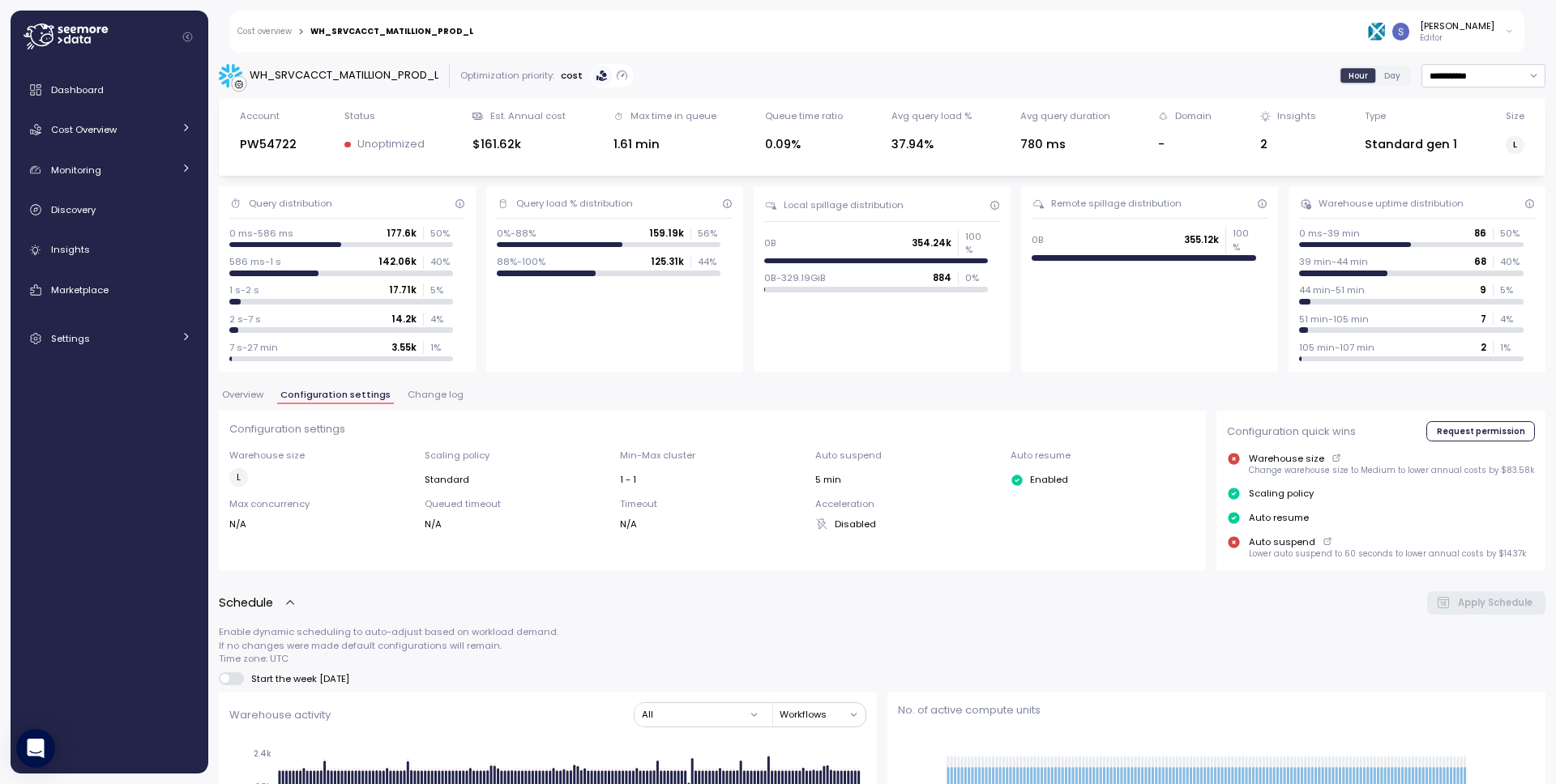
drag, startPoint x: 863, startPoint y: 456, endPoint x: 859, endPoint y: 464, distance: 8.9
click at [846, 456] on p "Auto suspend" at bounding box center [907, 455] width 185 height 13
drag, startPoint x: 859, startPoint y: 464, endPoint x: 848, endPoint y: 480, distance: 19.4
click at [846, 474] on div "Auto suspend 5 min" at bounding box center [907, 467] width 185 height 38
click at [846, 482] on div "5 min" at bounding box center [907, 479] width 185 height 13
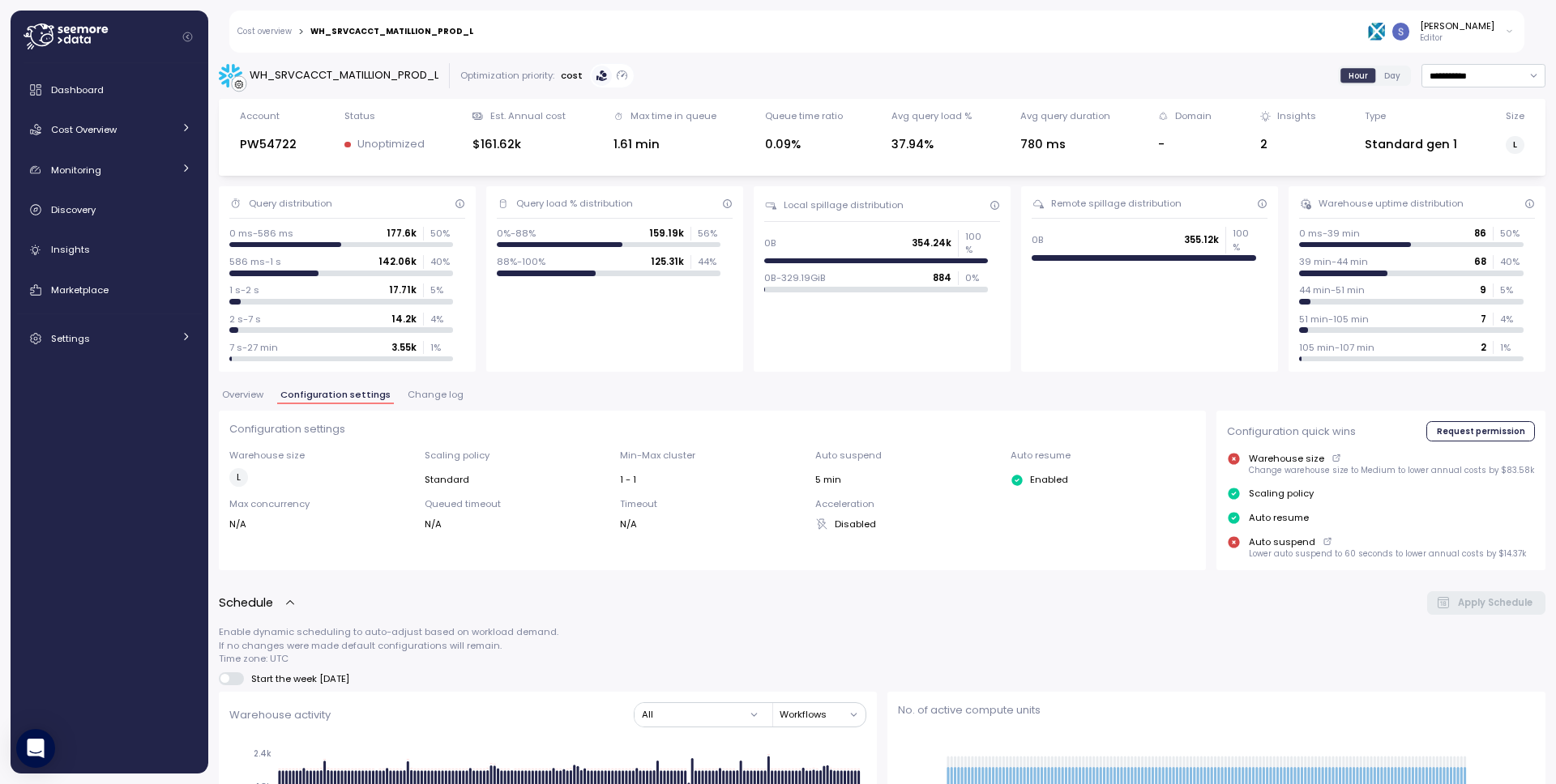
drag, startPoint x: 848, startPoint y: 482, endPoint x: 876, endPoint y: 447, distance: 44.8
click at [846, 479] on div "5 min" at bounding box center [907, 479] width 185 height 13
click at [846, 449] on p "Auto suspend" at bounding box center [907, 455] width 185 height 13
drag, startPoint x: 874, startPoint y: 451, endPoint x: 839, endPoint y: 478, distance: 44.2
click at [846, 463] on div "Auto suspend 5 min" at bounding box center [907, 467] width 185 height 38
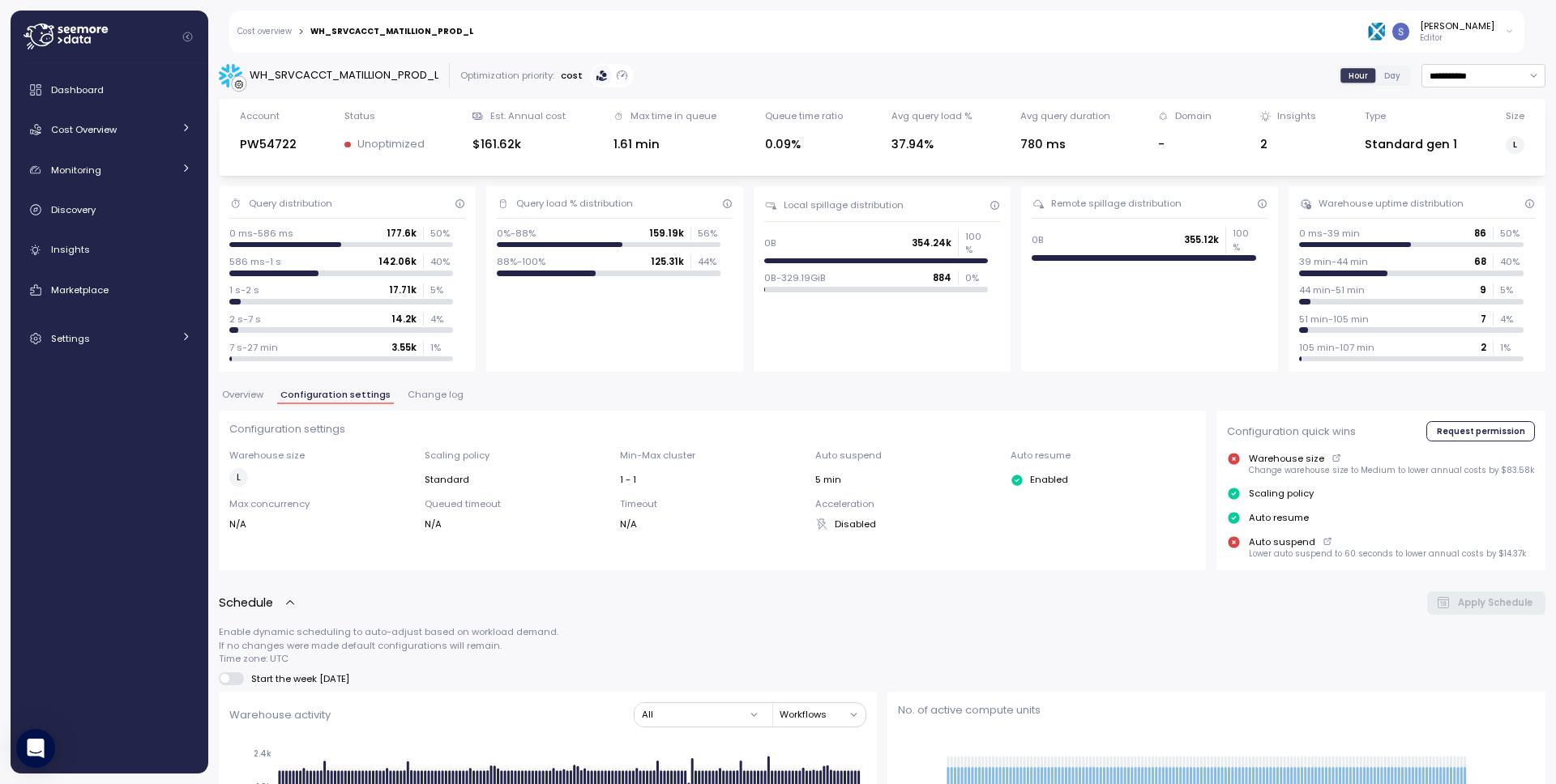
click at [839, 478] on div "5 min" at bounding box center [907, 479] width 185 height 13
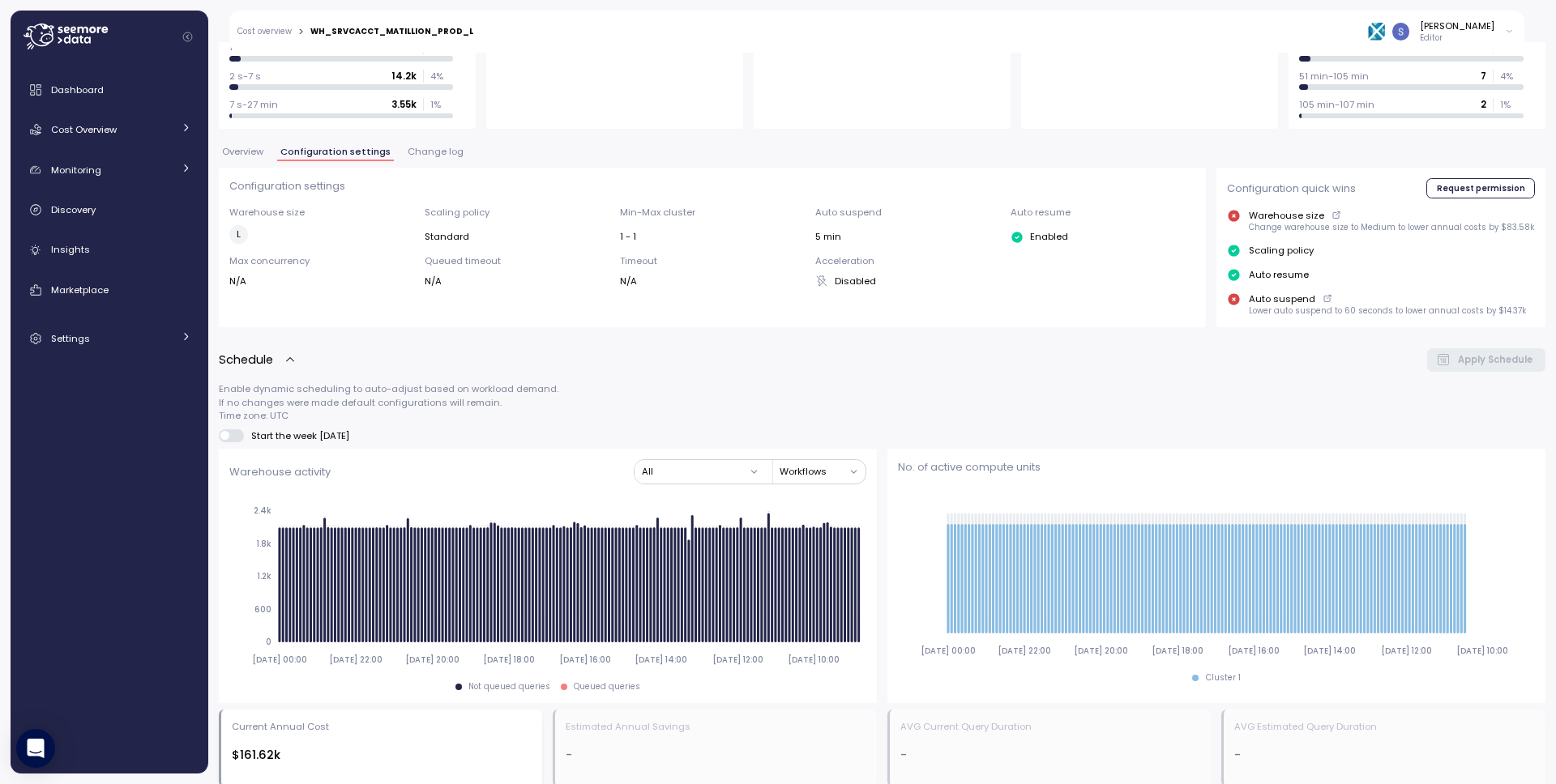
scroll to position [214, 0]
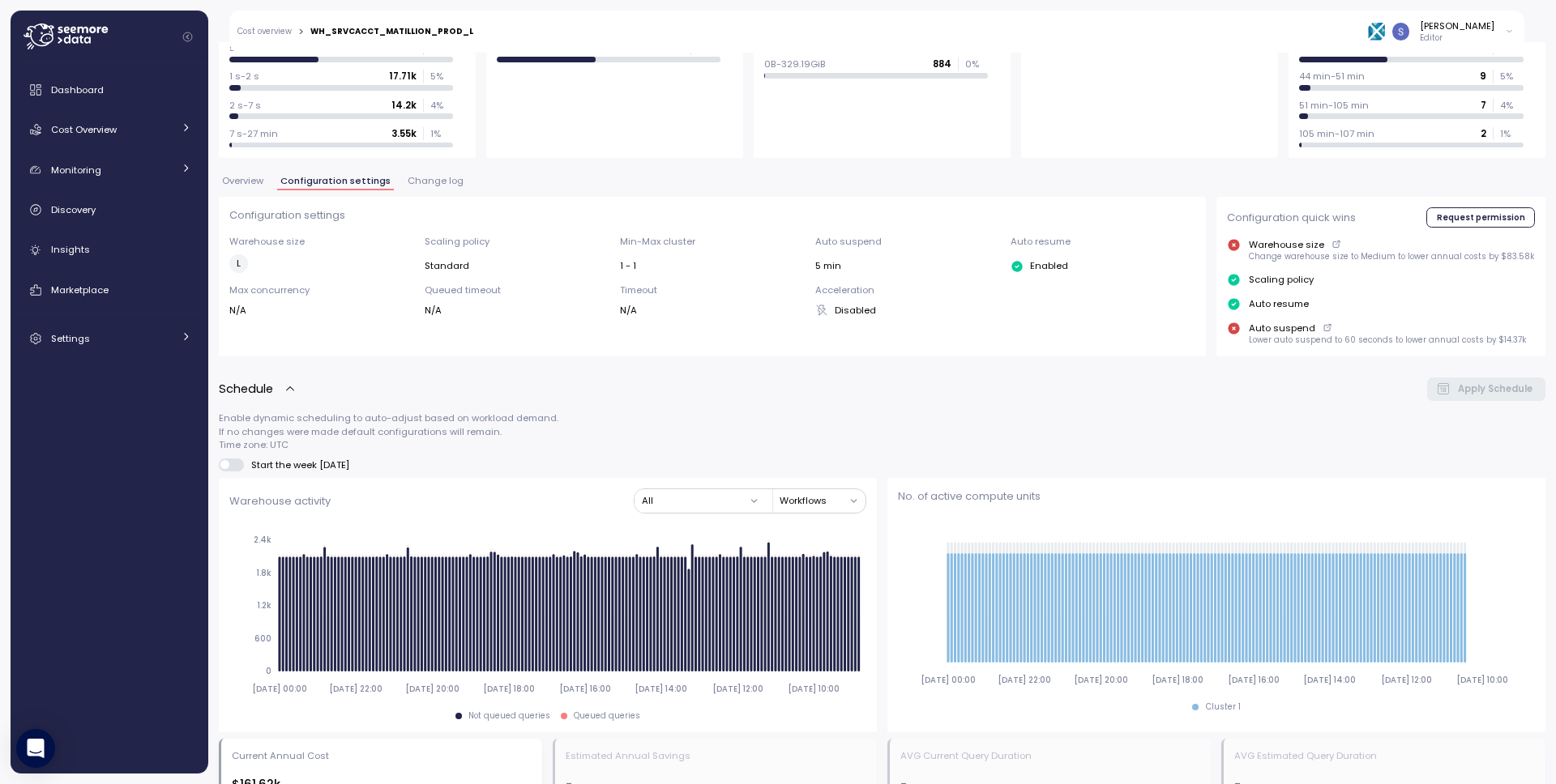
click at [692, 187] on div "Overview Configuration settings Change log" at bounding box center [882, 187] width 1327 height 21
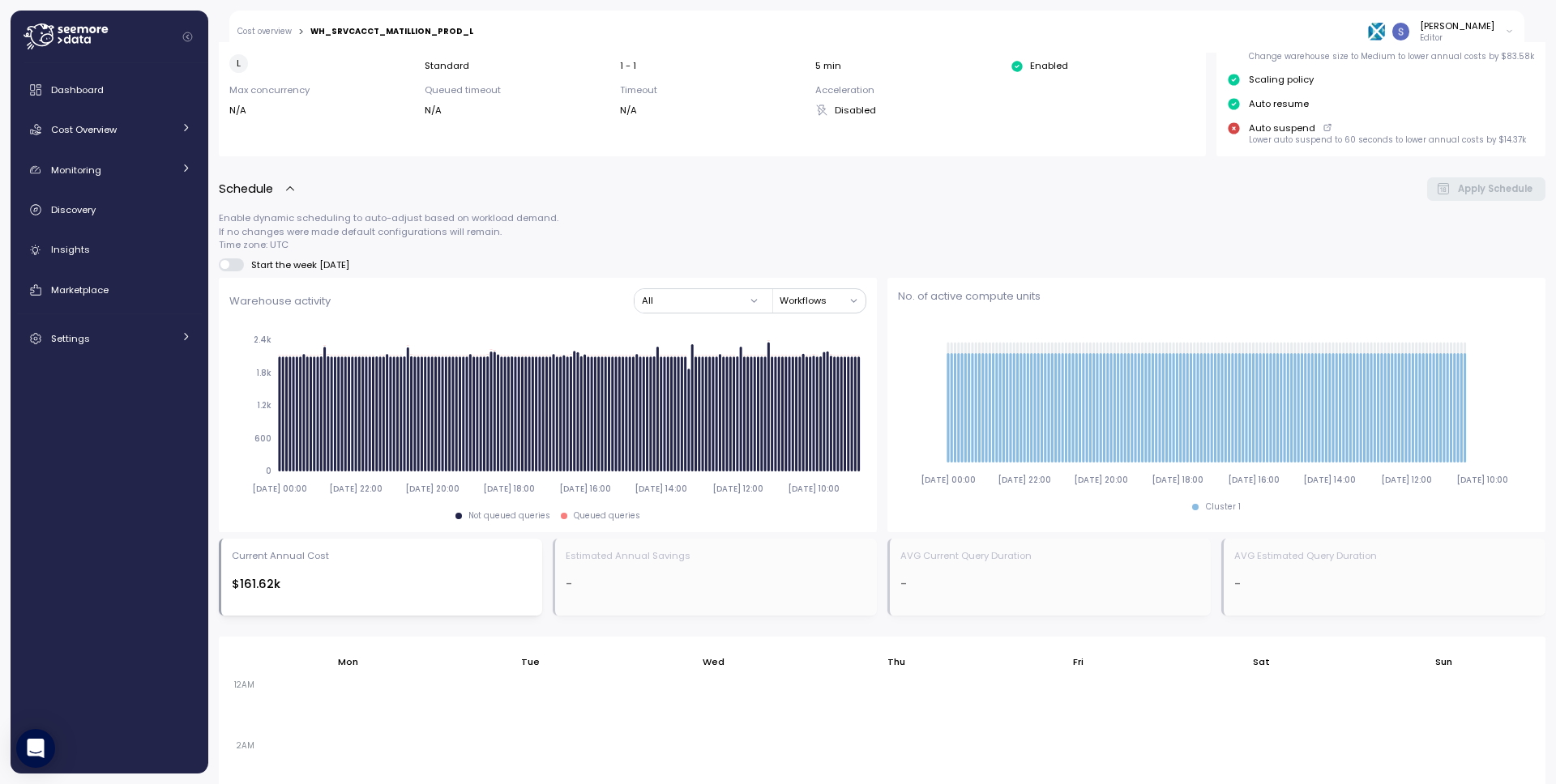
scroll to position [973, 0]
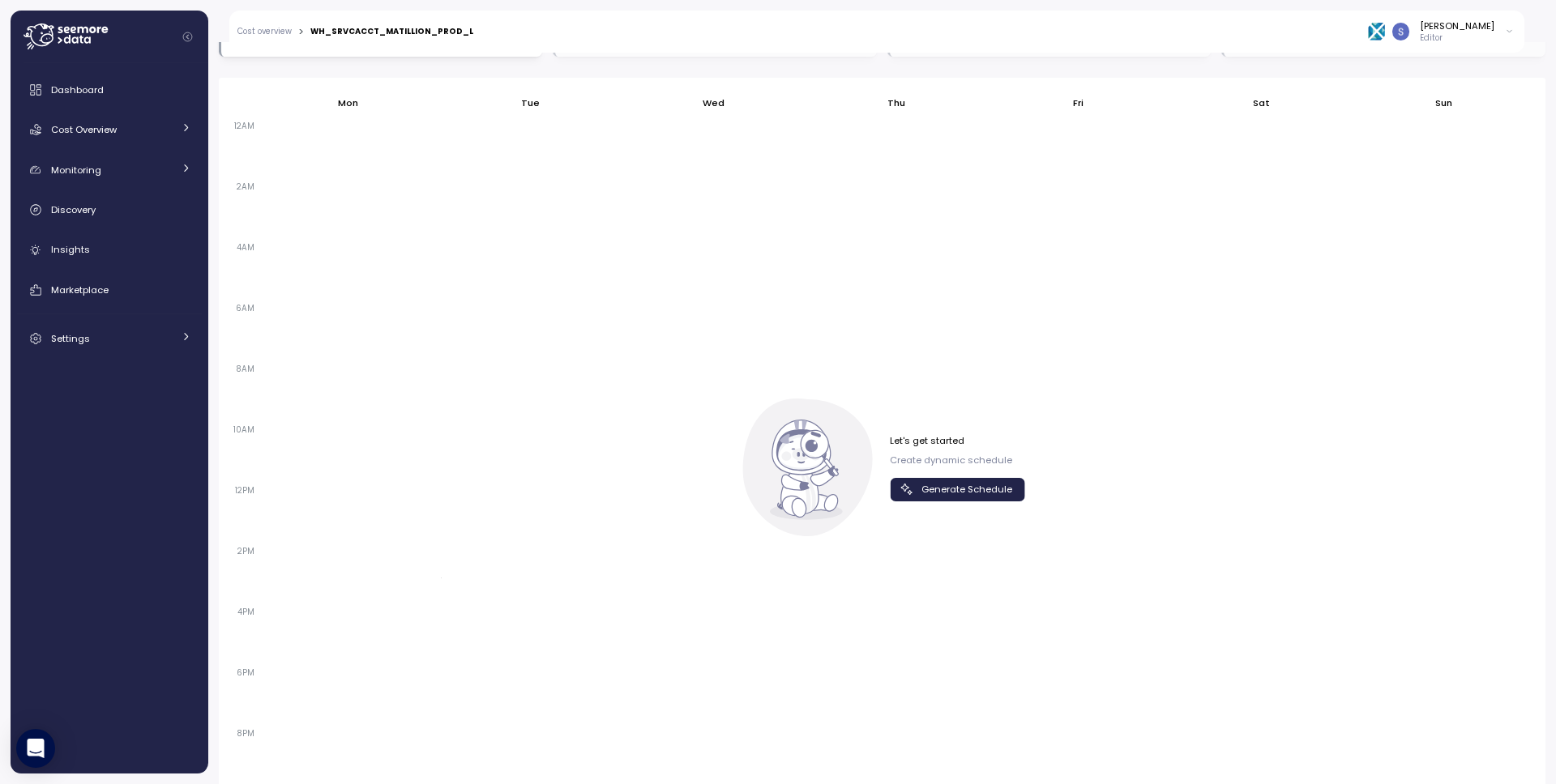
click at [846, 494] on span "Generate Schedule" at bounding box center [967, 490] width 91 height 22
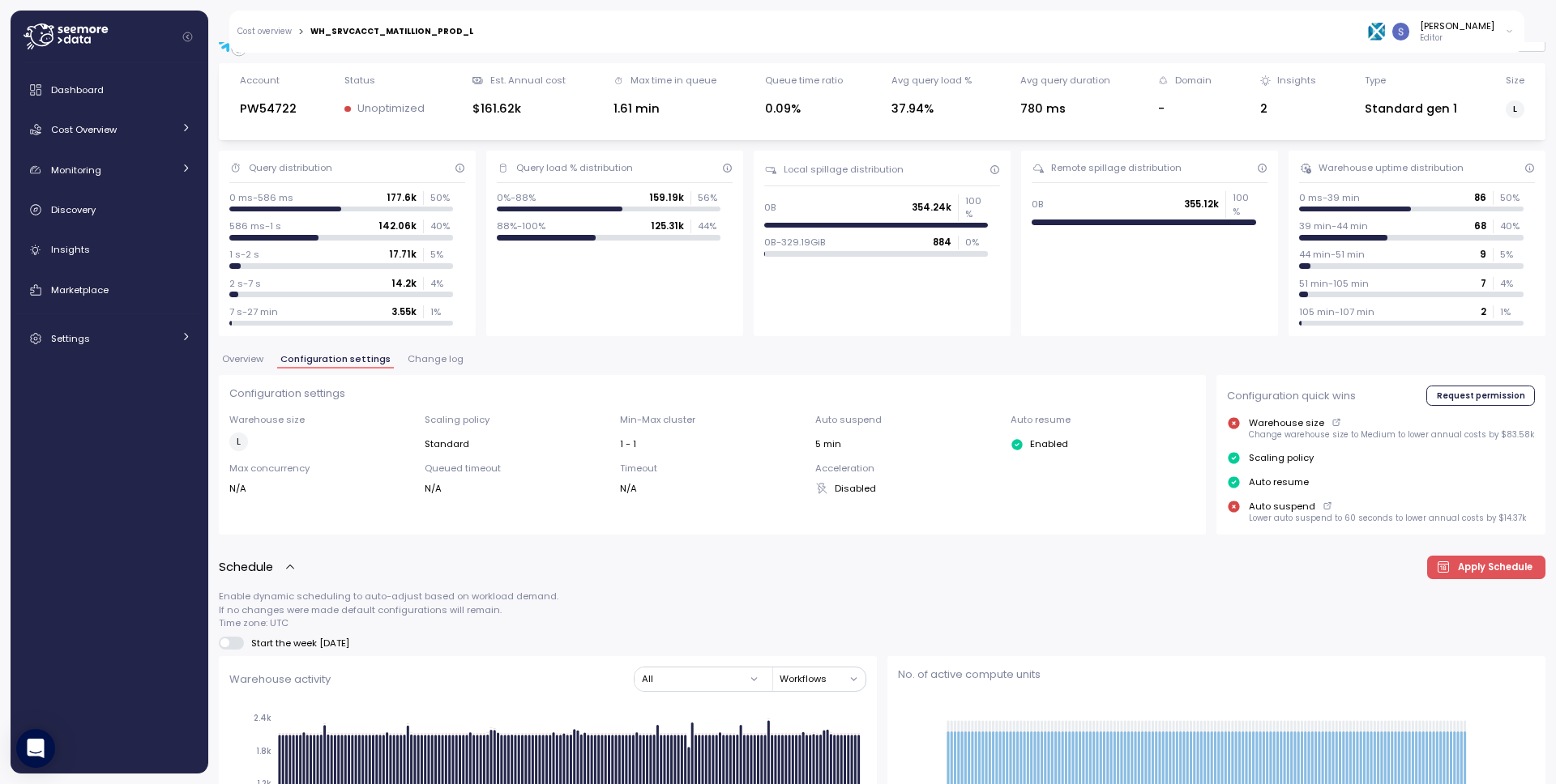
scroll to position [0, 0]
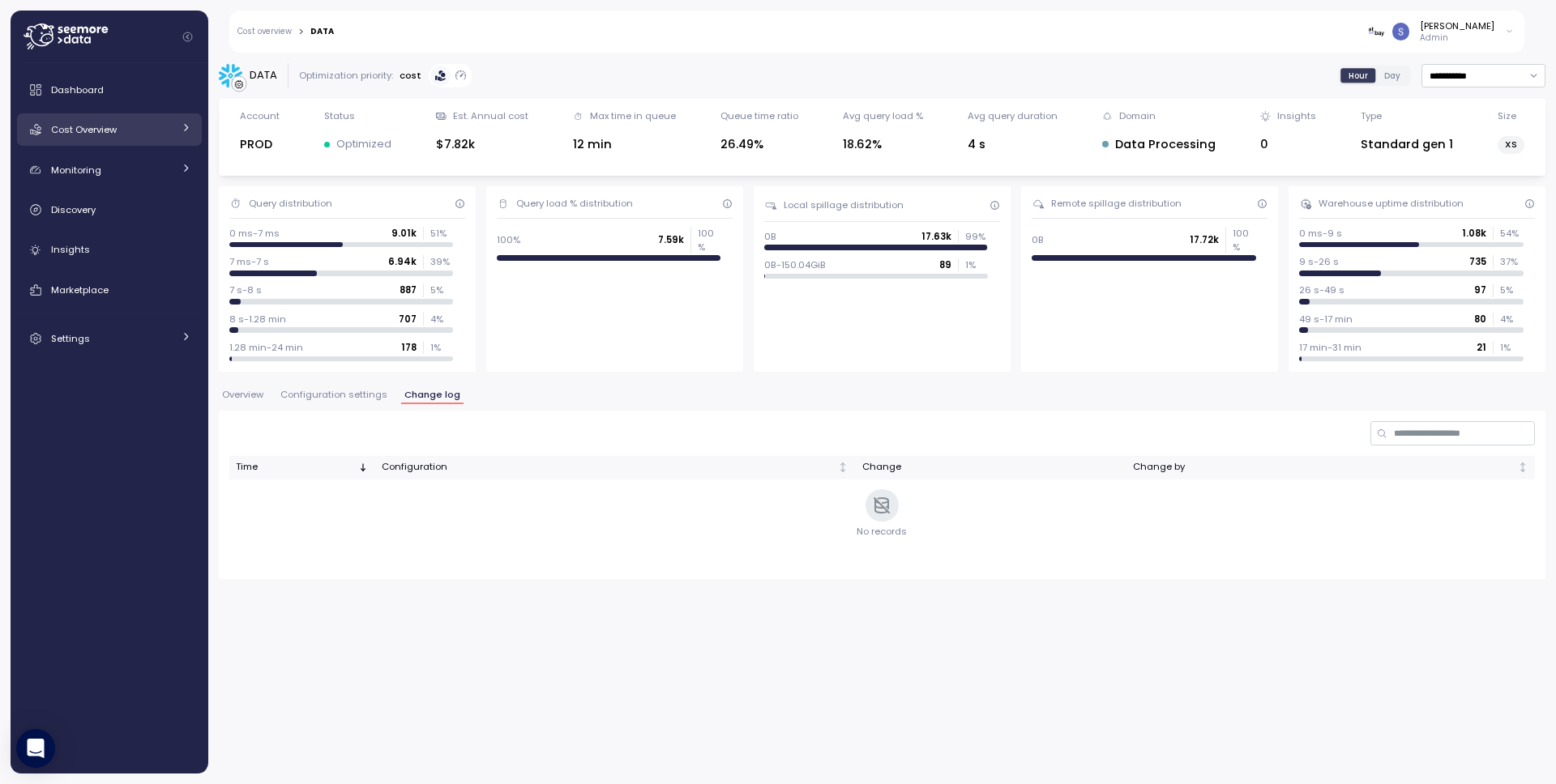
click at [128, 133] on div "Cost Overview" at bounding box center [111, 129] width 121 height 16
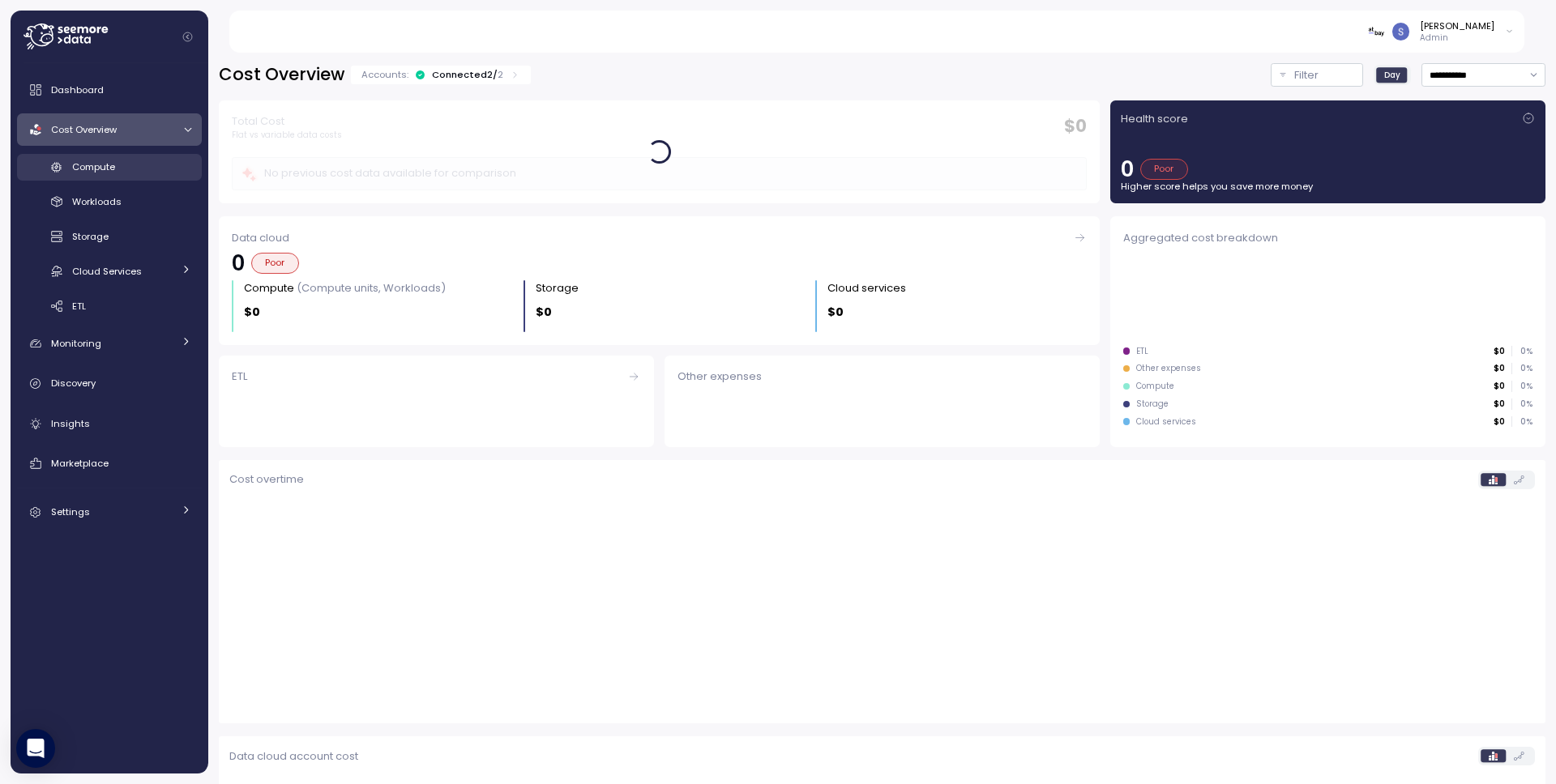
click at [132, 170] on div "Compute" at bounding box center [132, 166] width 119 height 16
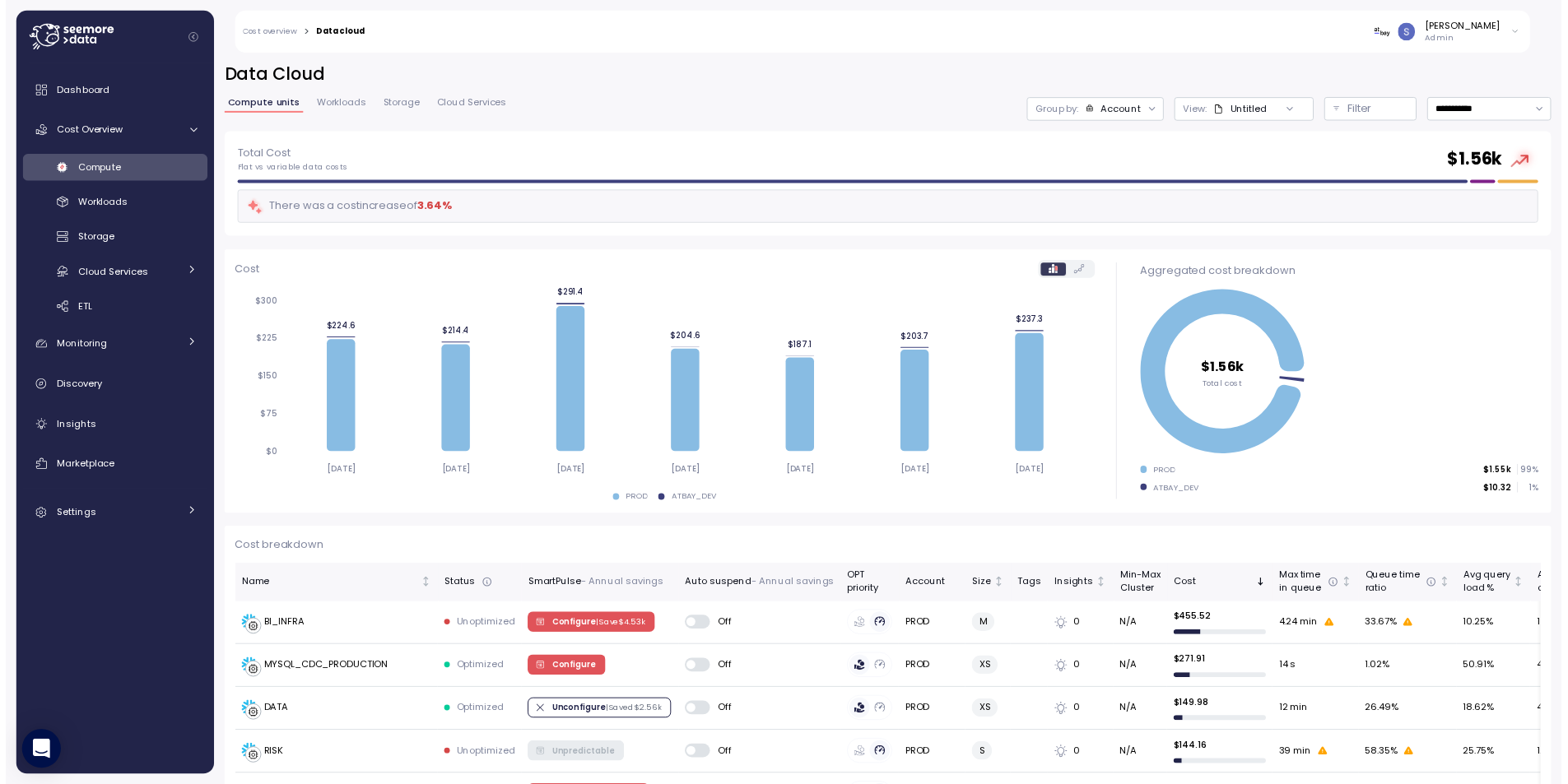
scroll to position [312, 0]
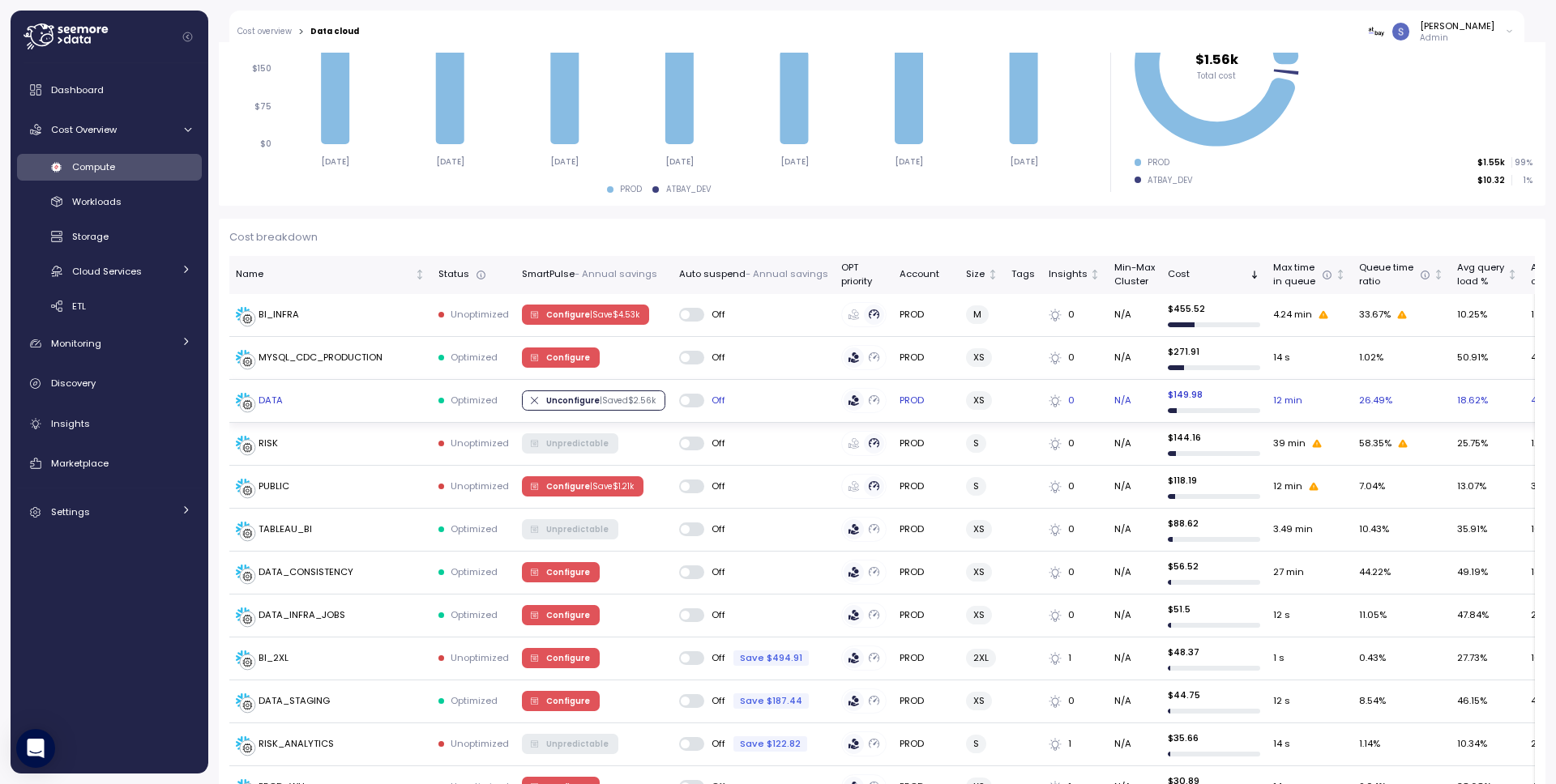
click at [267, 399] on div "DATA" at bounding box center [271, 401] width 24 height 15
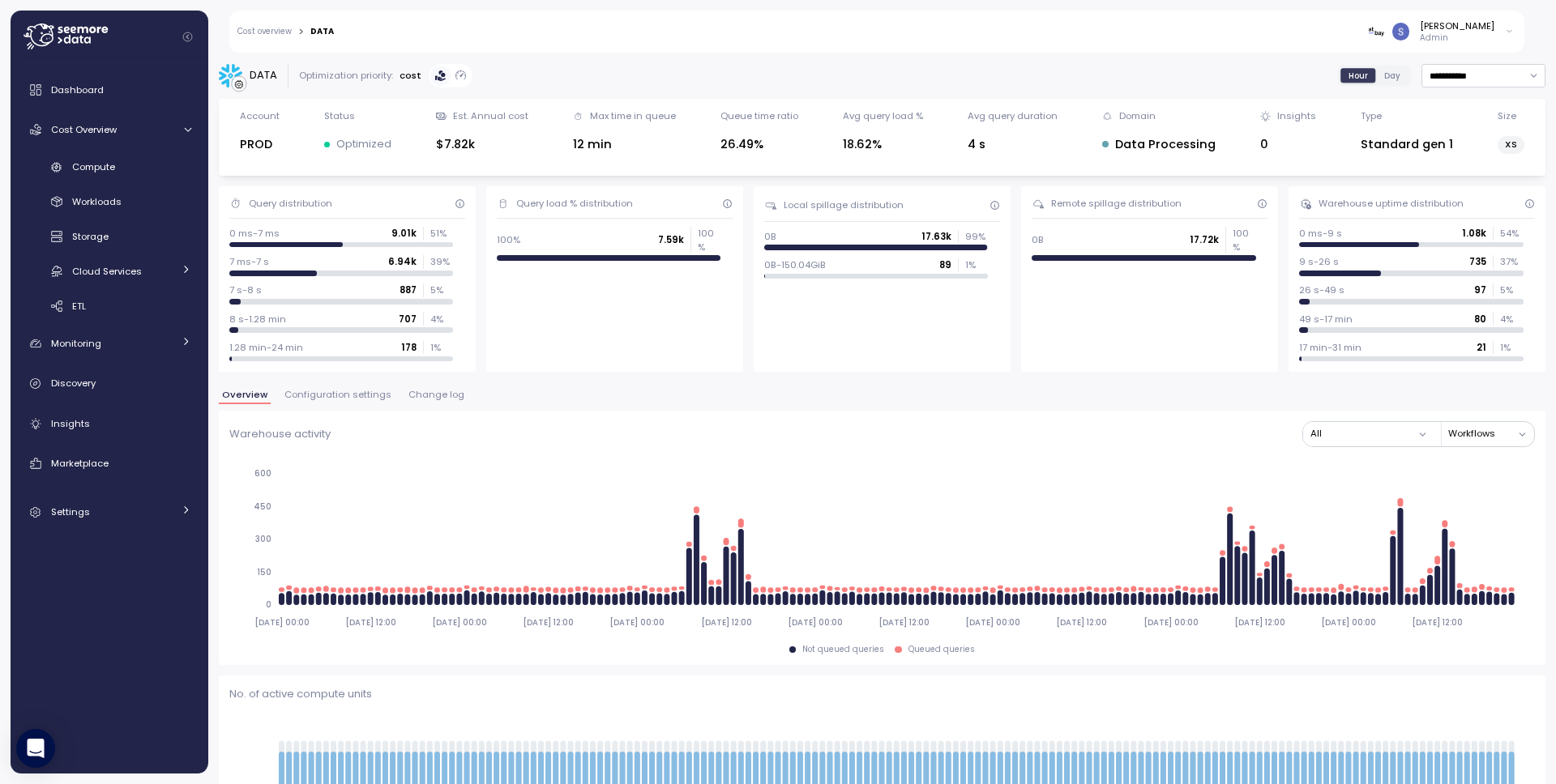
click at [346, 393] on span "Configuration settings" at bounding box center [338, 395] width 107 height 9
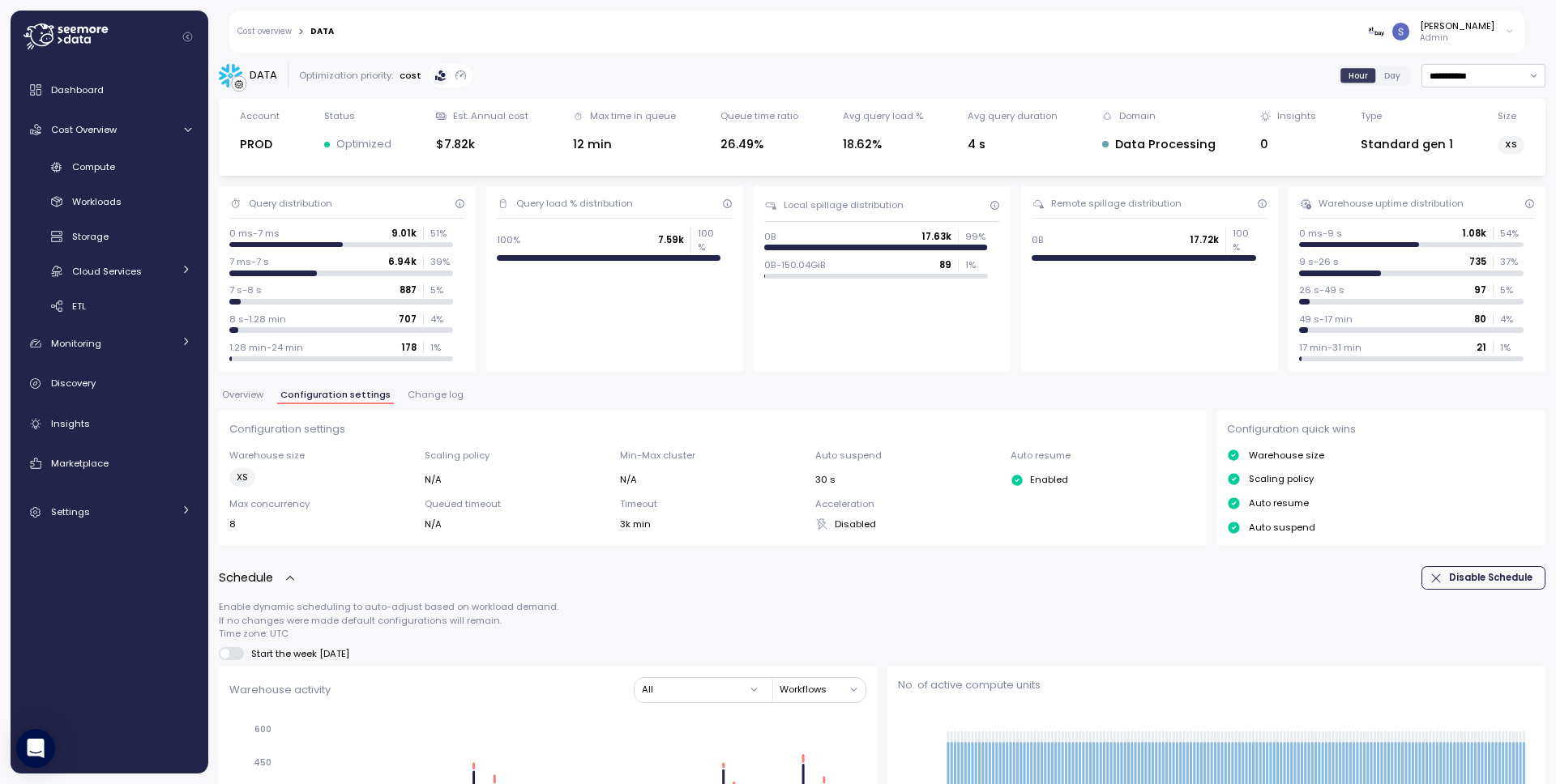
click at [276, 29] on link "Cost overview" at bounding box center [264, 32] width 55 height 8
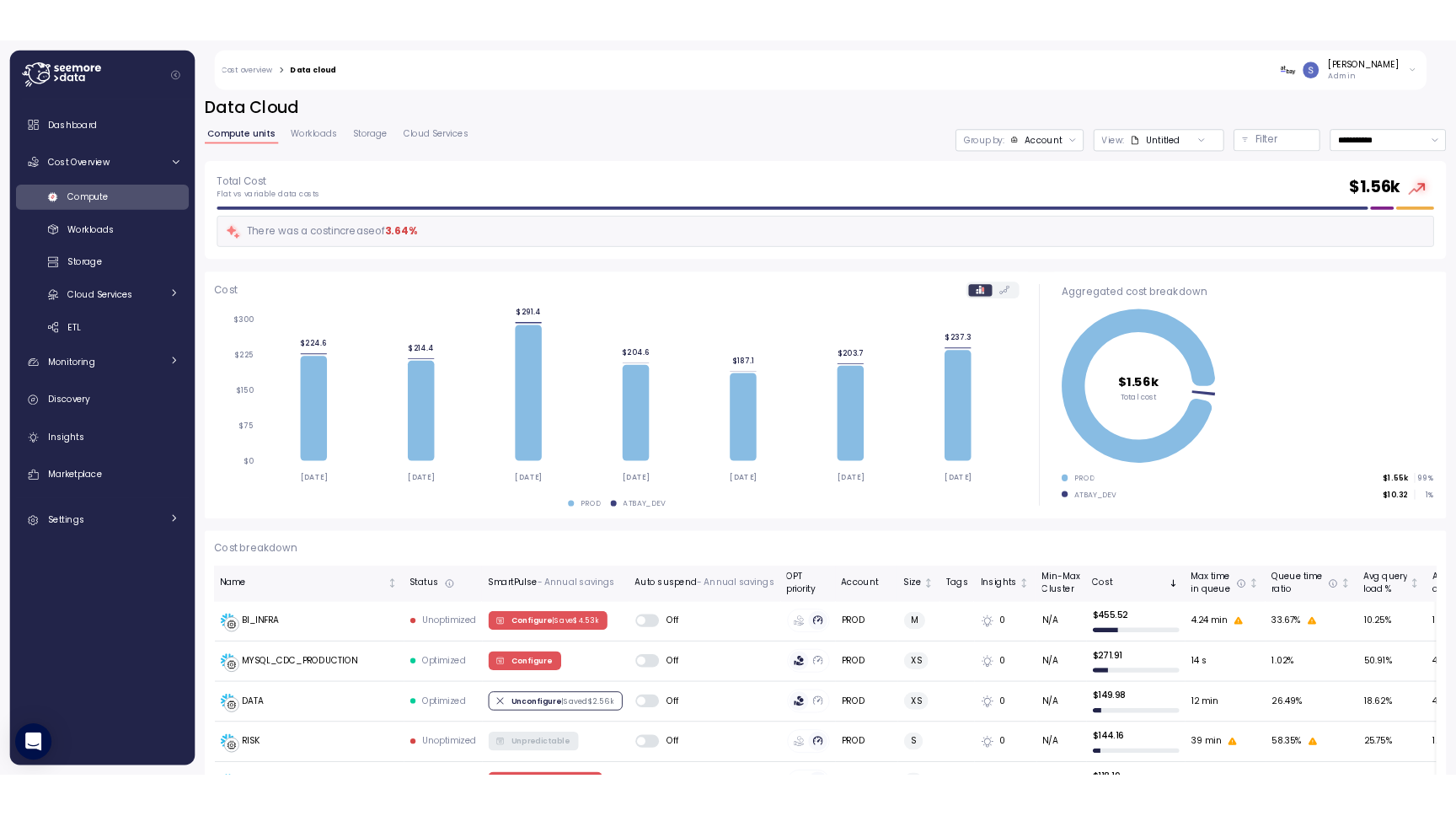
scroll to position [3, 0]
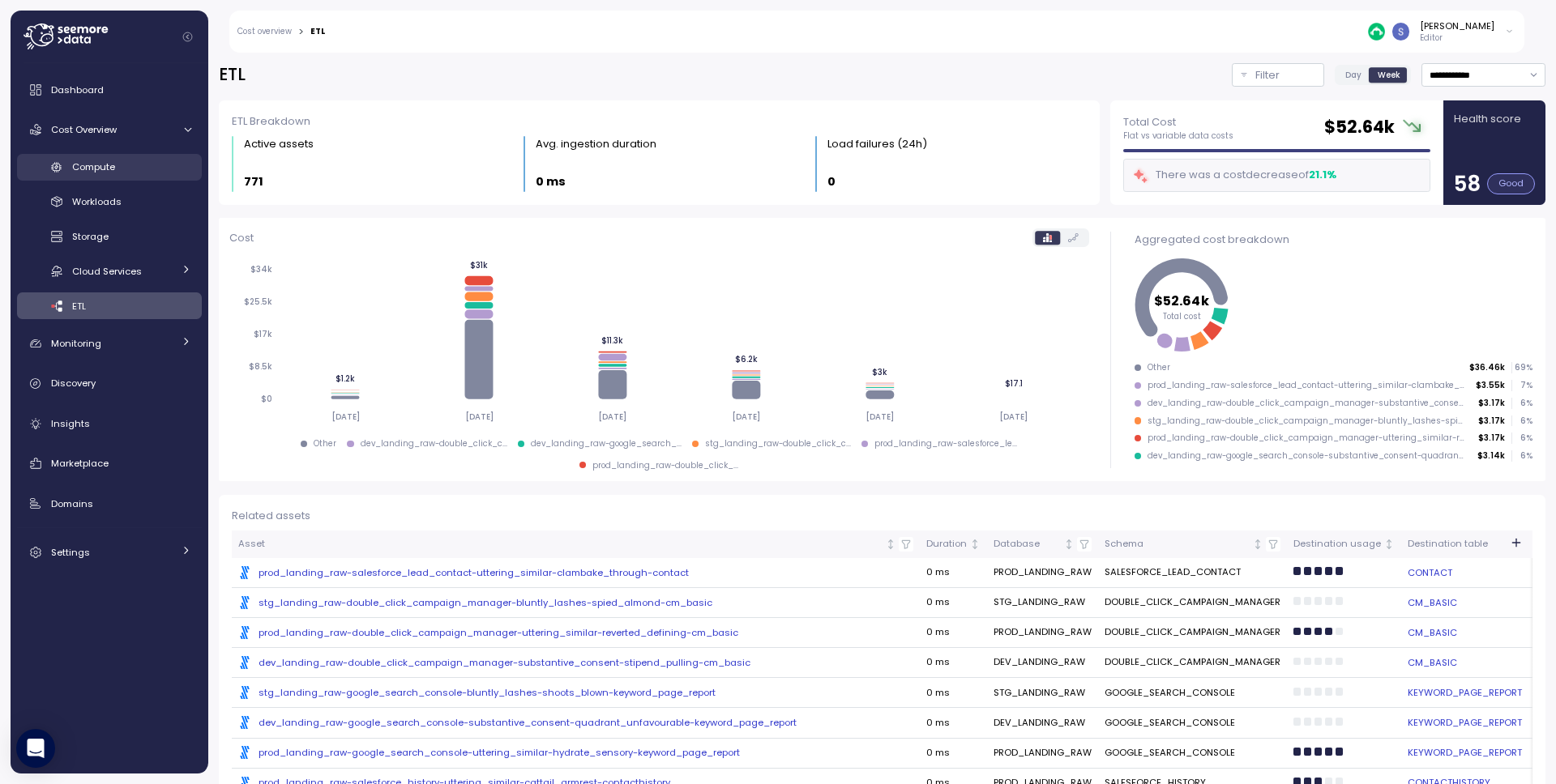
click at [127, 164] on div "Compute" at bounding box center [132, 166] width 119 height 16
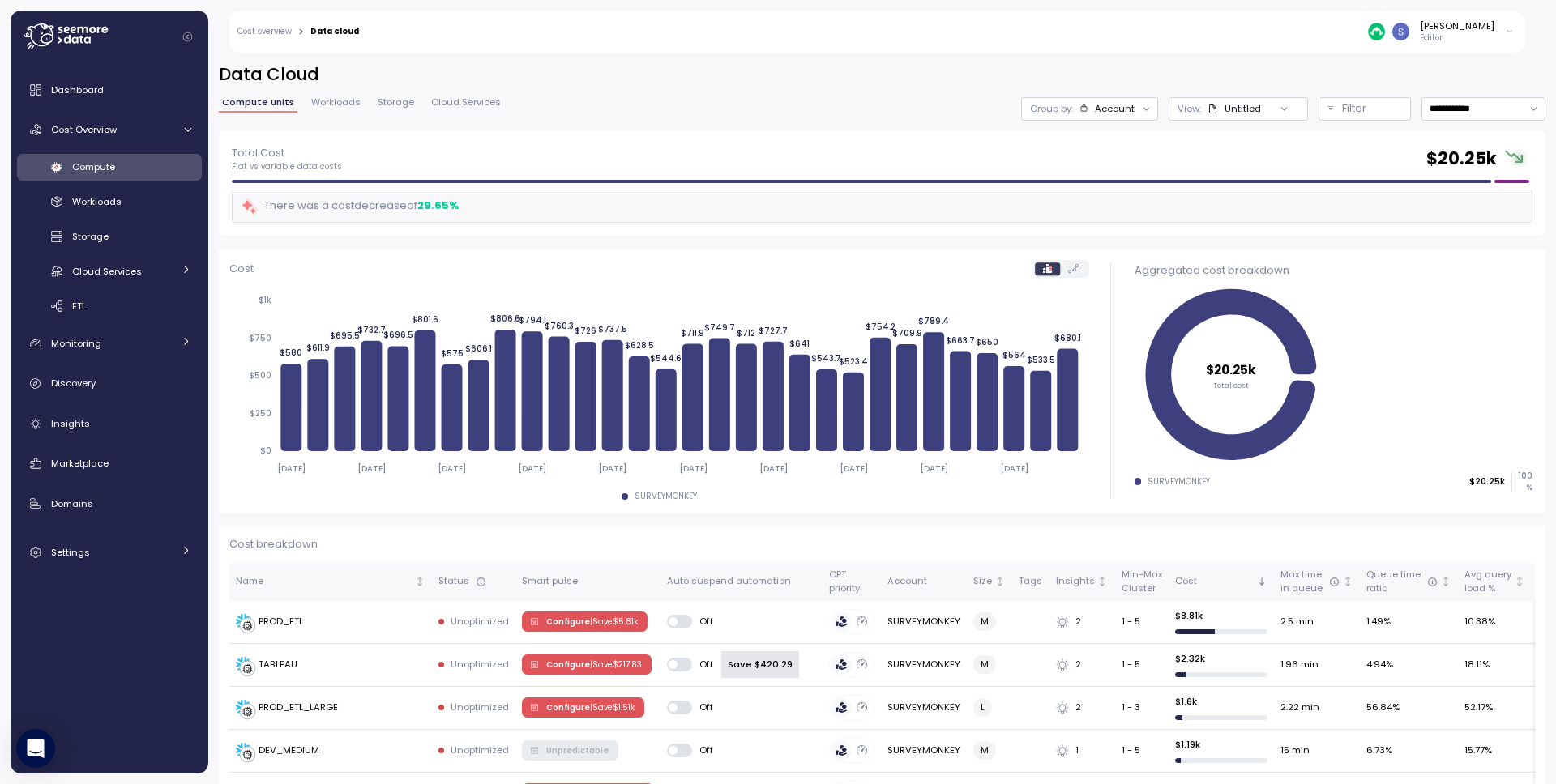
scroll to position [325, 0]
